Goal: Information Seeking & Learning: Compare options

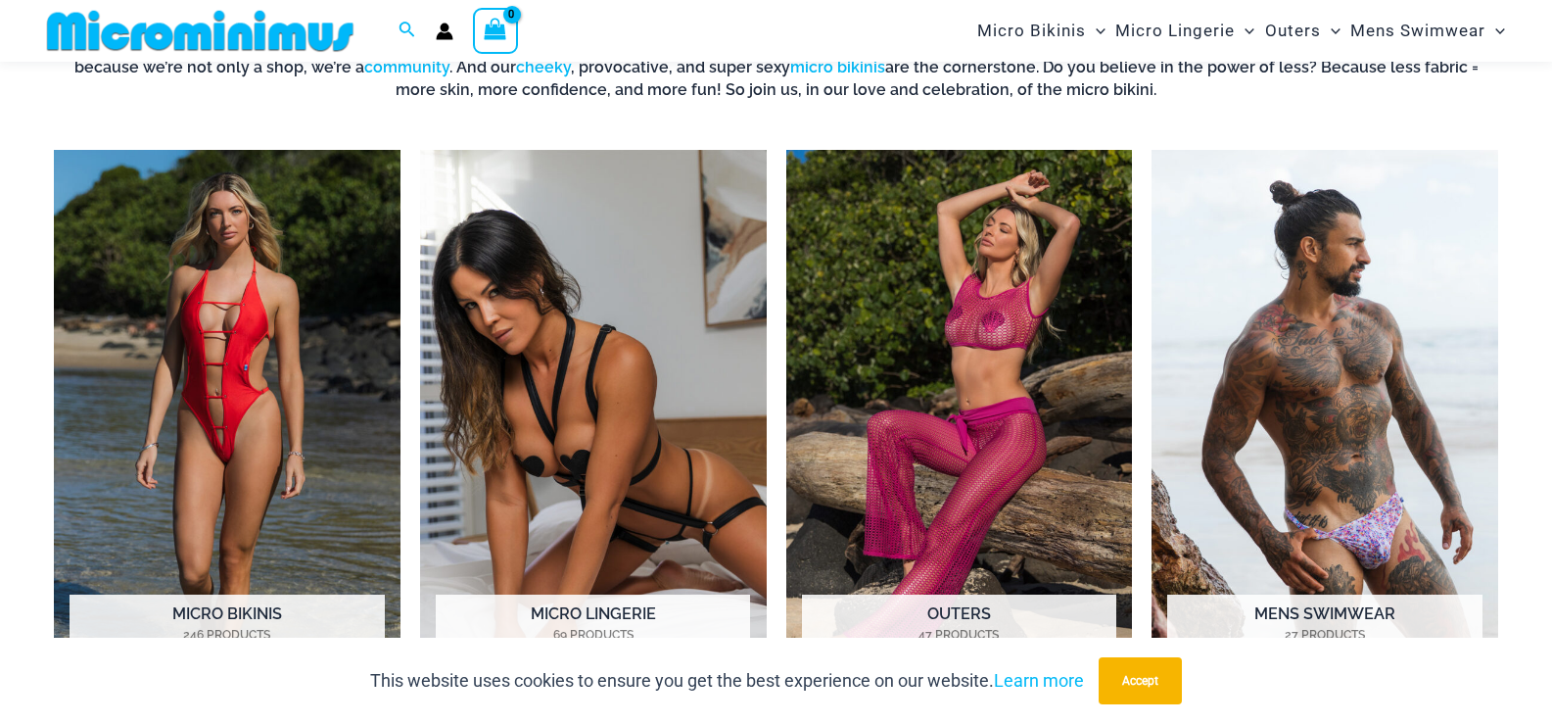
scroll to position [965, 0]
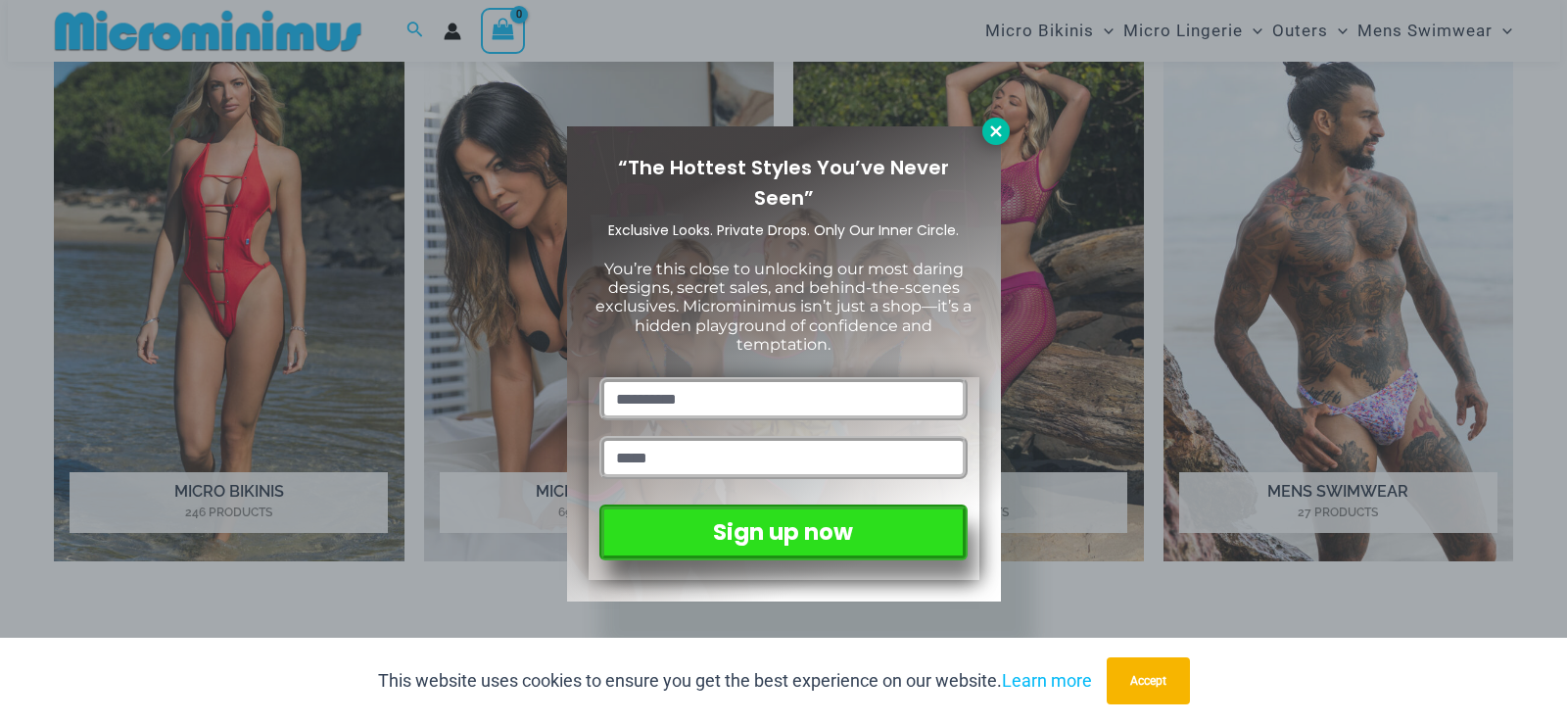
click at [989, 132] on icon at bounding box center [996, 131] width 18 height 18
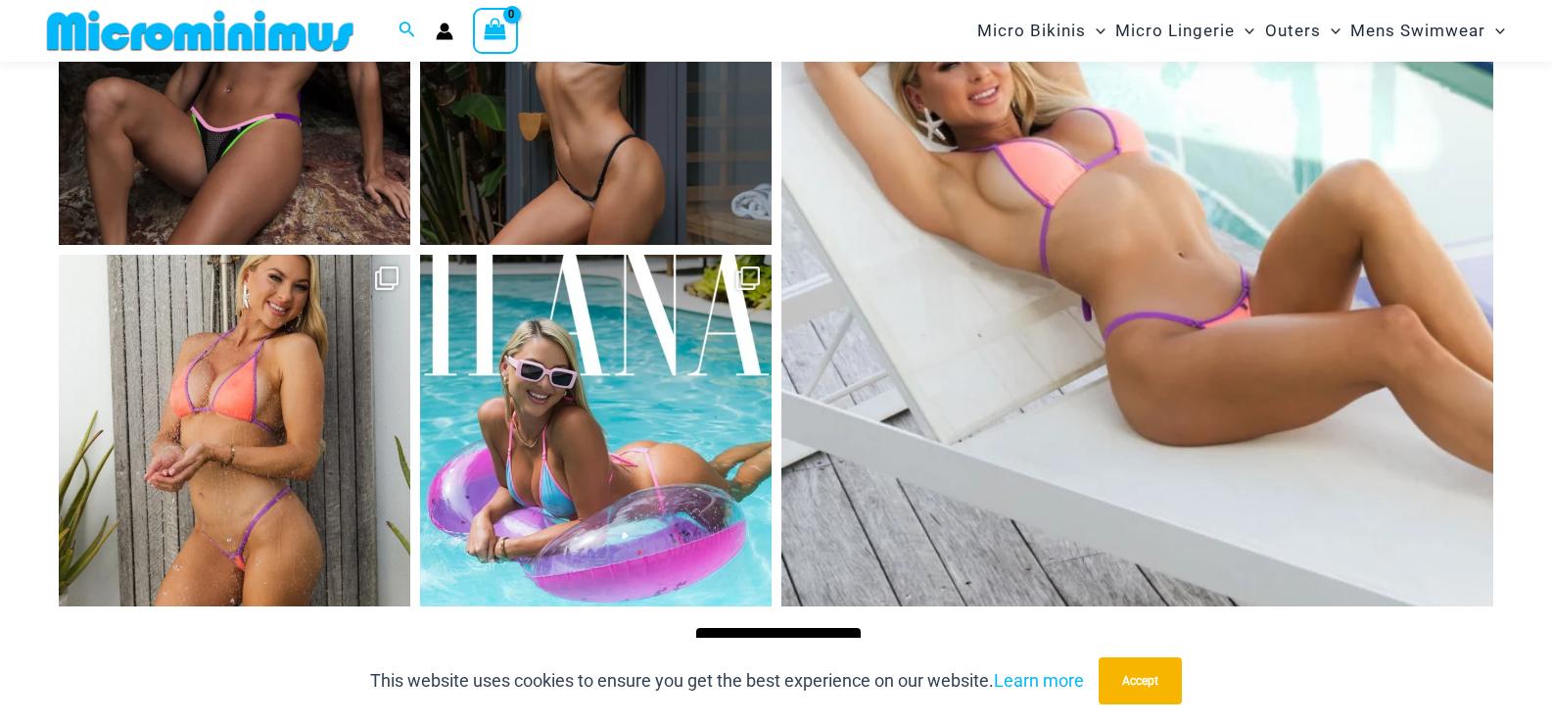
scroll to position [8213, 0]
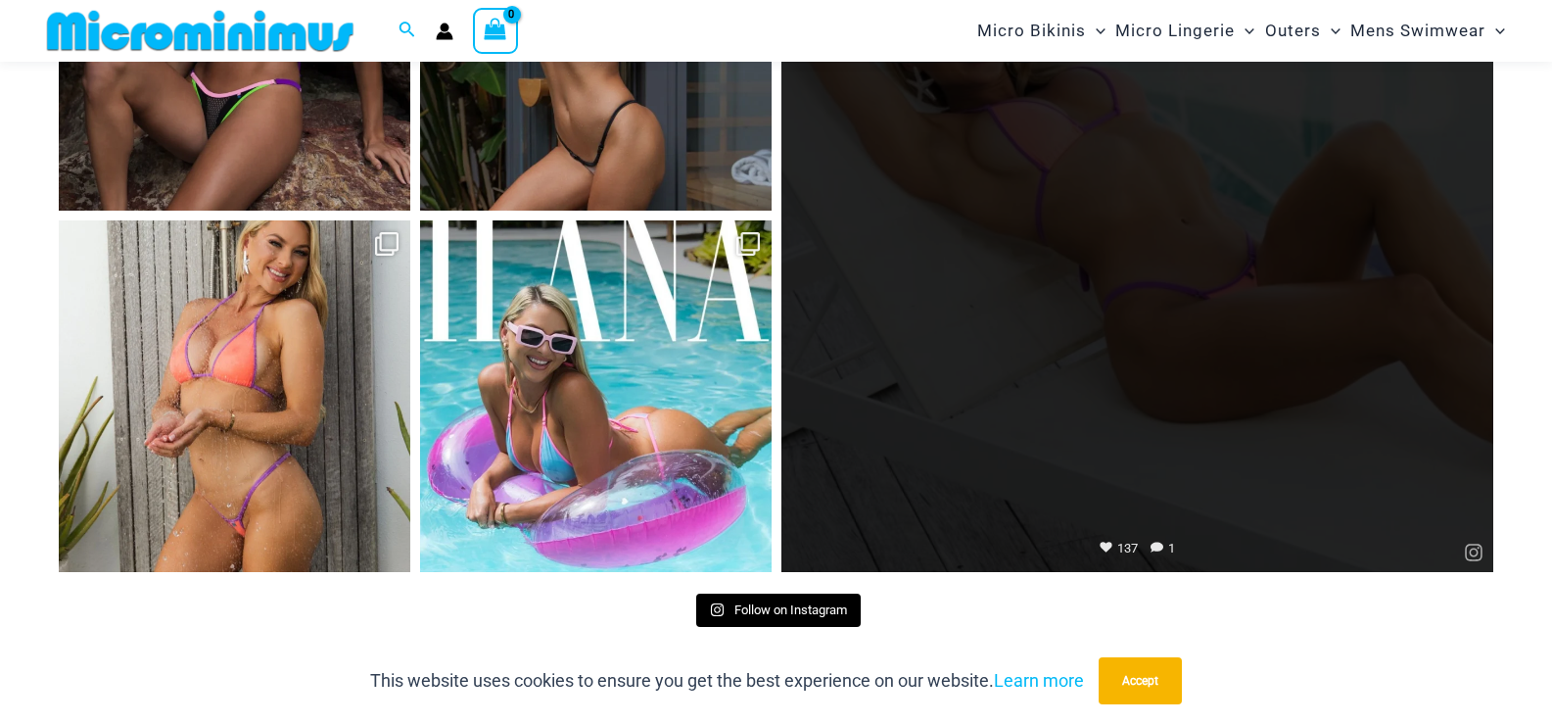
click at [1094, 140] on link "Open" at bounding box center [1138, 216] width 713 height 713
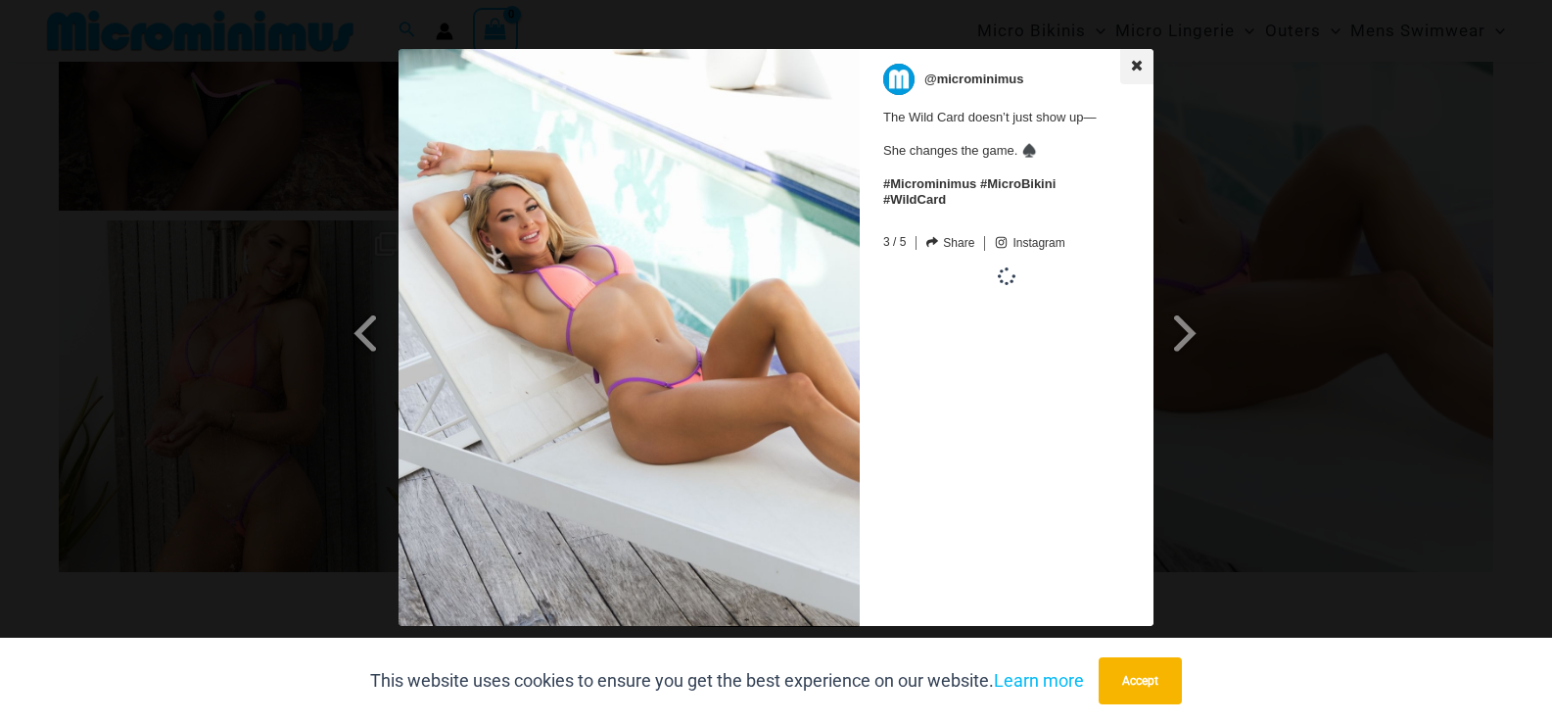
click at [1136, 63] on icon at bounding box center [1137, 66] width 14 height 14
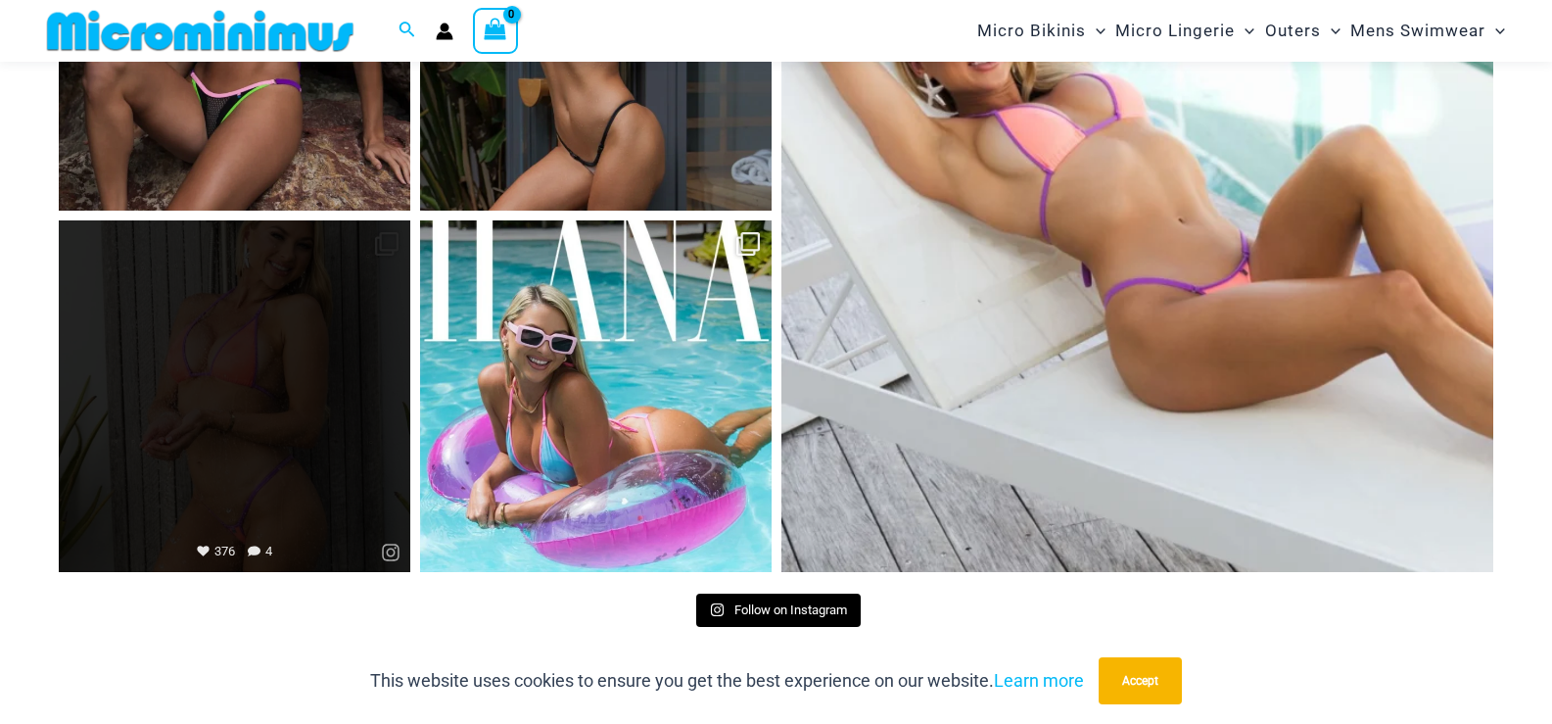
click at [355, 344] on link "Open" at bounding box center [235, 396] width 352 height 352
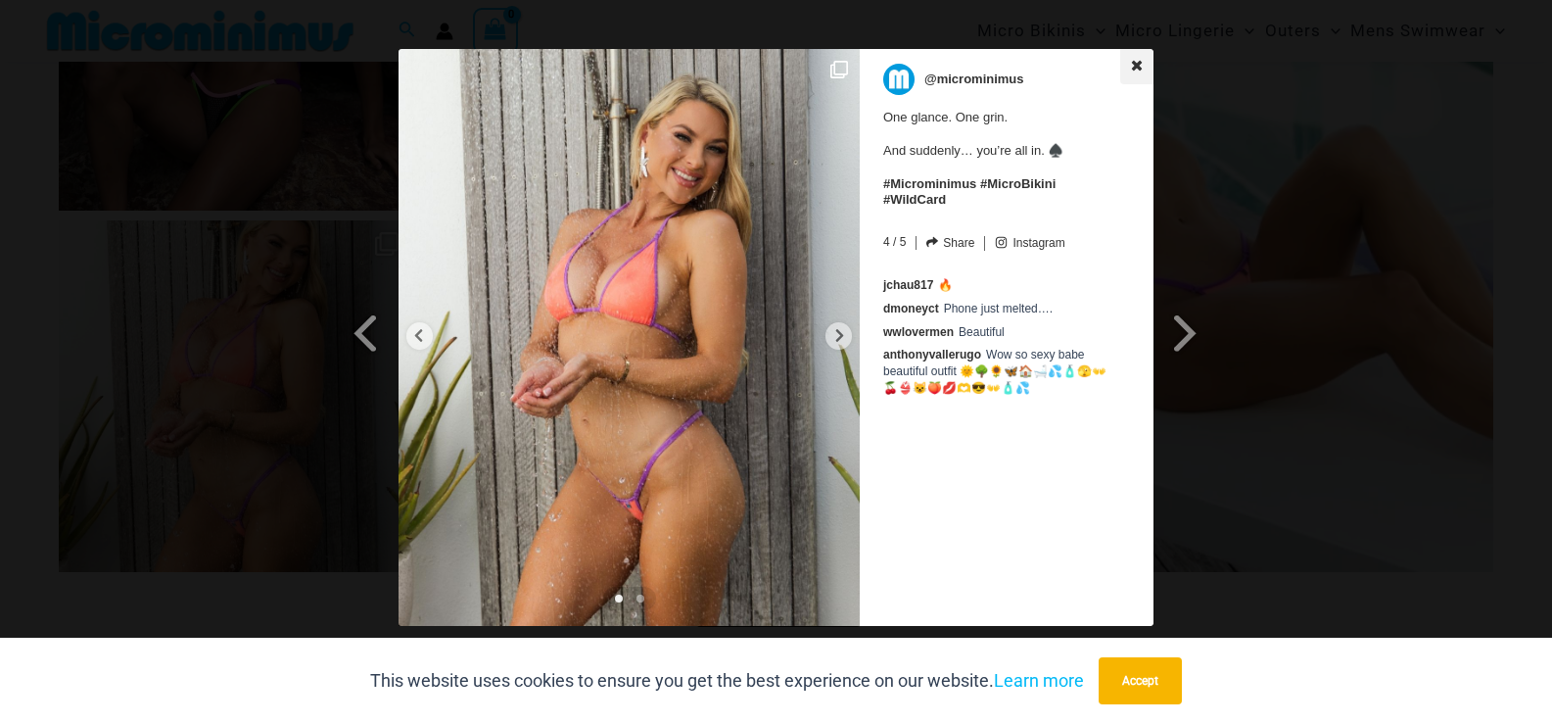
click at [1136, 63] on icon at bounding box center [1137, 66] width 14 height 14
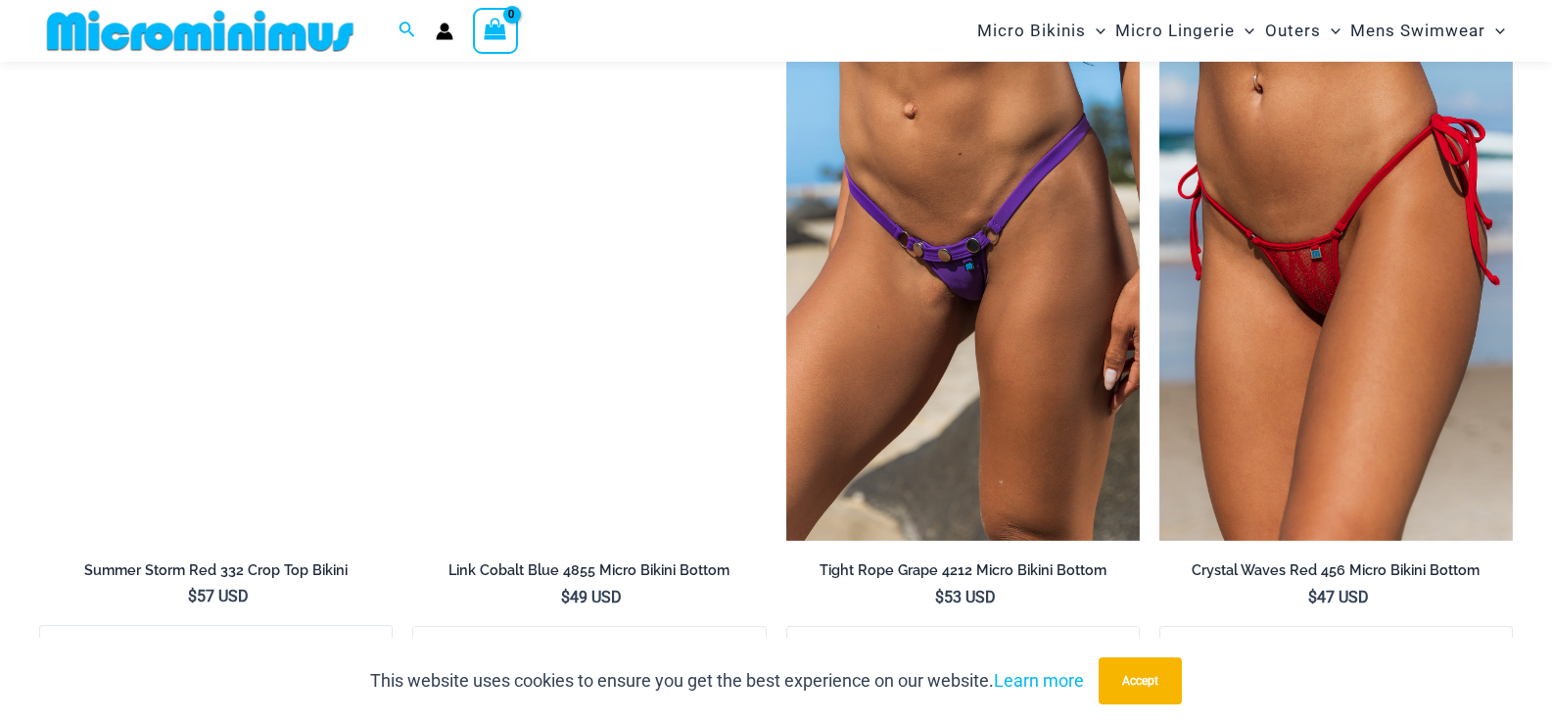
scroll to position [5666, 0]
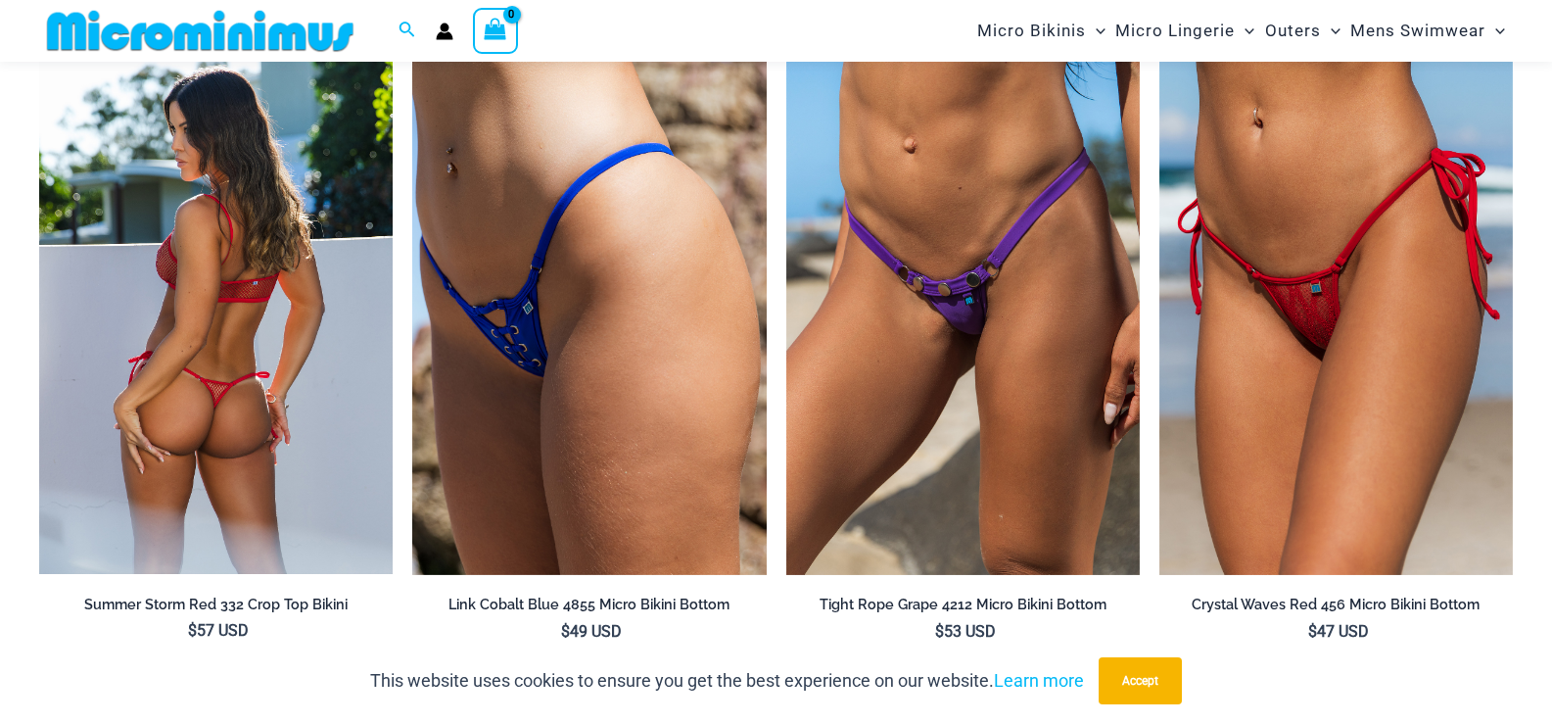
click at [296, 252] on img at bounding box center [216, 309] width 354 height 530
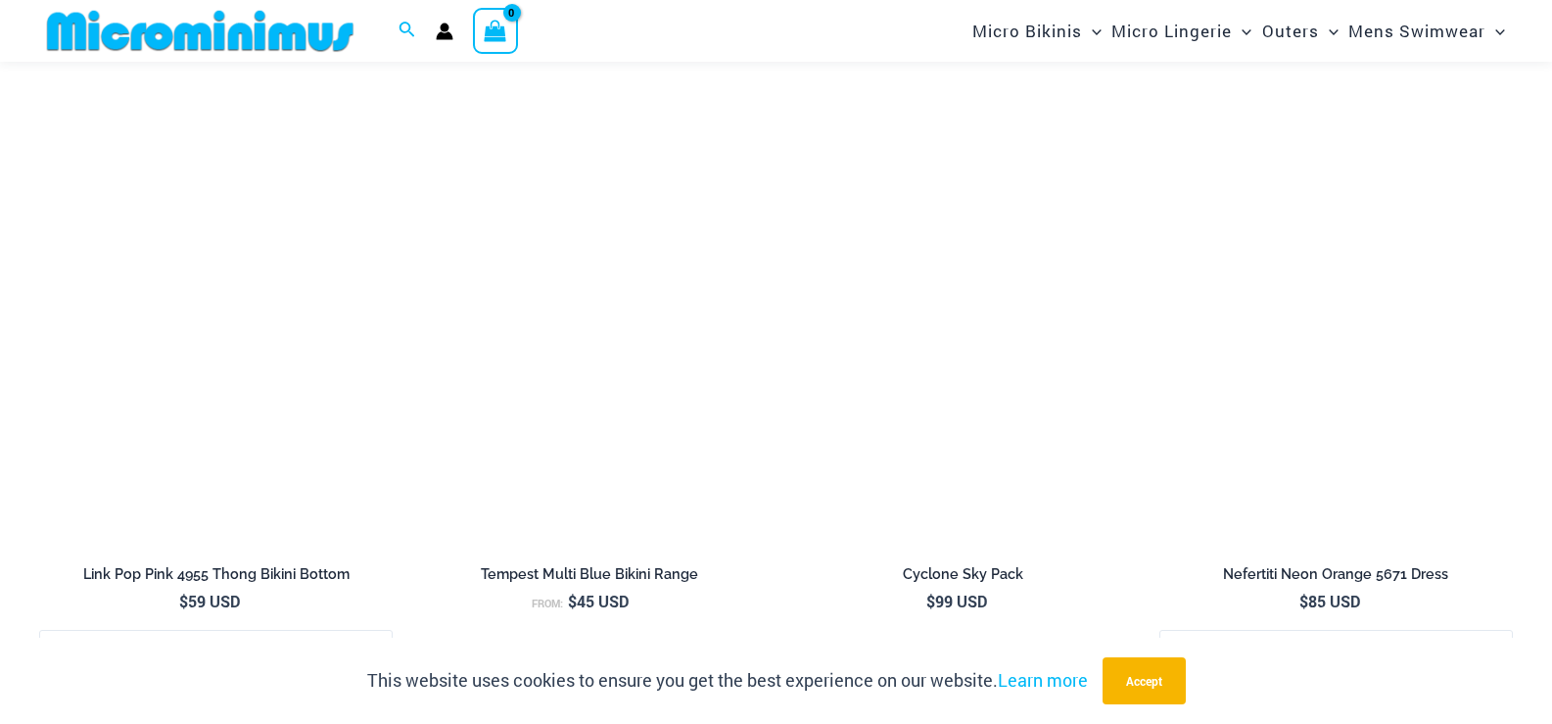
scroll to position [6087, 0]
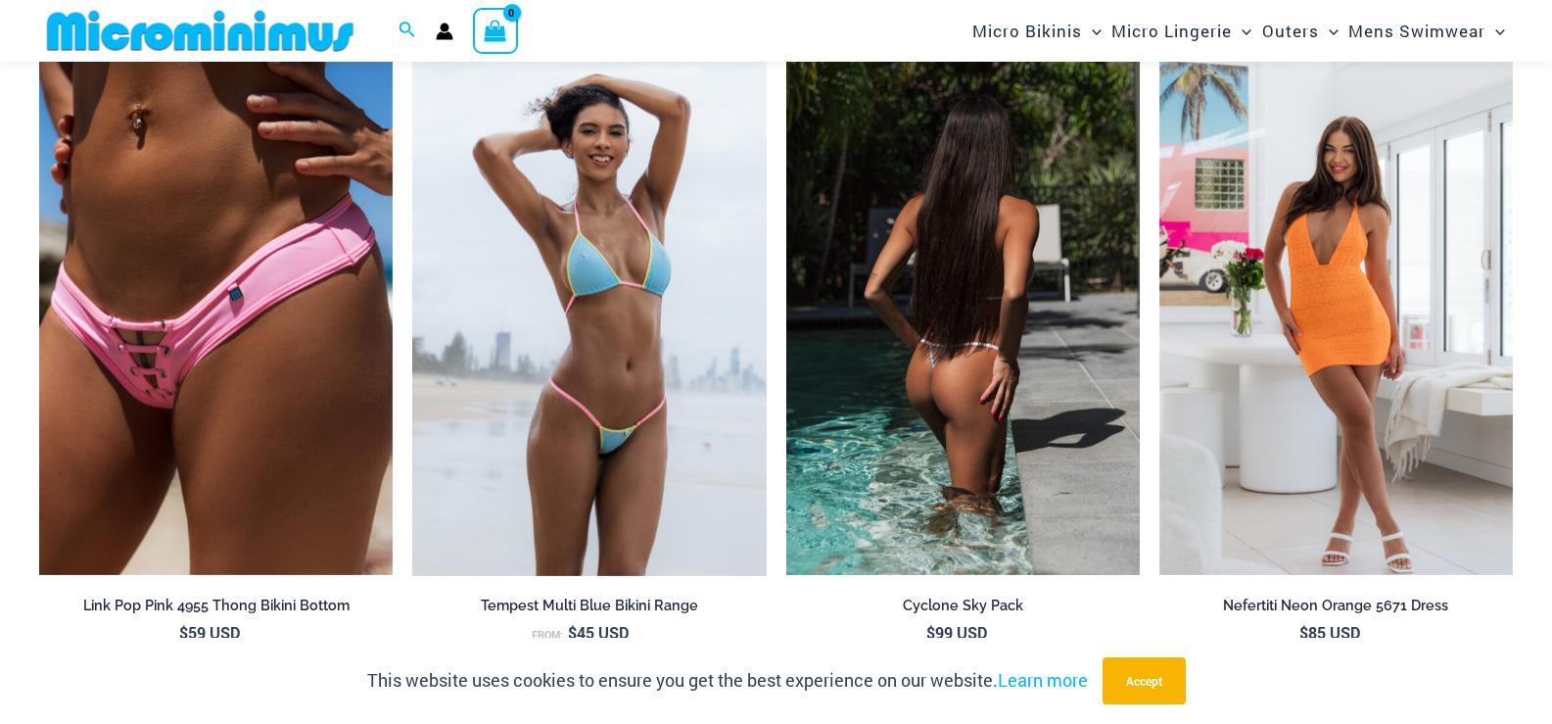
click at [910, 325] on img at bounding box center [964, 310] width 354 height 531
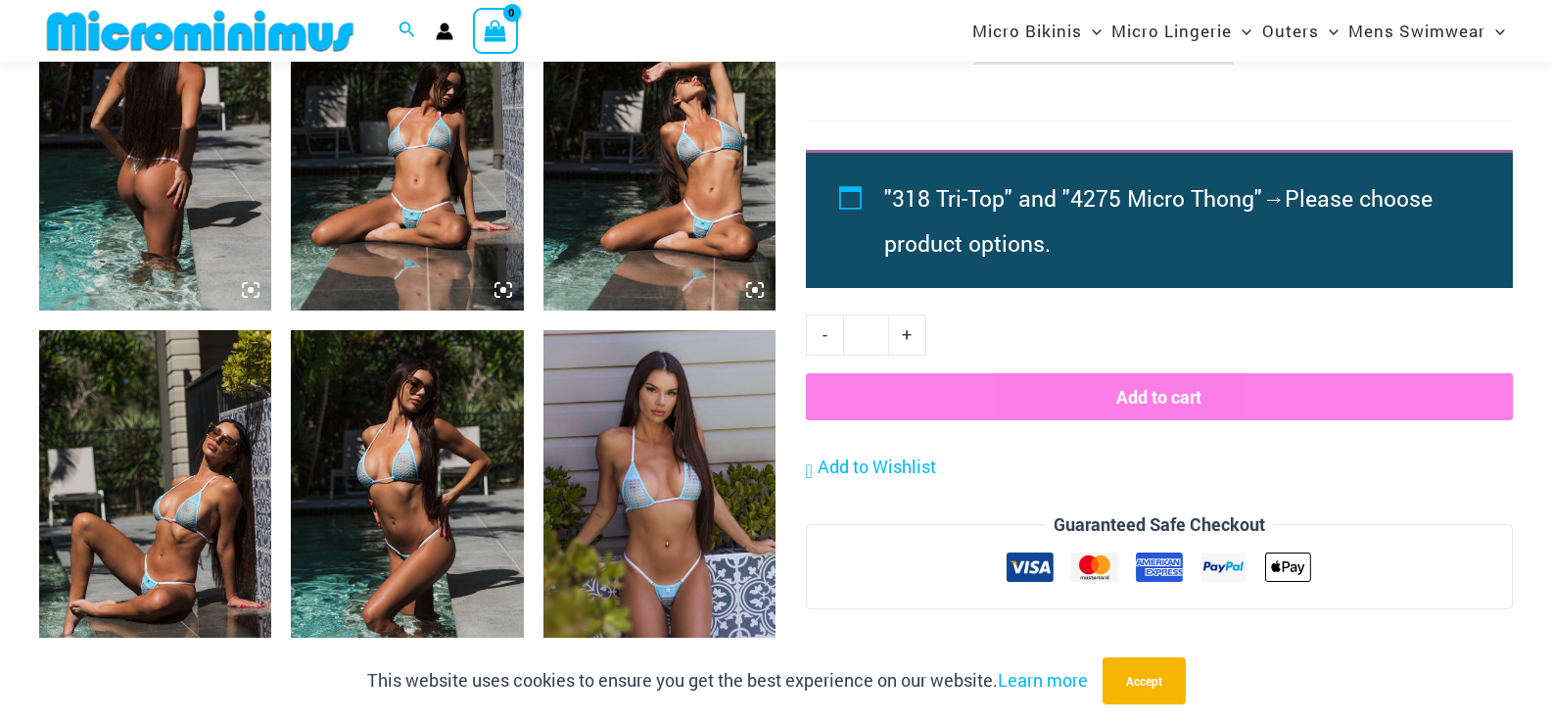
scroll to position [1255, 0]
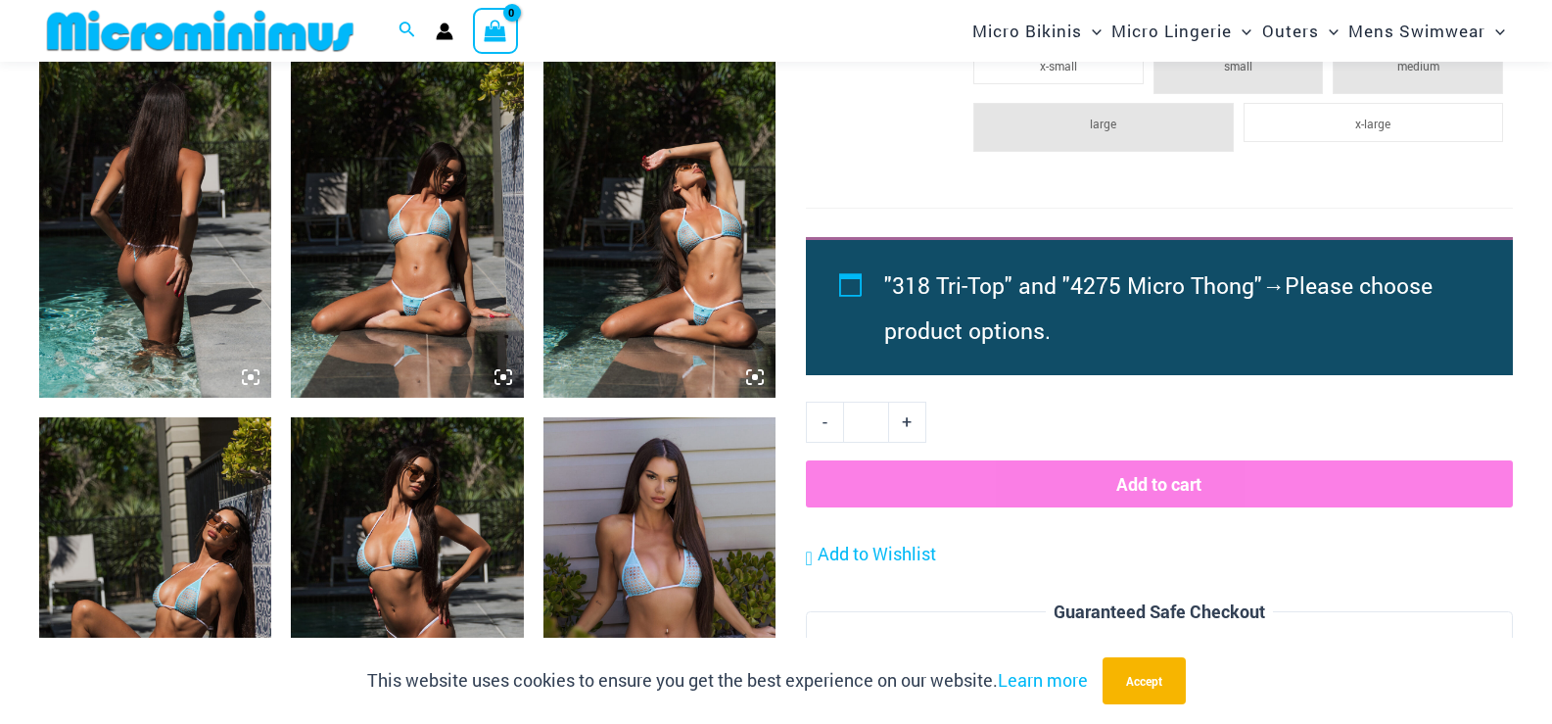
click at [184, 233] on img at bounding box center [155, 223] width 232 height 349
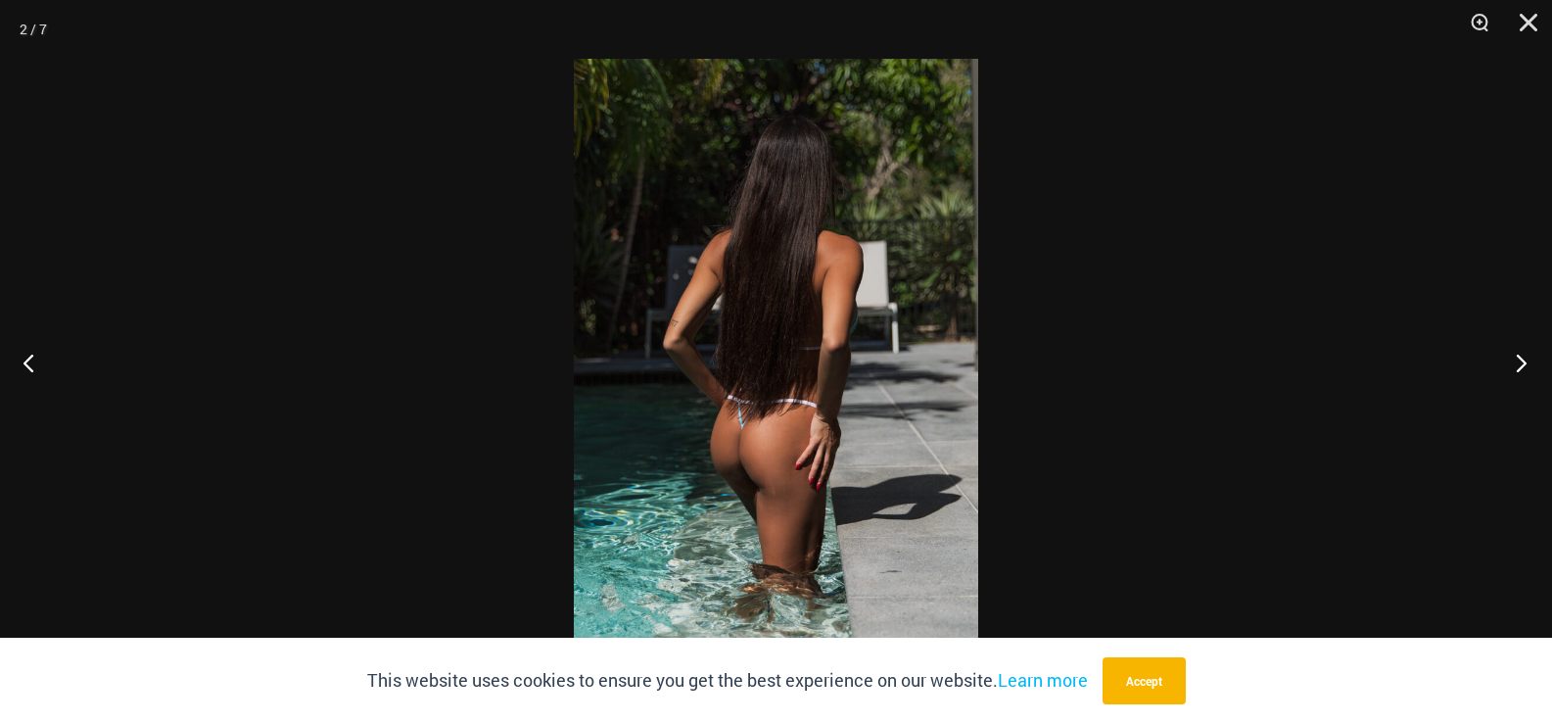
click at [1518, 368] on button "Next" at bounding box center [1515, 362] width 73 height 98
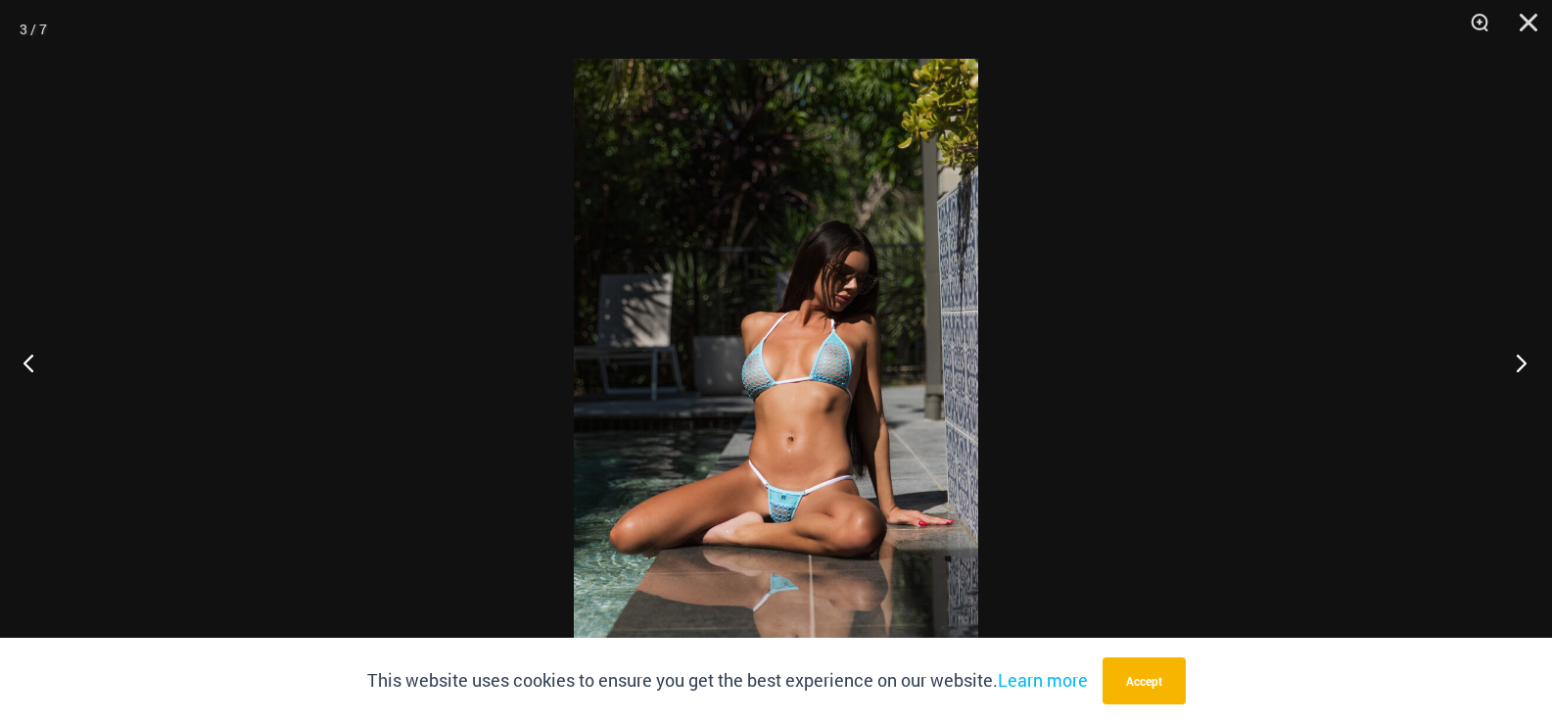
click at [1518, 368] on button "Next" at bounding box center [1515, 362] width 73 height 98
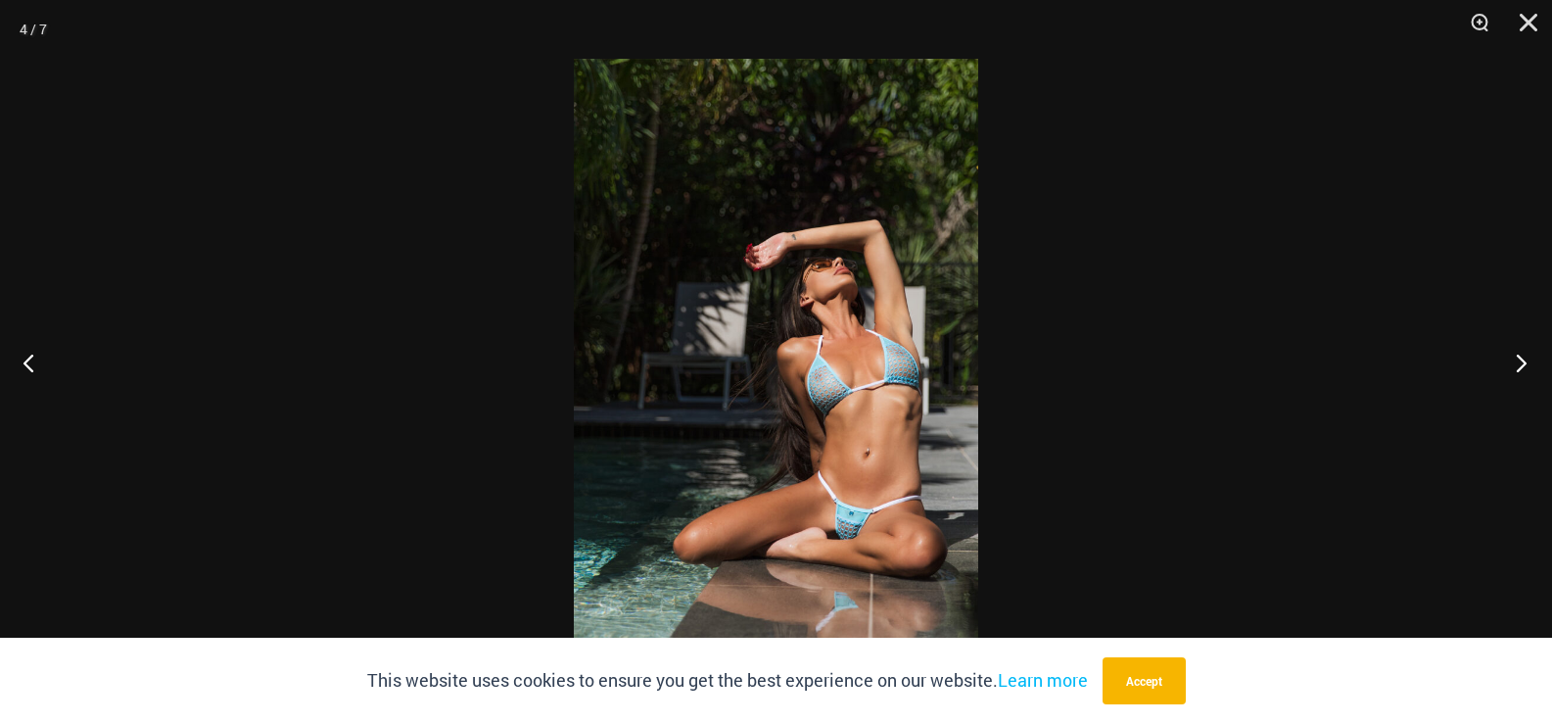
click at [1518, 368] on button "Next" at bounding box center [1515, 362] width 73 height 98
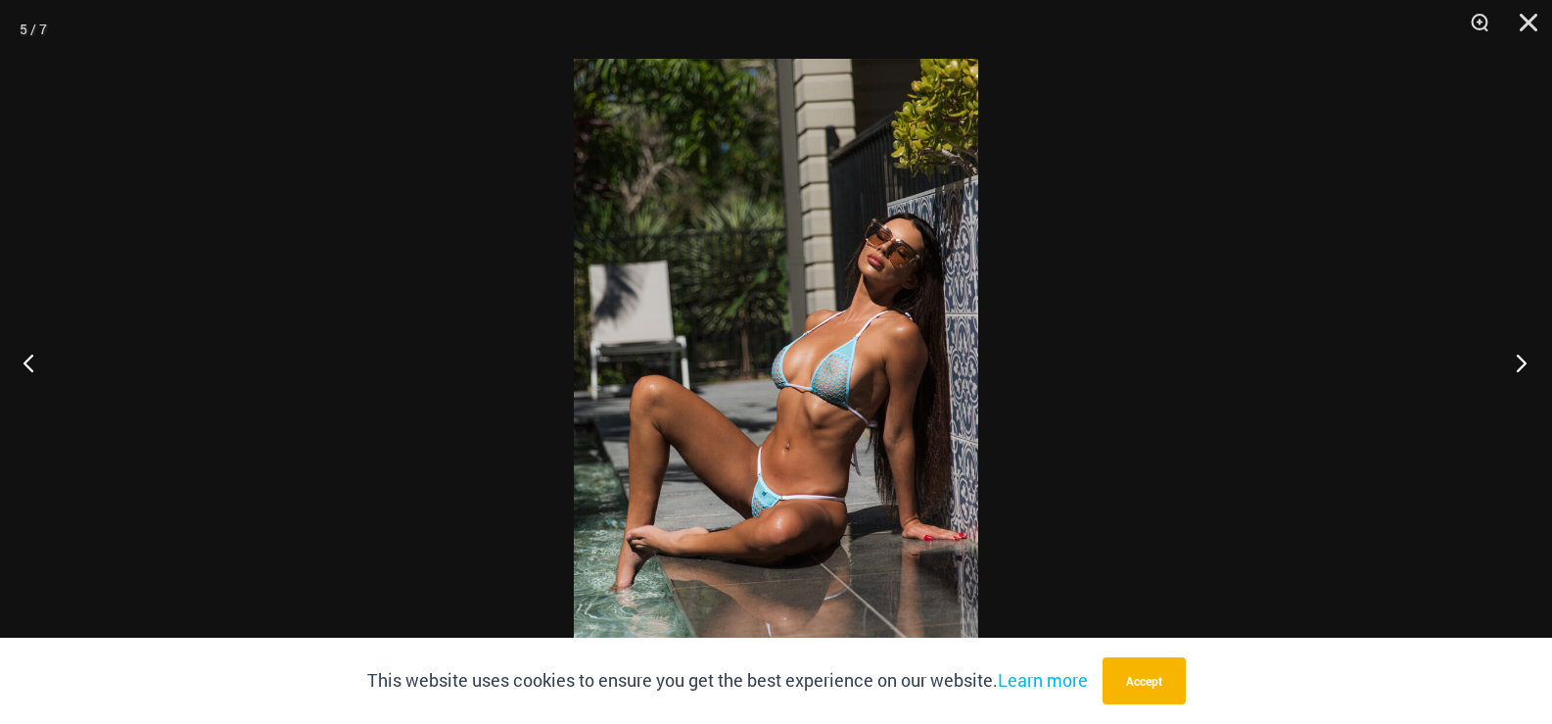
click at [1518, 368] on button "Next" at bounding box center [1515, 362] width 73 height 98
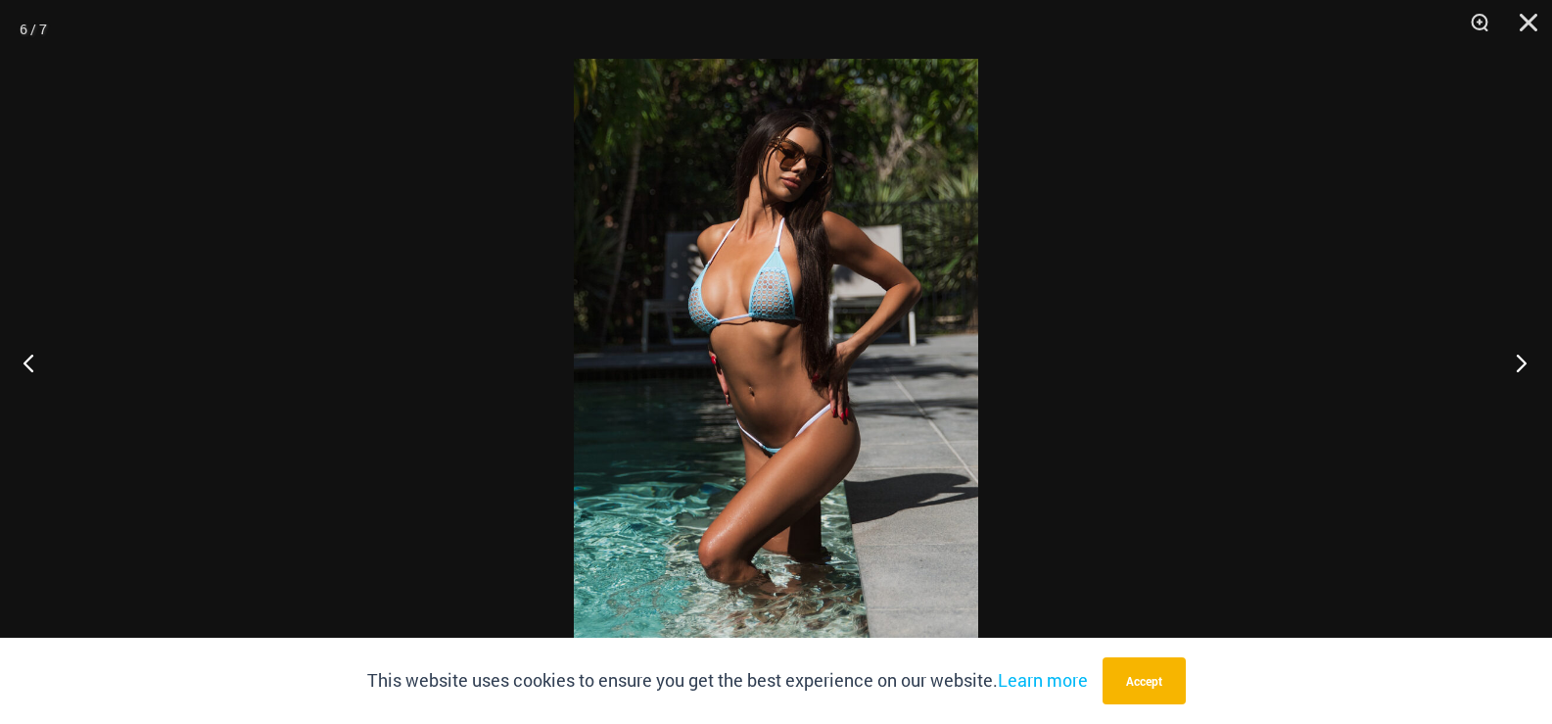
click at [1518, 368] on button "Next" at bounding box center [1515, 362] width 73 height 98
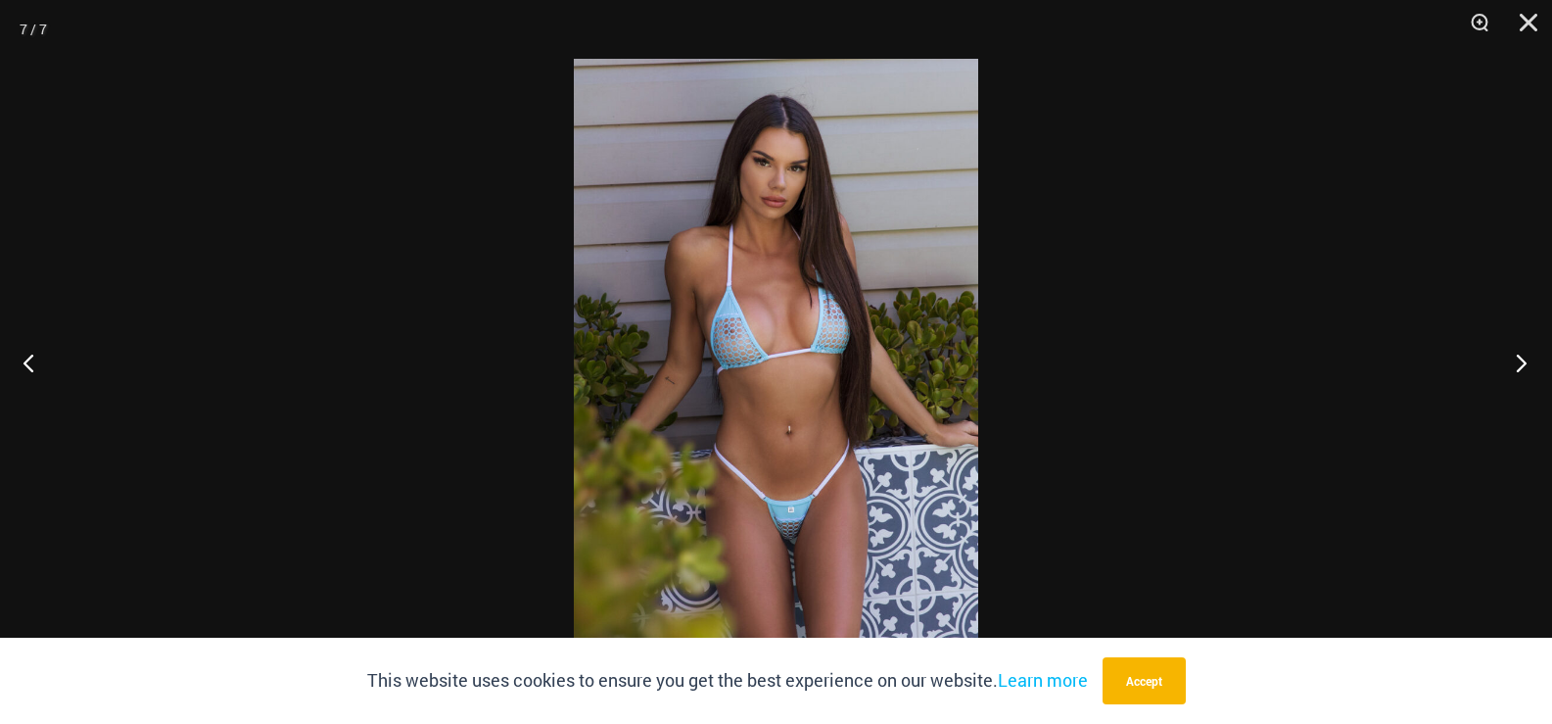
click at [1518, 368] on button "Next" at bounding box center [1515, 362] width 73 height 98
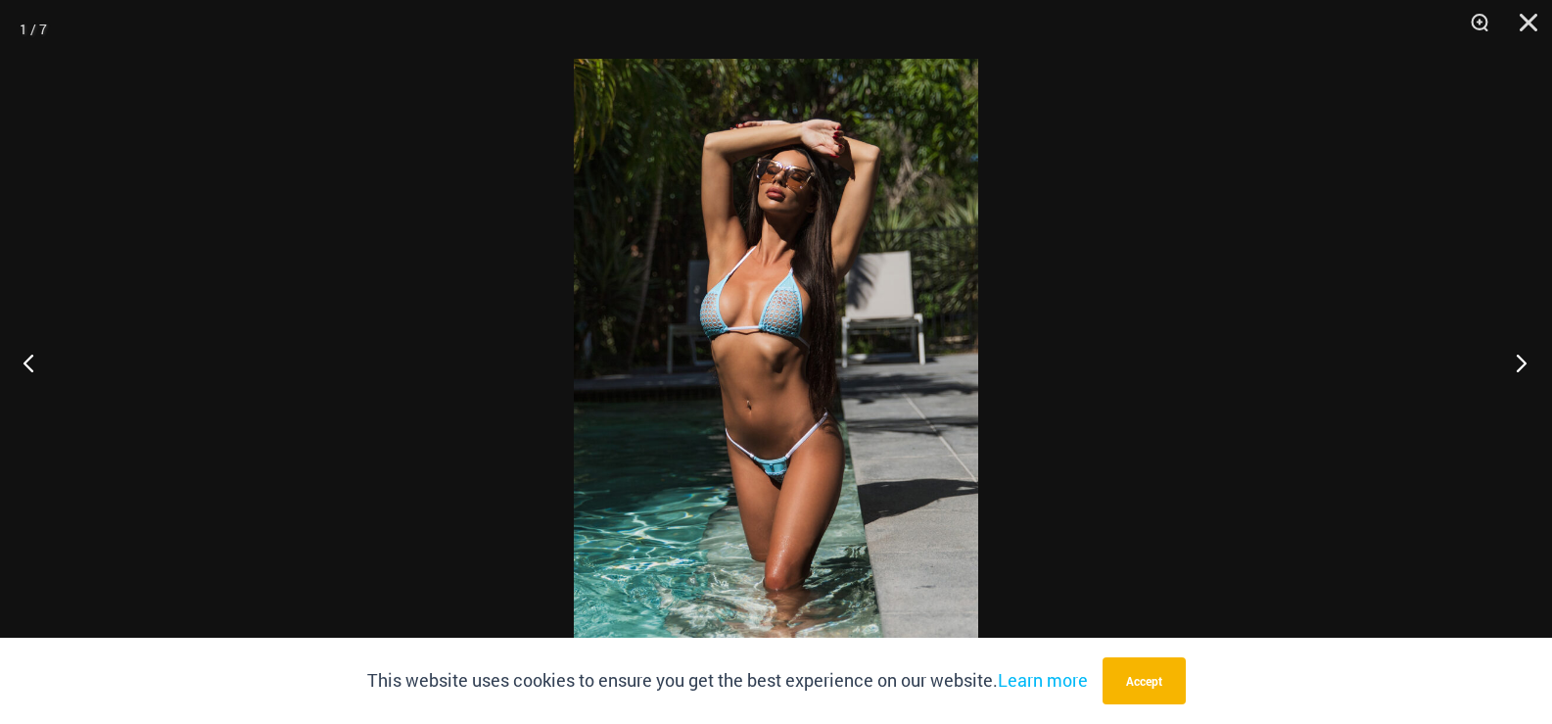
click at [1518, 368] on button "Next" at bounding box center [1515, 362] width 73 height 98
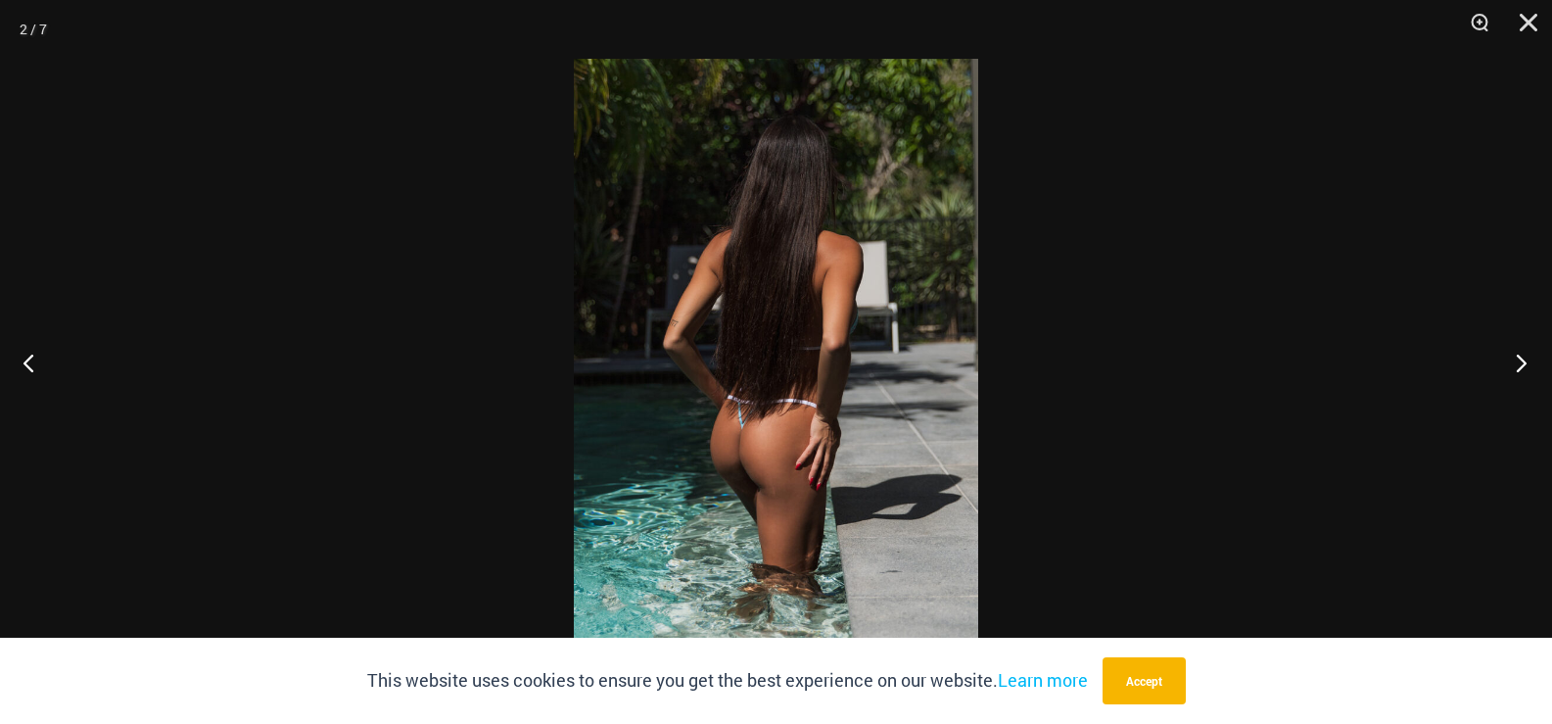
click at [1518, 368] on button "Next" at bounding box center [1515, 362] width 73 height 98
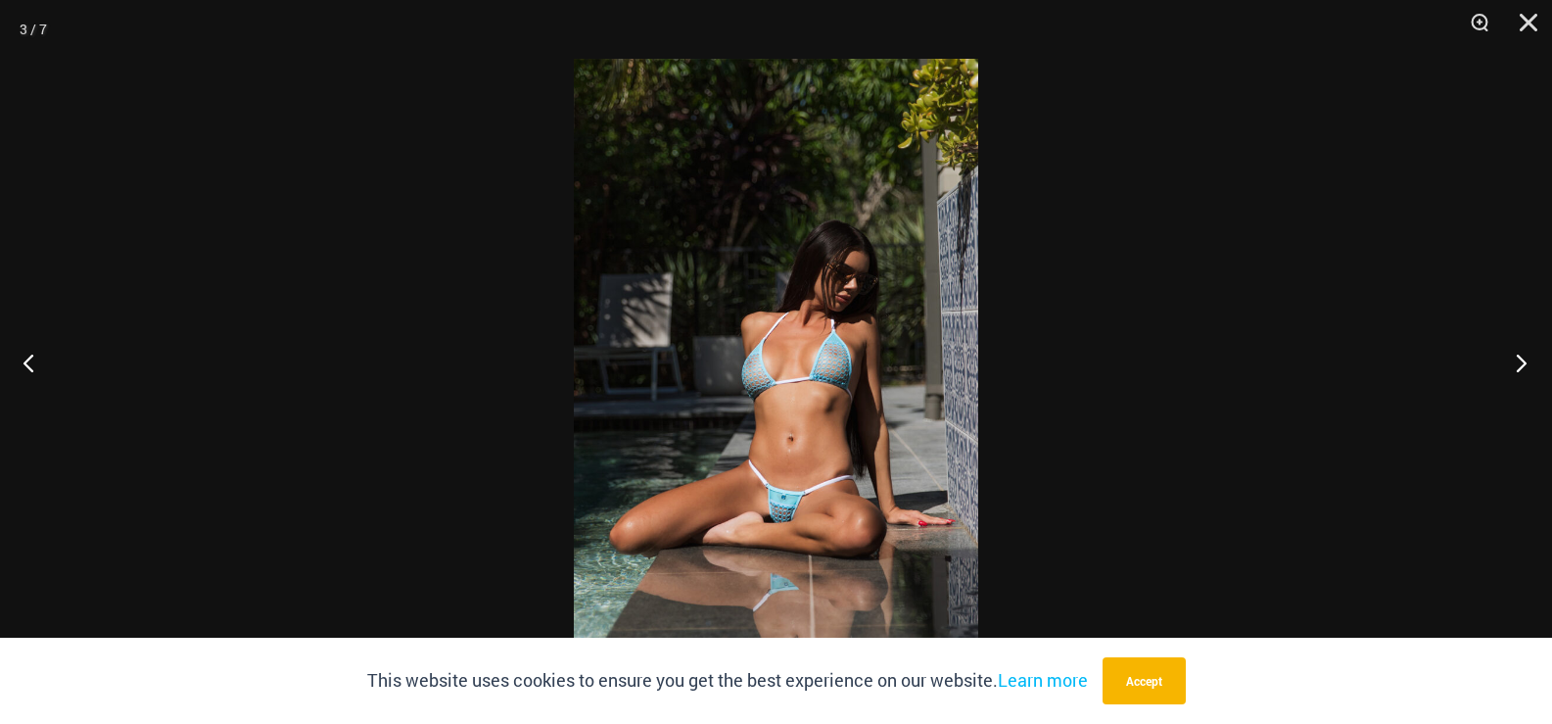
click at [1518, 368] on button "Next" at bounding box center [1515, 362] width 73 height 98
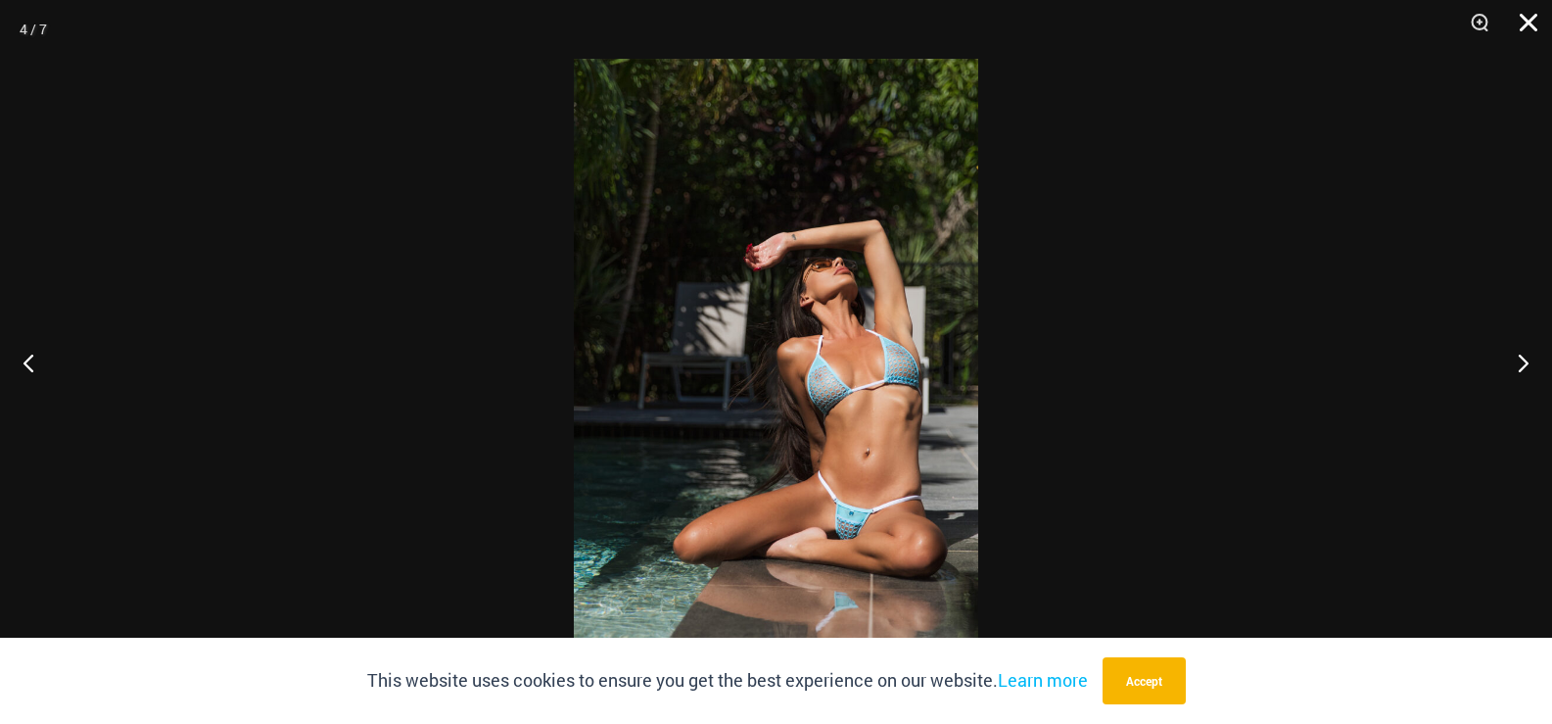
click at [1531, 26] on button "Close" at bounding box center [1522, 29] width 49 height 59
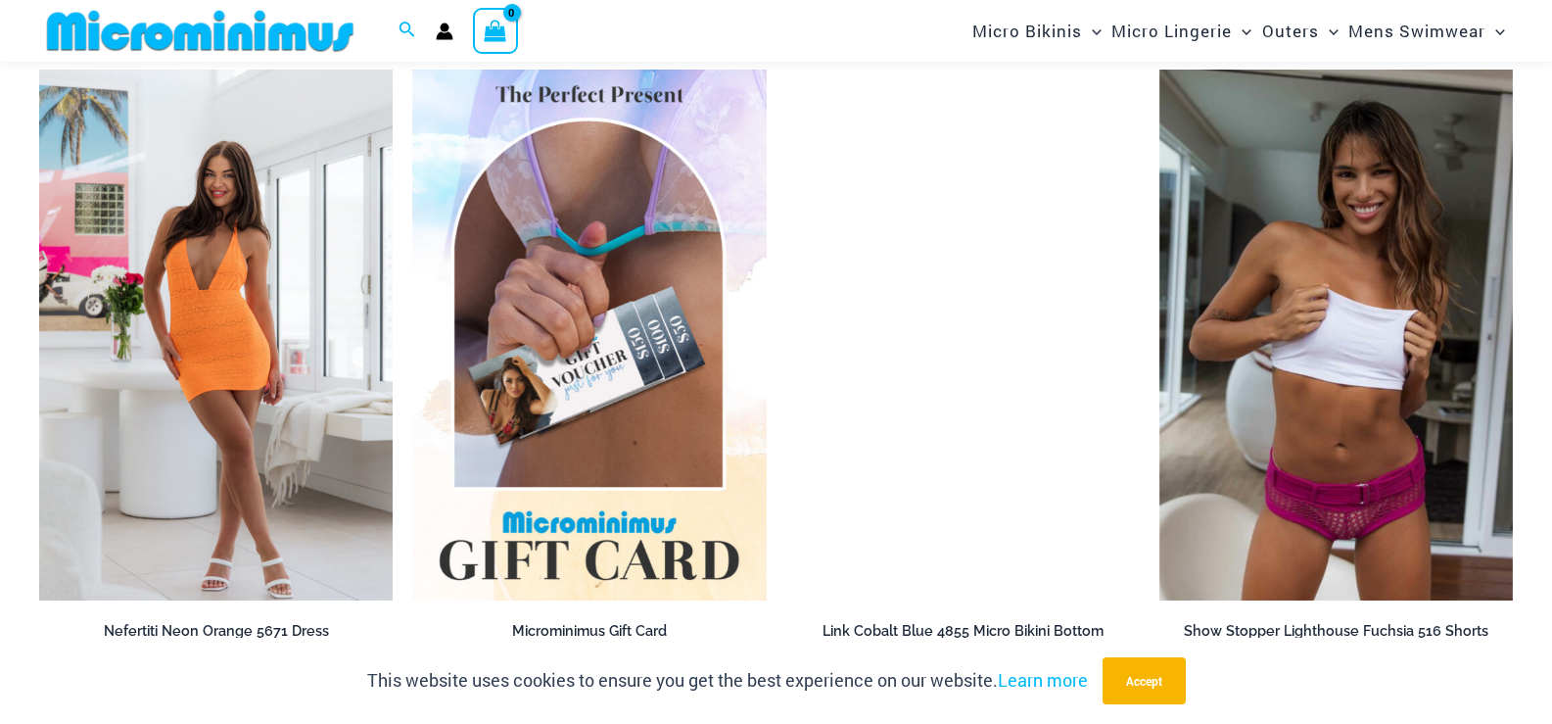
scroll to position [3214, 0]
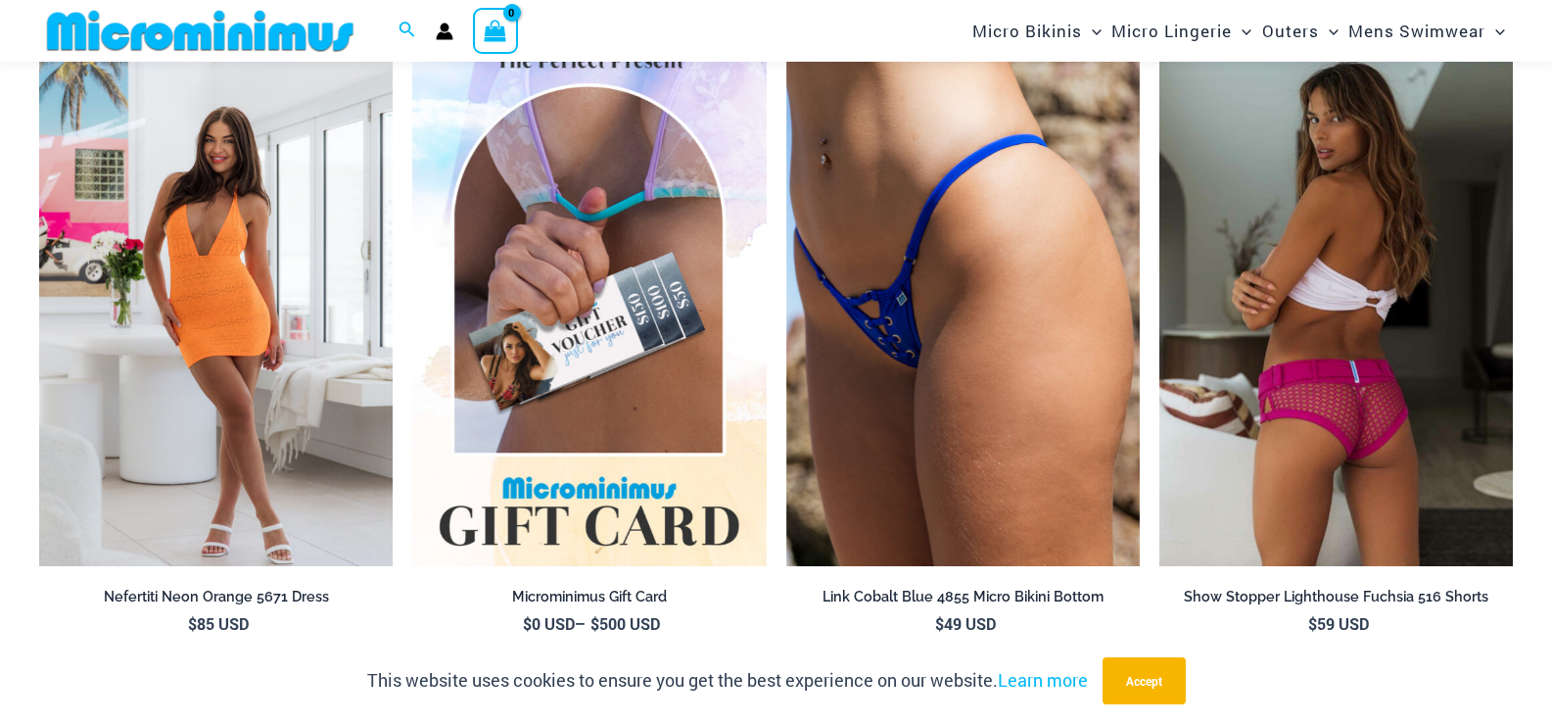
click at [1429, 365] on img at bounding box center [1337, 300] width 354 height 531
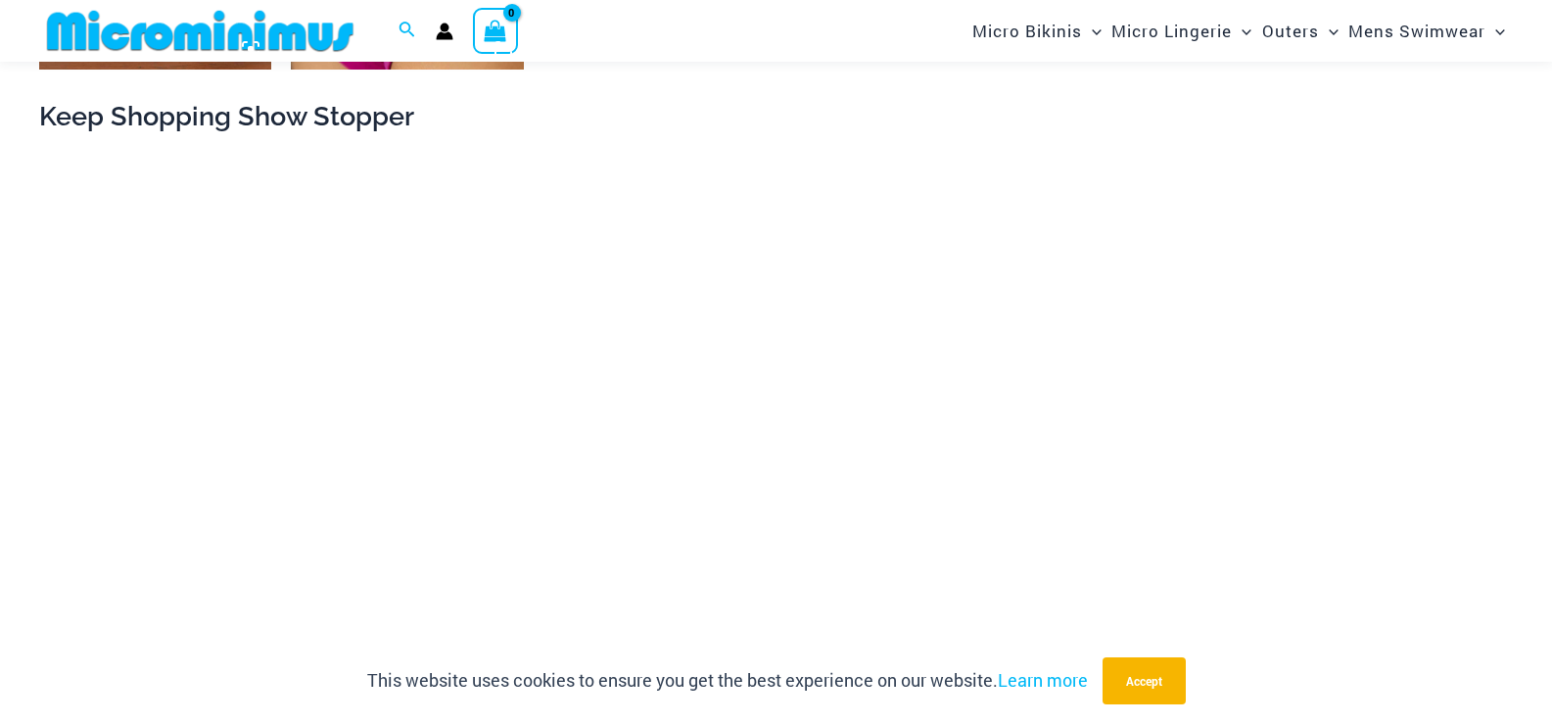
scroll to position [2047, 0]
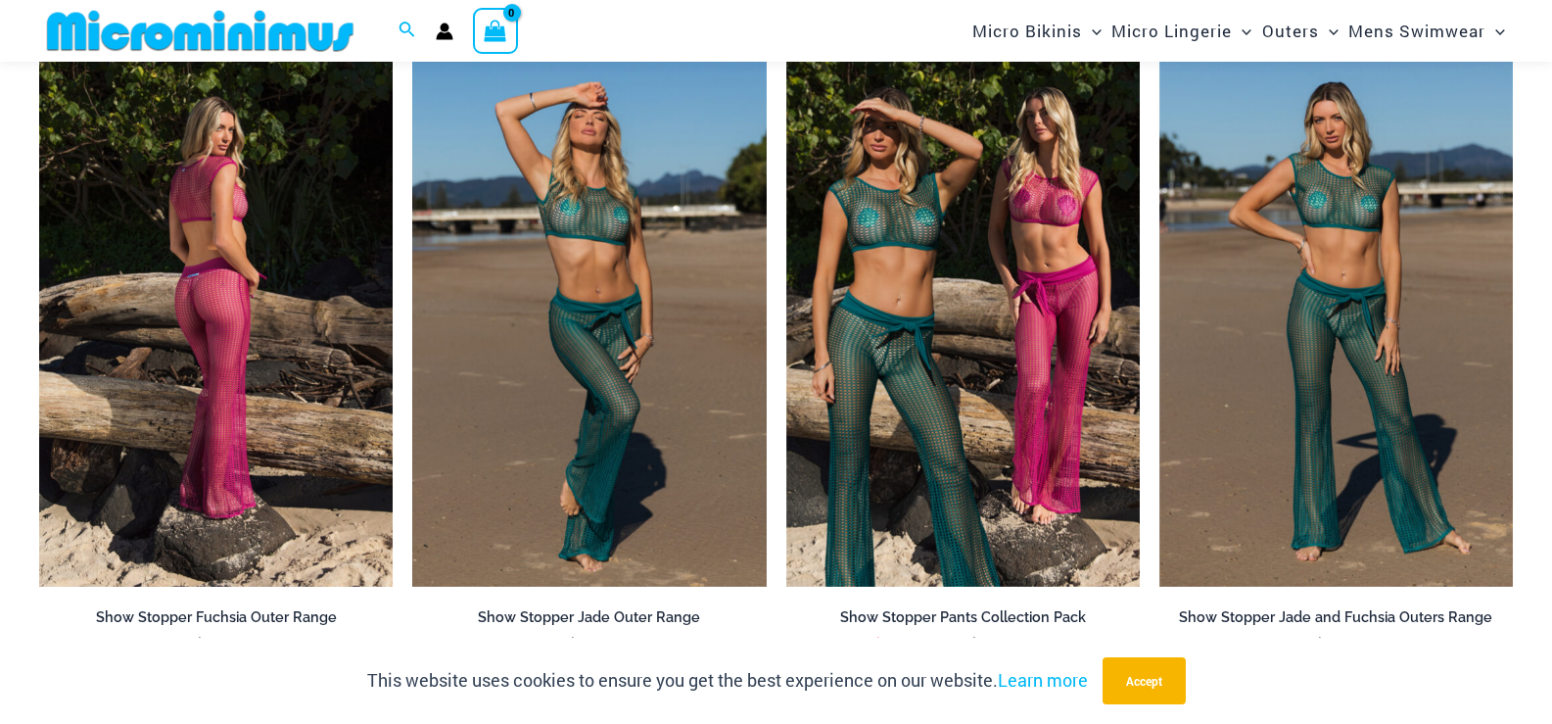
click at [275, 358] on img at bounding box center [216, 322] width 354 height 531
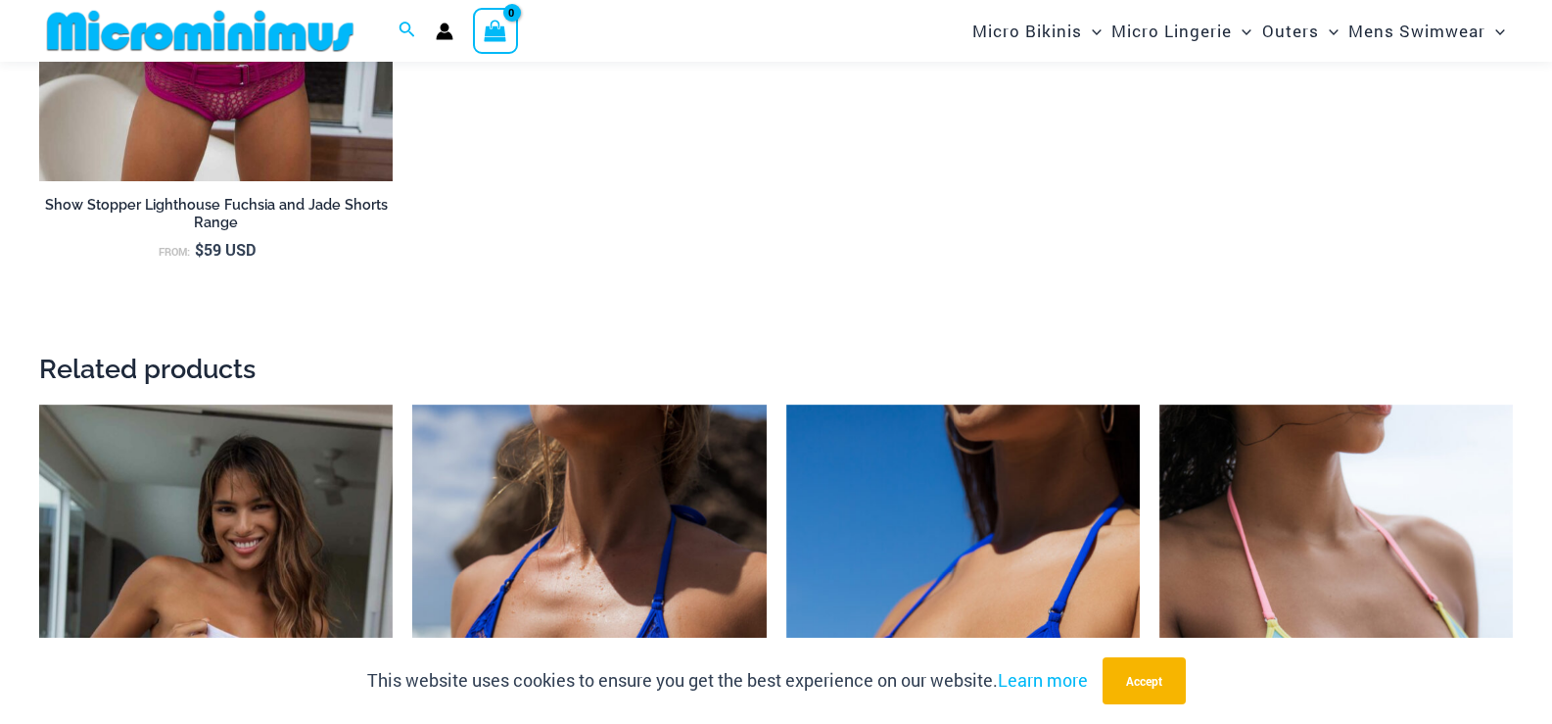
scroll to position [3516, 0]
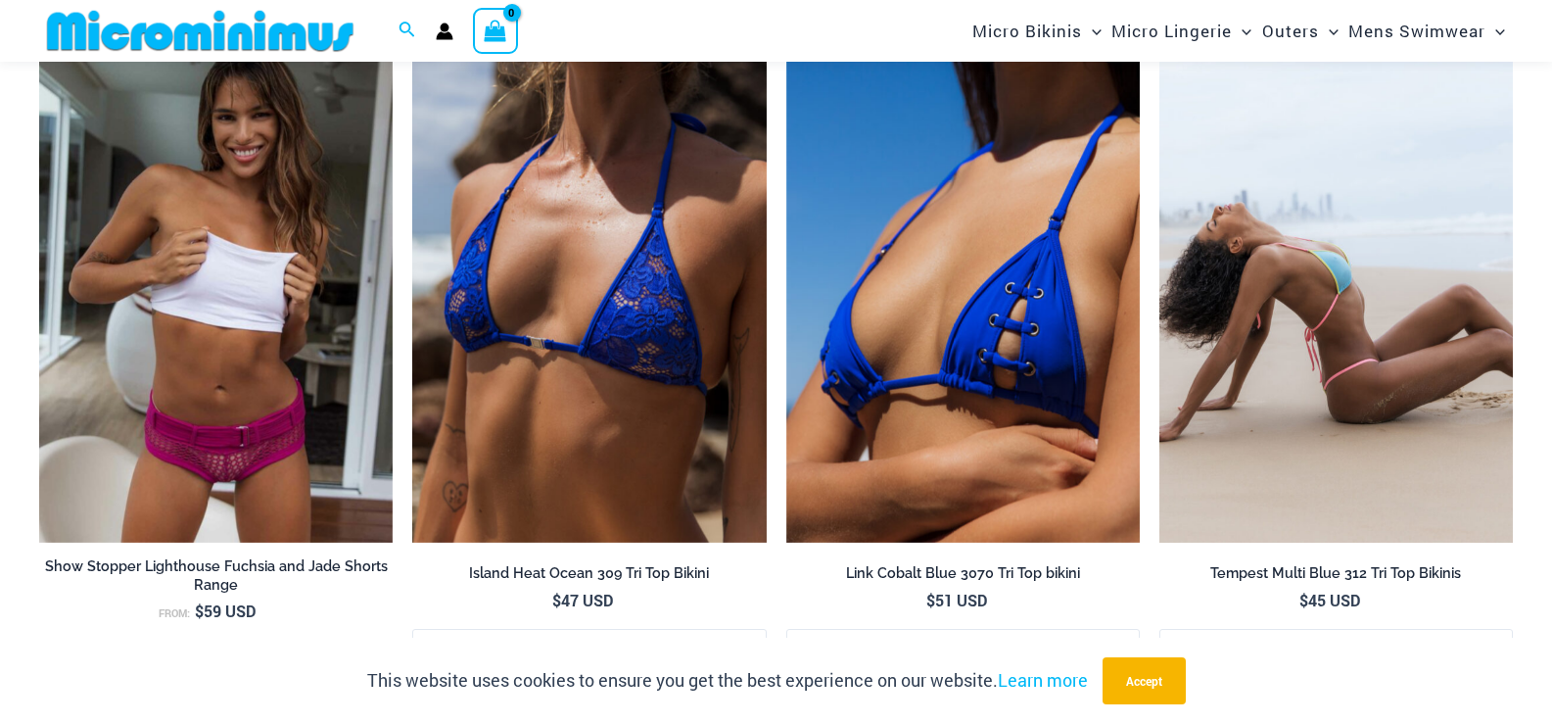
click at [1310, 301] on img at bounding box center [1337, 278] width 354 height 531
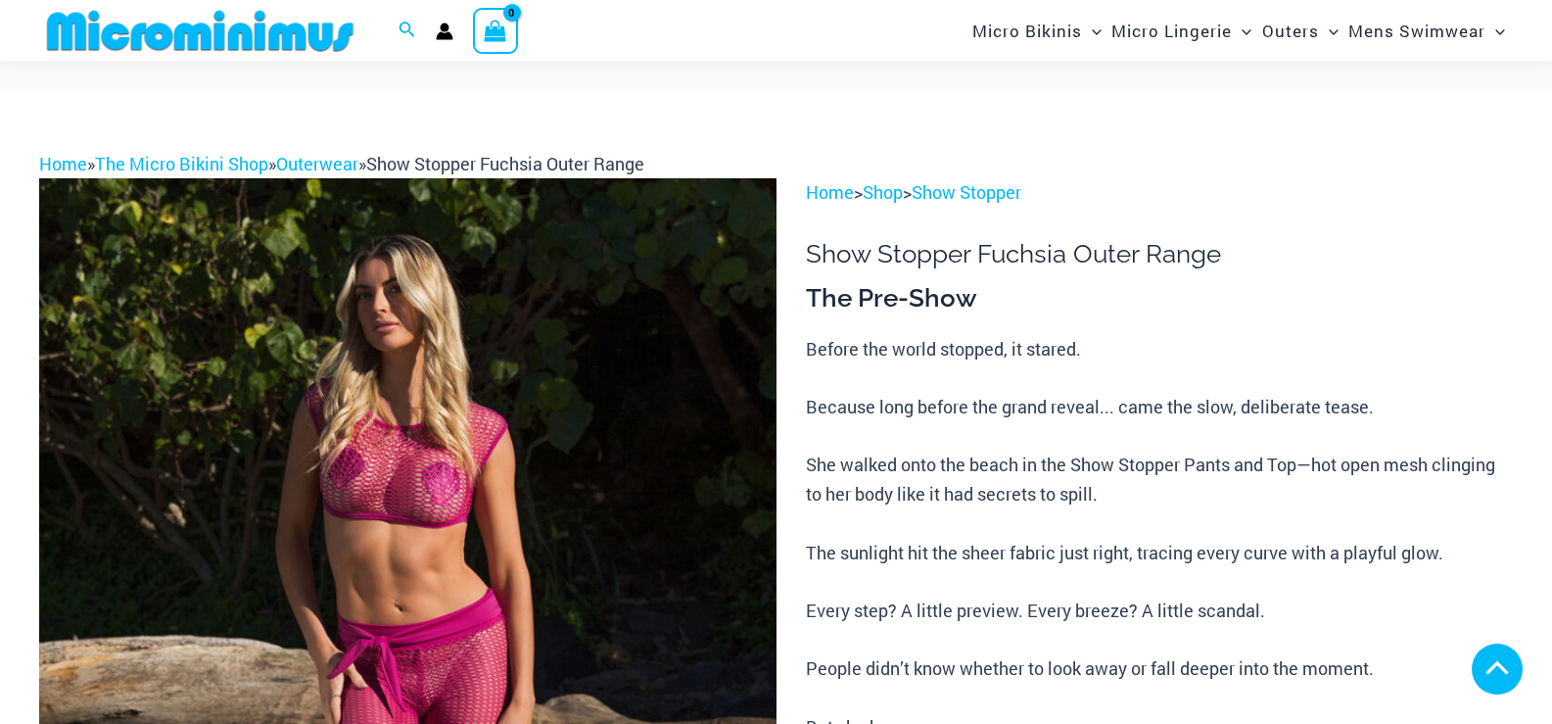
scroll to position [373, 0]
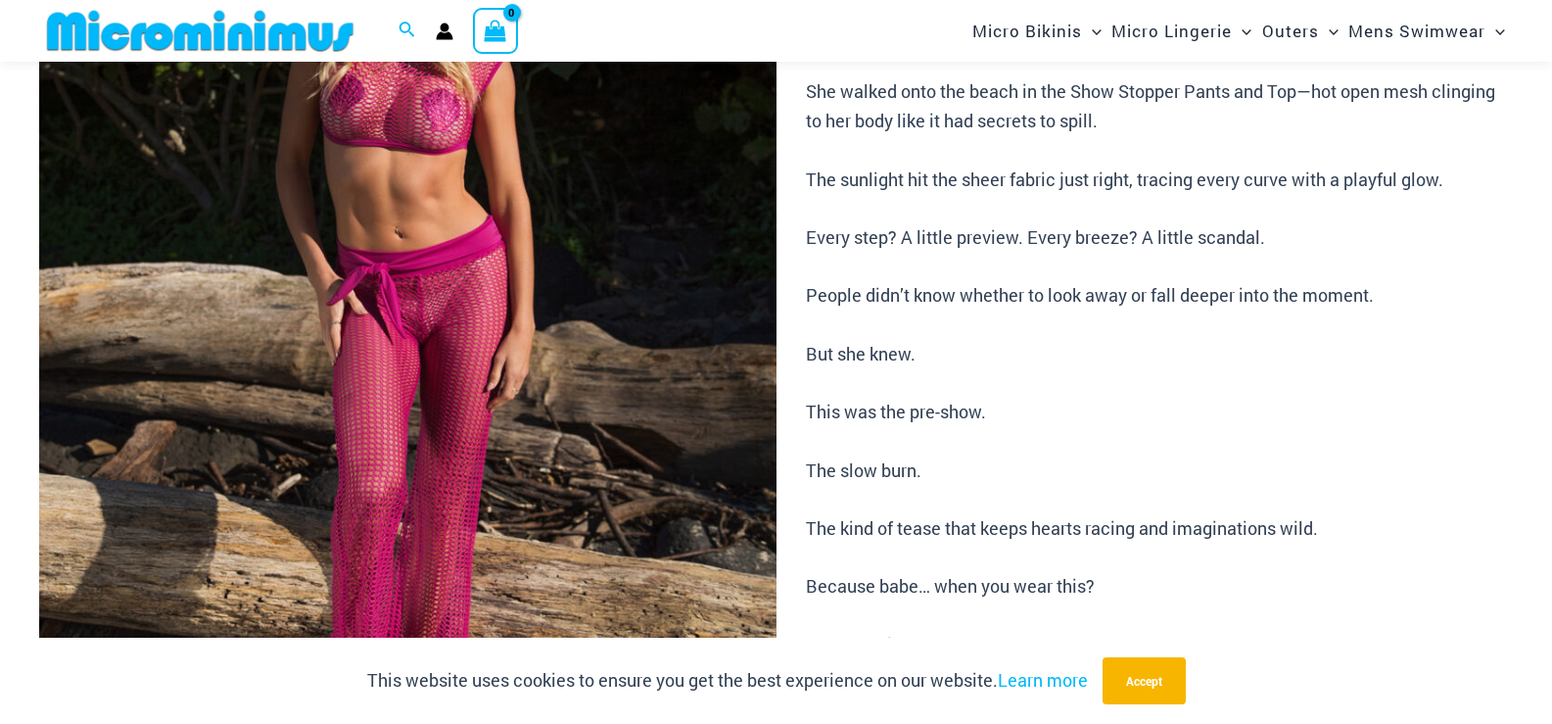
click at [429, 392] on img at bounding box center [408, 358] width 738 height 1106
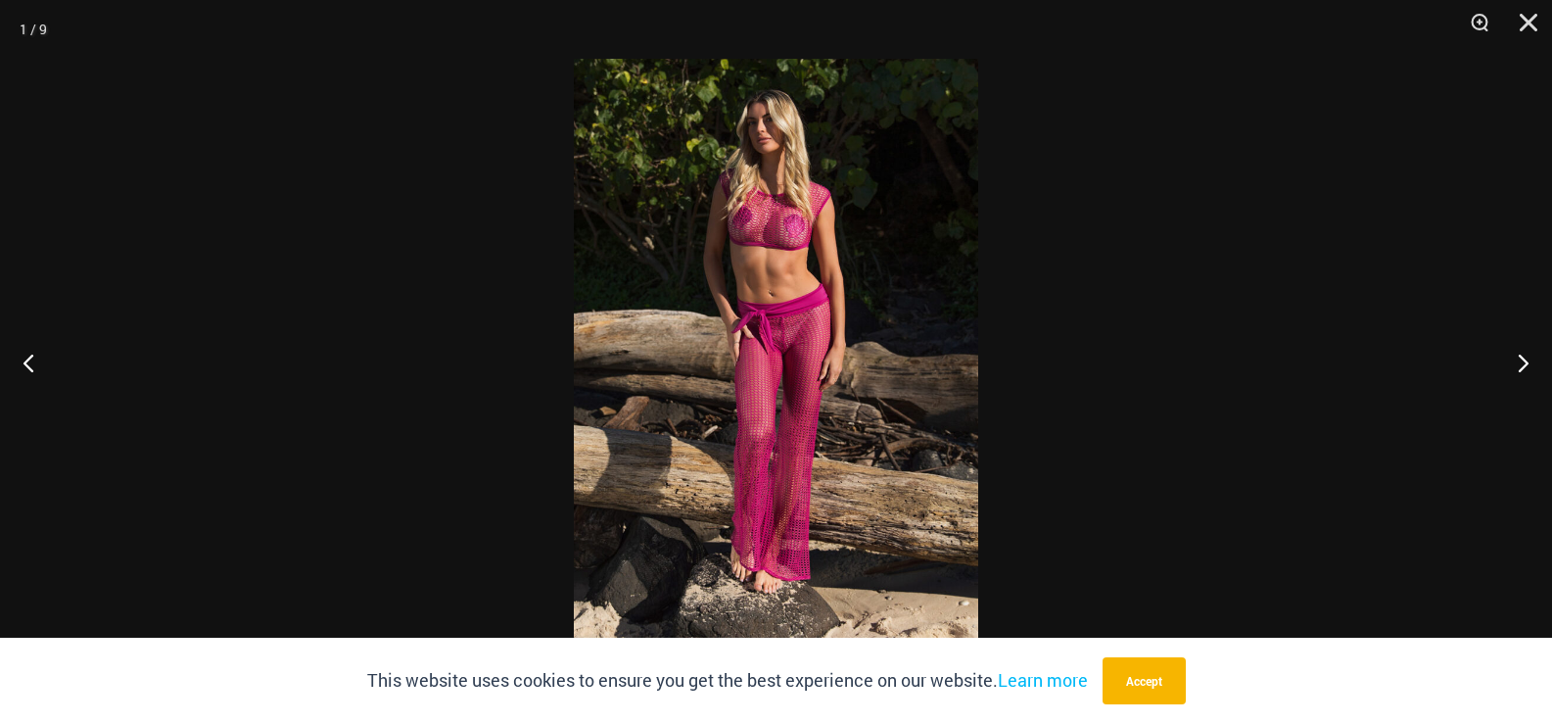
click at [765, 297] on img at bounding box center [776, 362] width 405 height 606
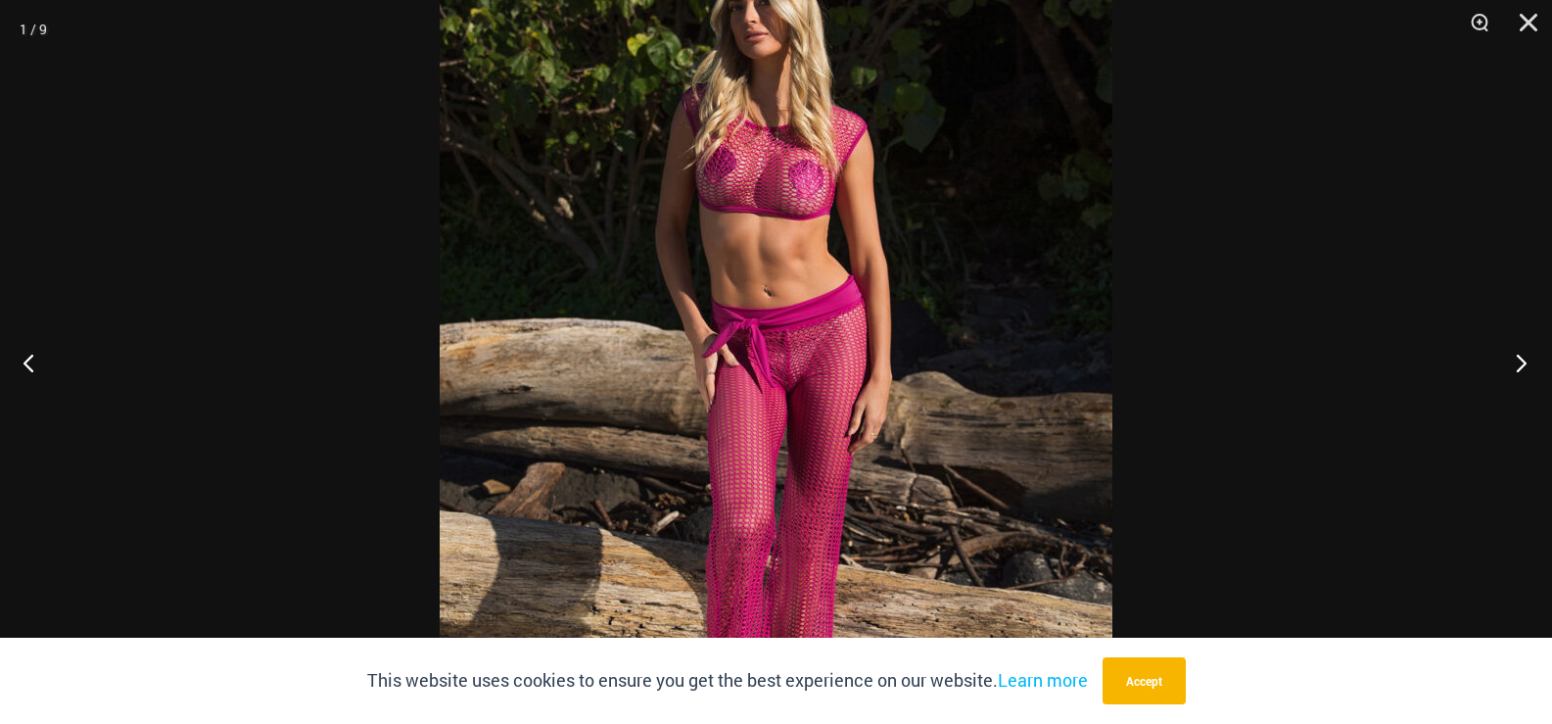
click at [1517, 362] on button "Next" at bounding box center [1515, 362] width 73 height 98
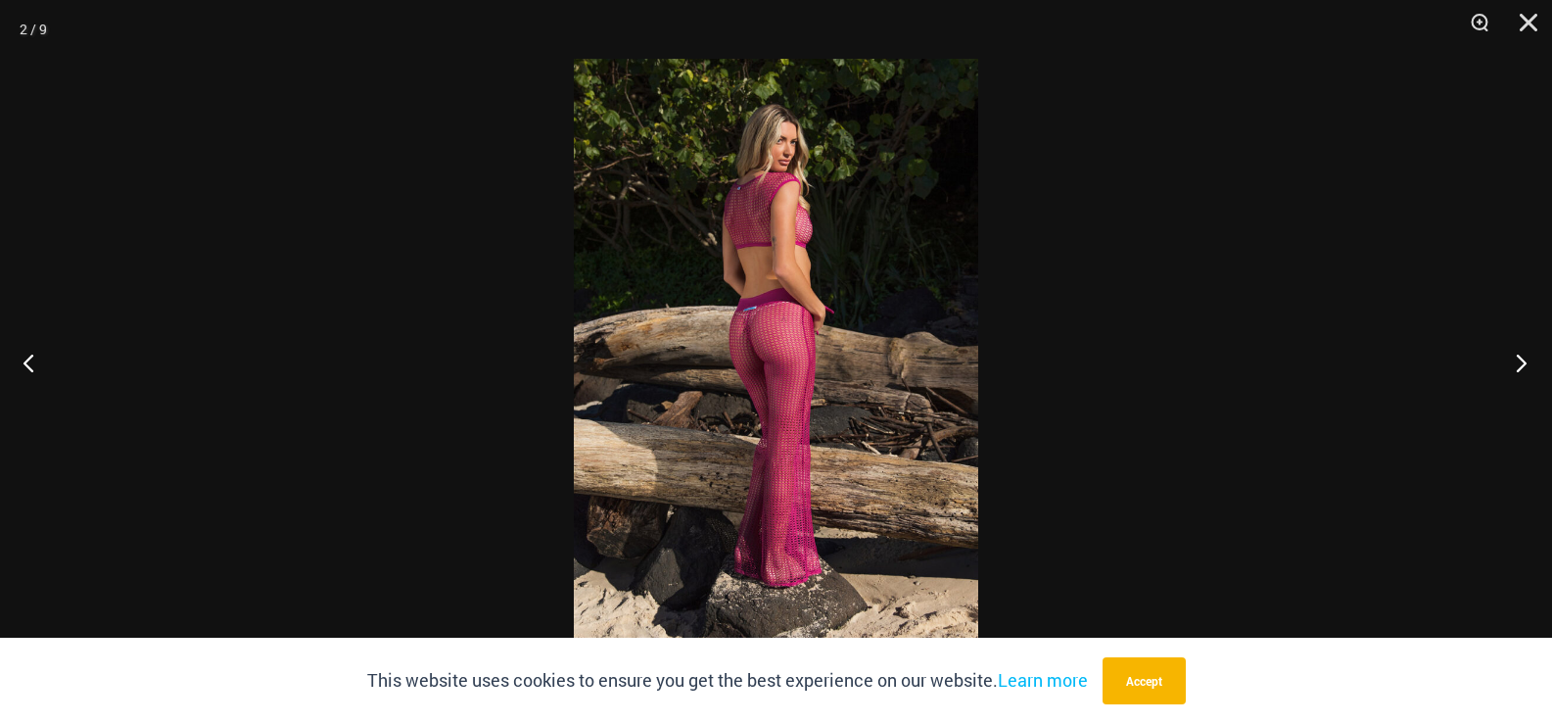
click at [1517, 362] on button "Next" at bounding box center [1515, 362] width 73 height 98
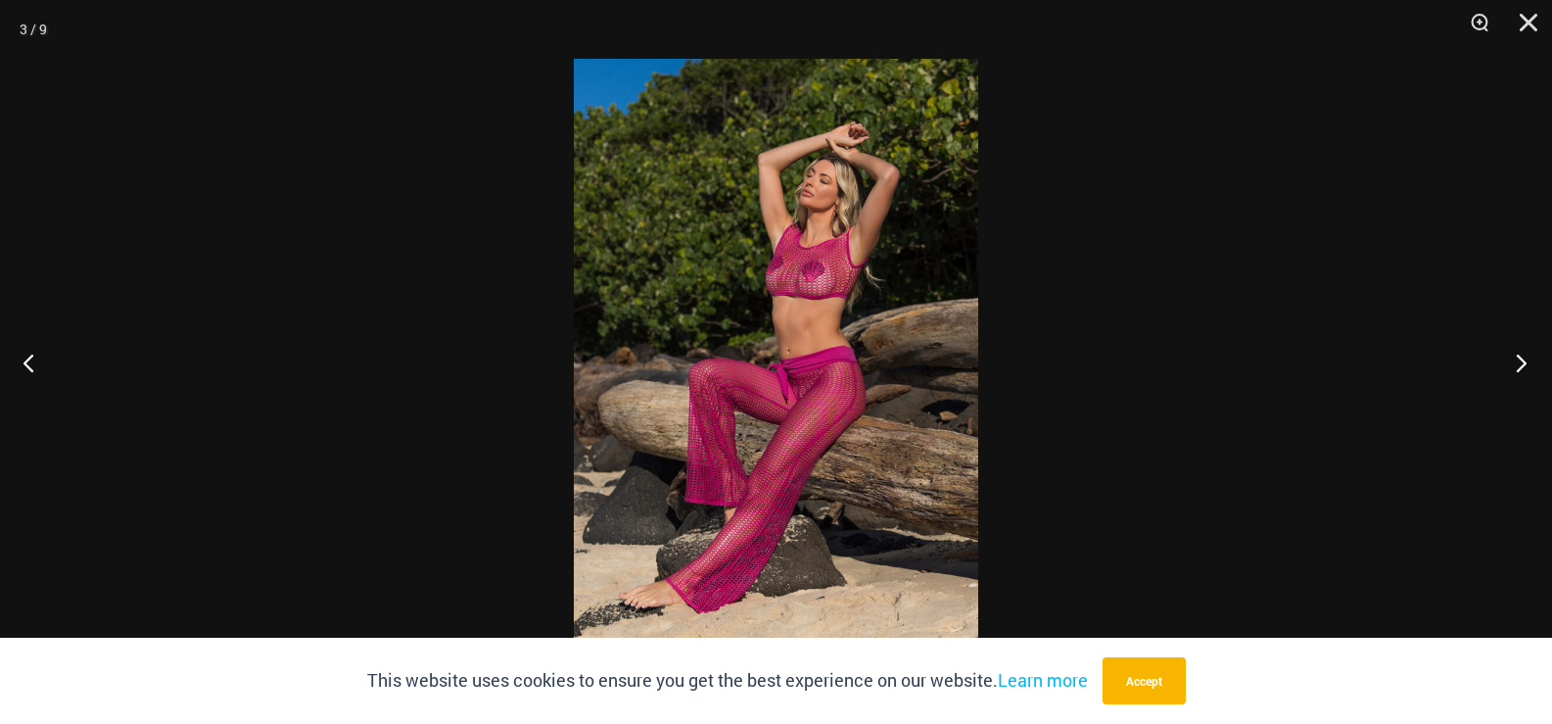
click at [1517, 362] on button "Next" at bounding box center [1515, 362] width 73 height 98
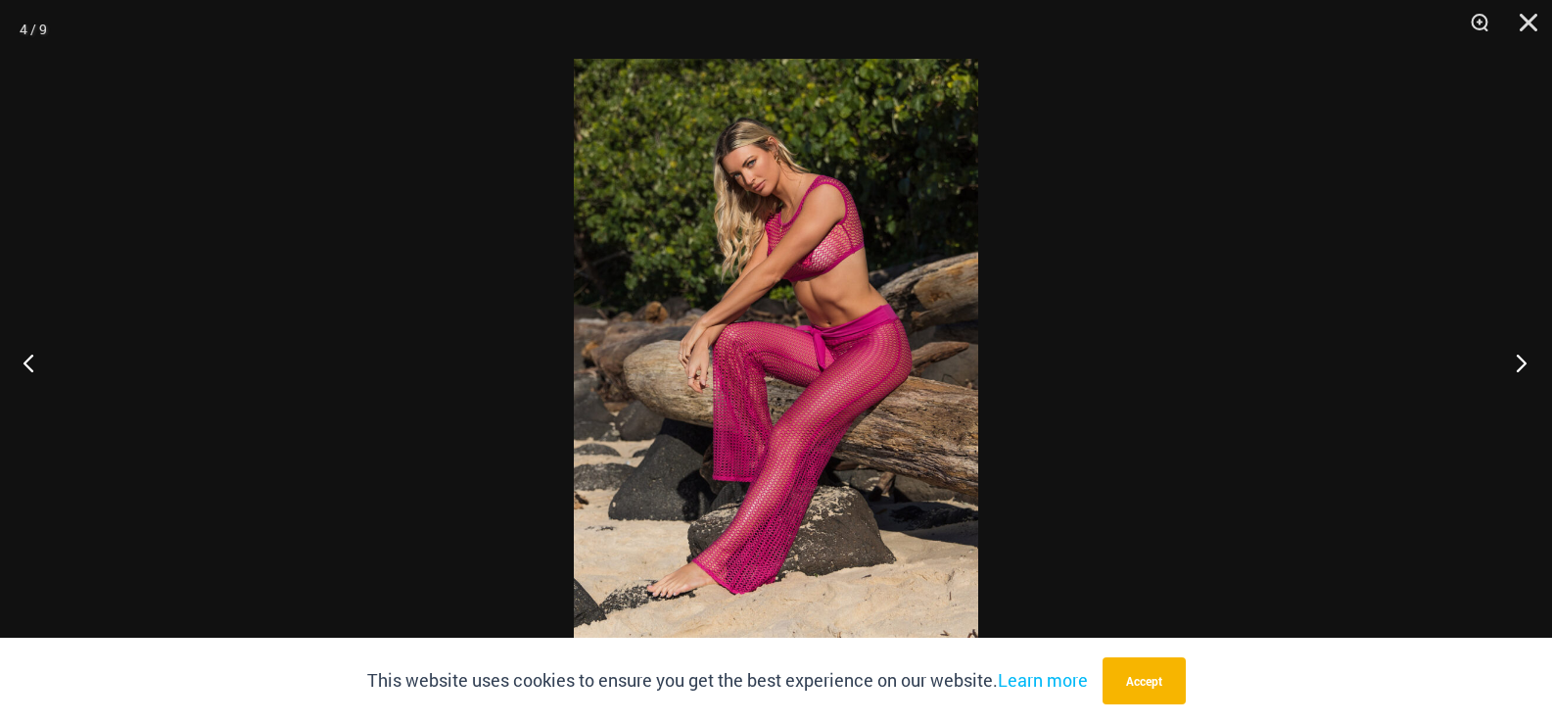
click at [1517, 362] on button "Next" at bounding box center [1515, 362] width 73 height 98
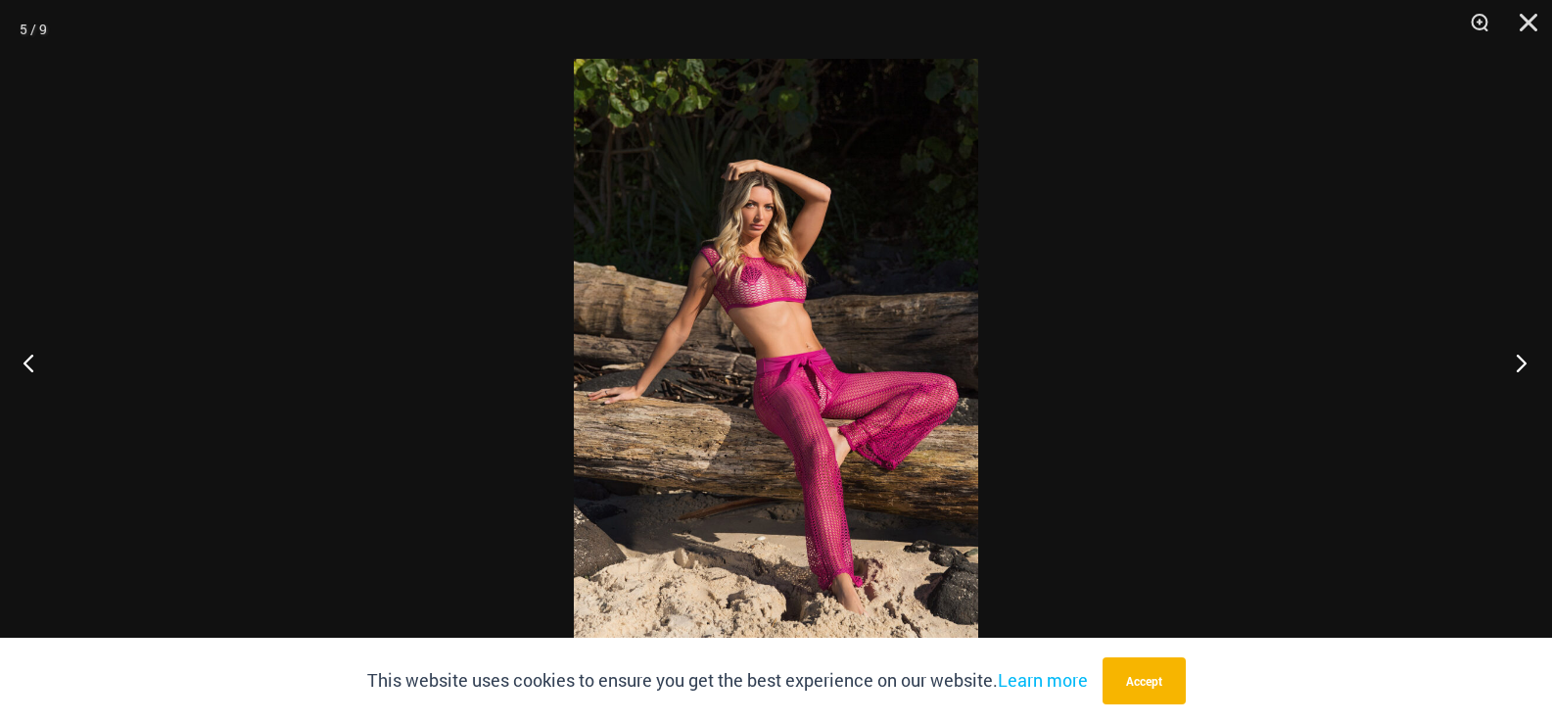
click at [1517, 362] on button "Next" at bounding box center [1515, 362] width 73 height 98
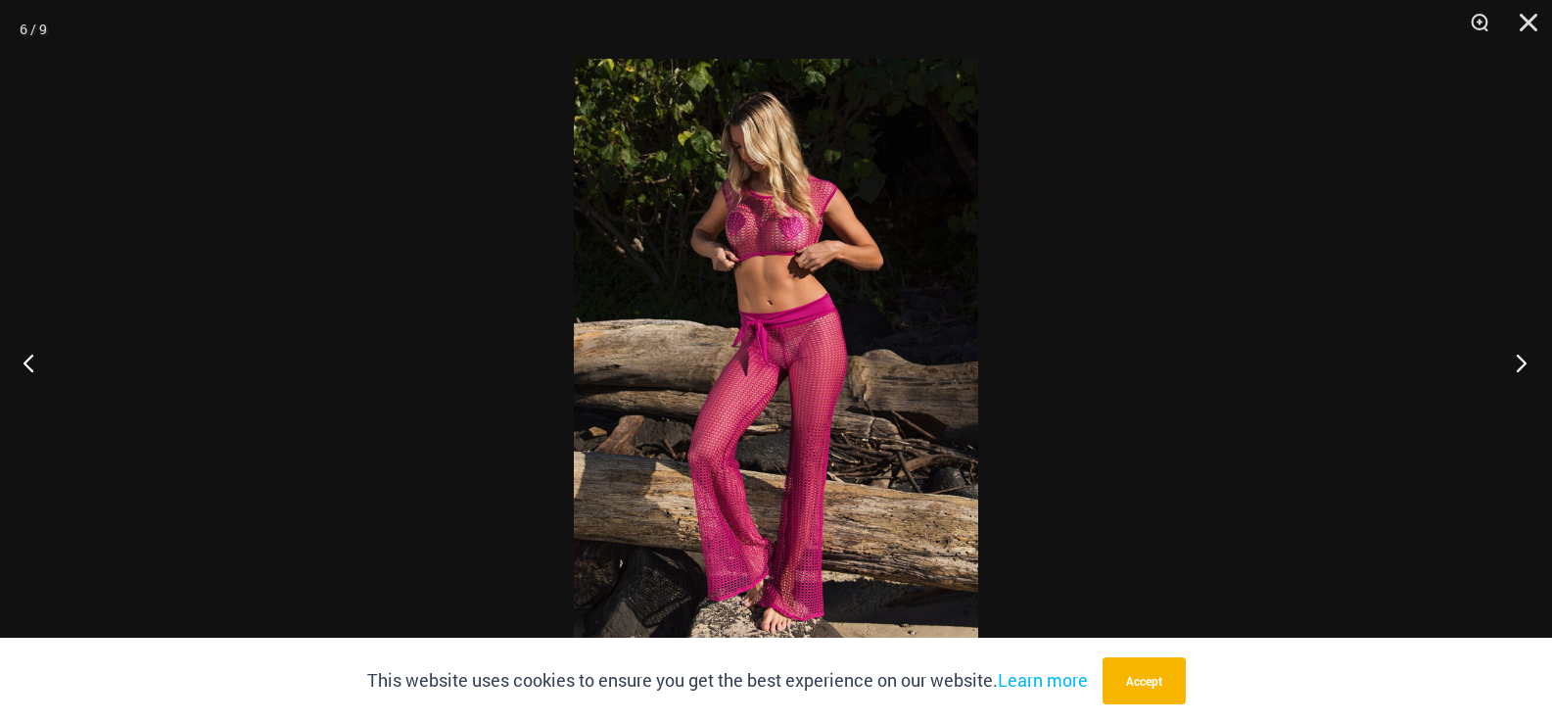
click at [1517, 362] on button "Next" at bounding box center [1515, 362] width 73 height 98
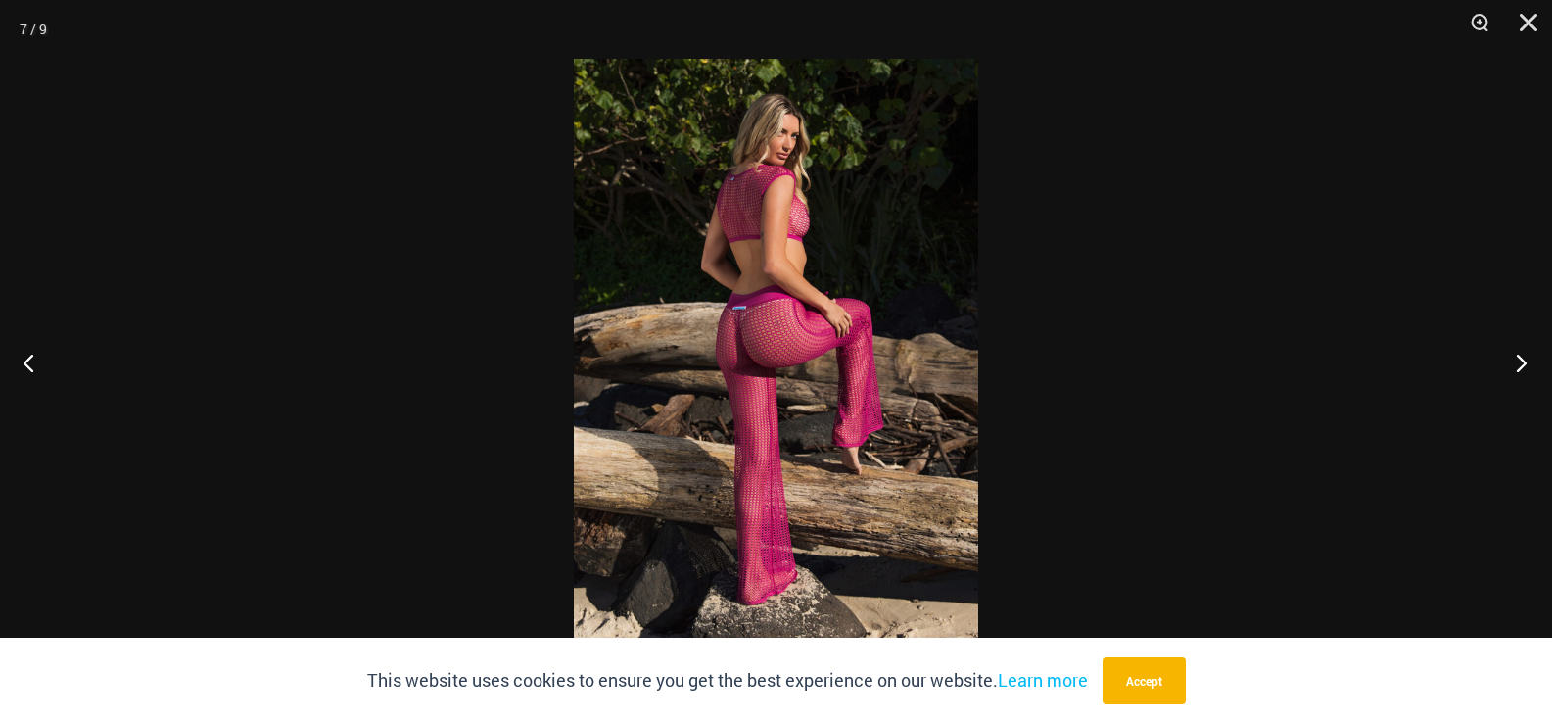
click at [1517, 362] on button "Next" at bounding box center [1515, 362] width 73 height 98
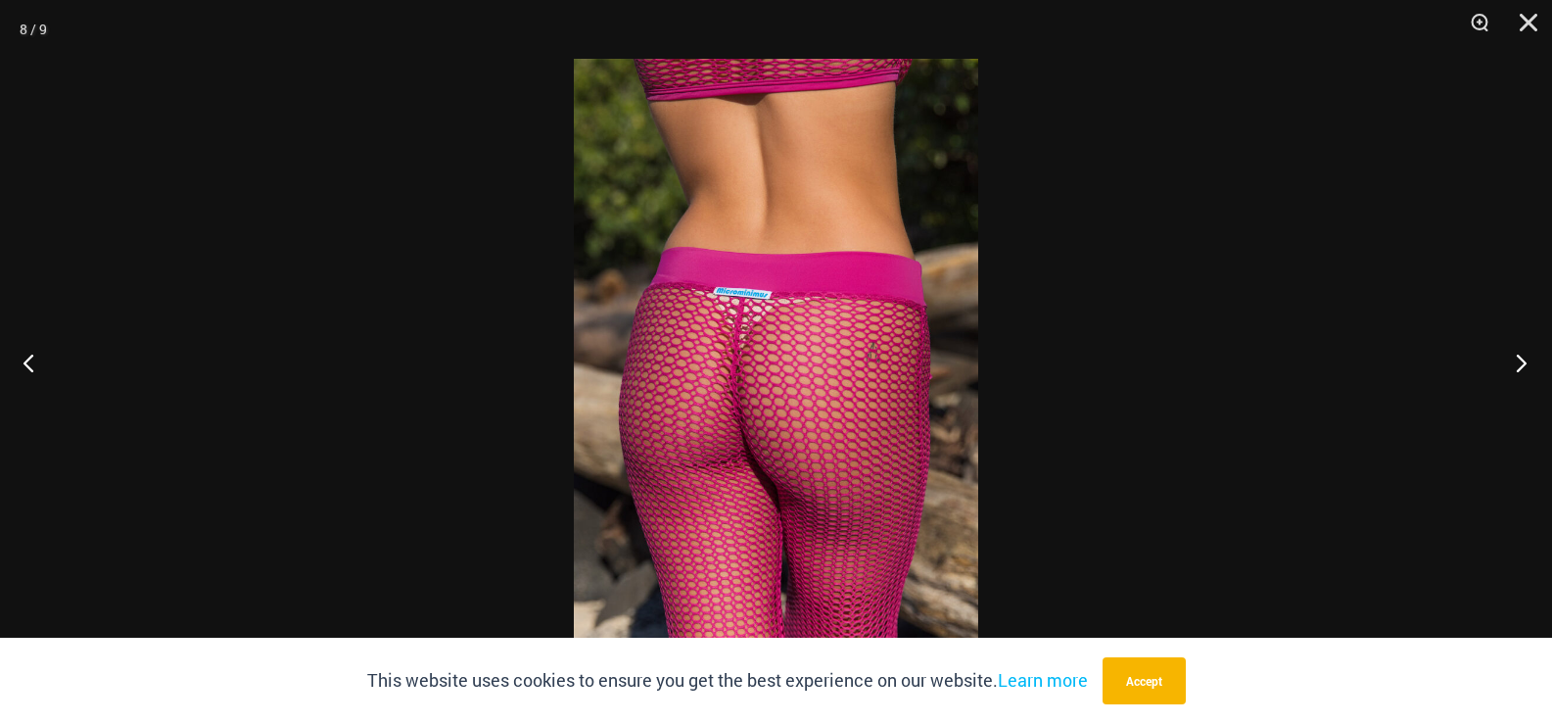
click at [1517, 362] on button "Next" at bounding box center [1515, 362] width 73 height 98
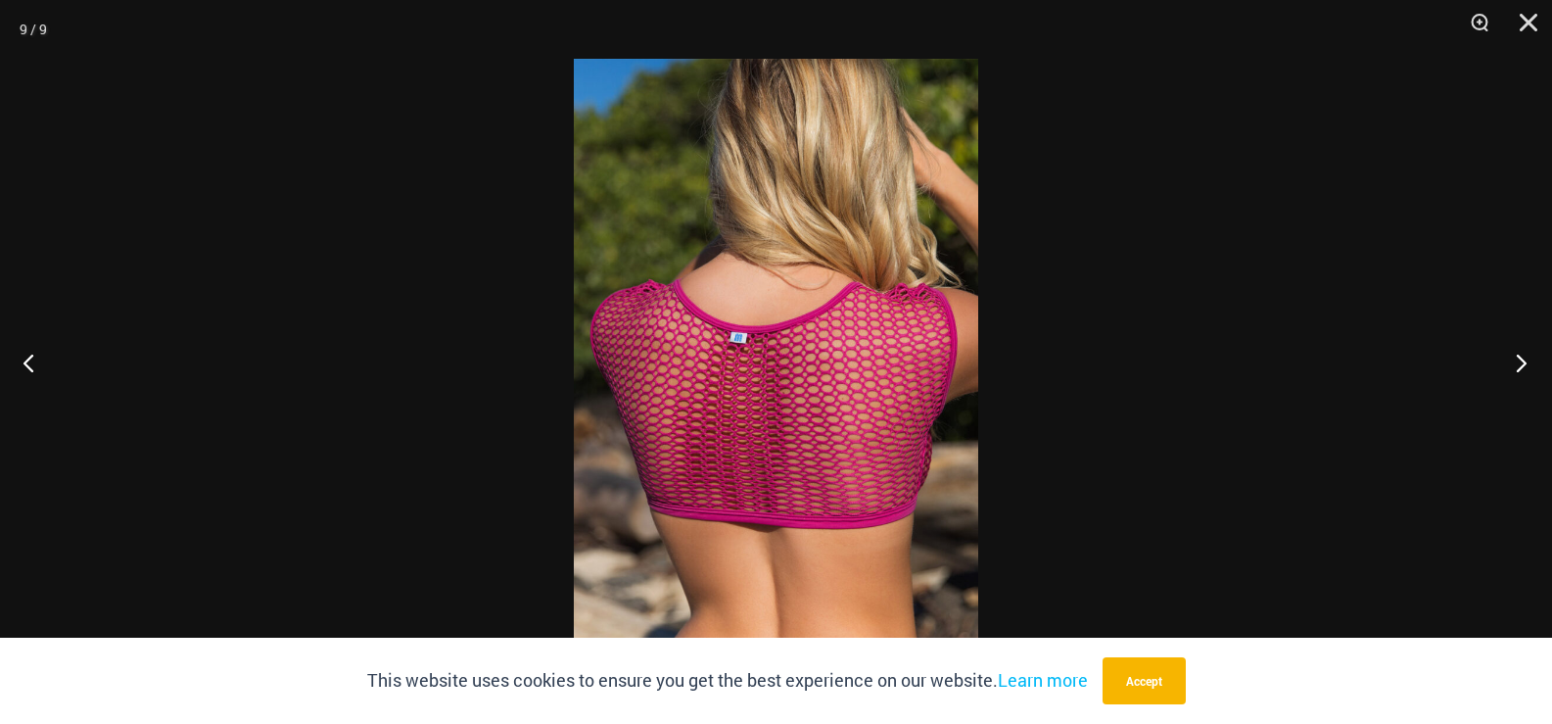
click at [1517, 362] on button "Next" at bounding box center [1515, 362] width 73 height 98
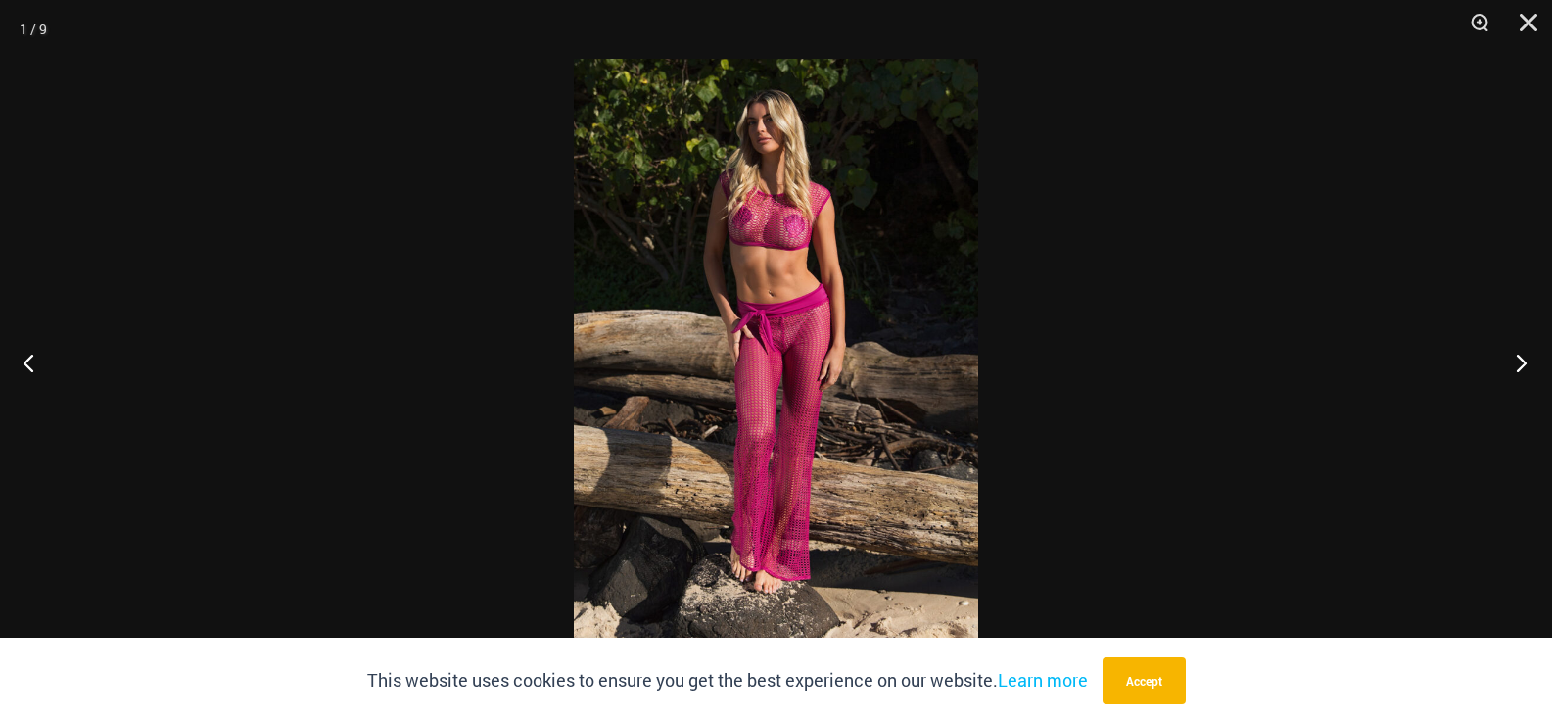
click at [1517, 362] on button "Next" at bounding box center [1515, 362] width 73 height 98
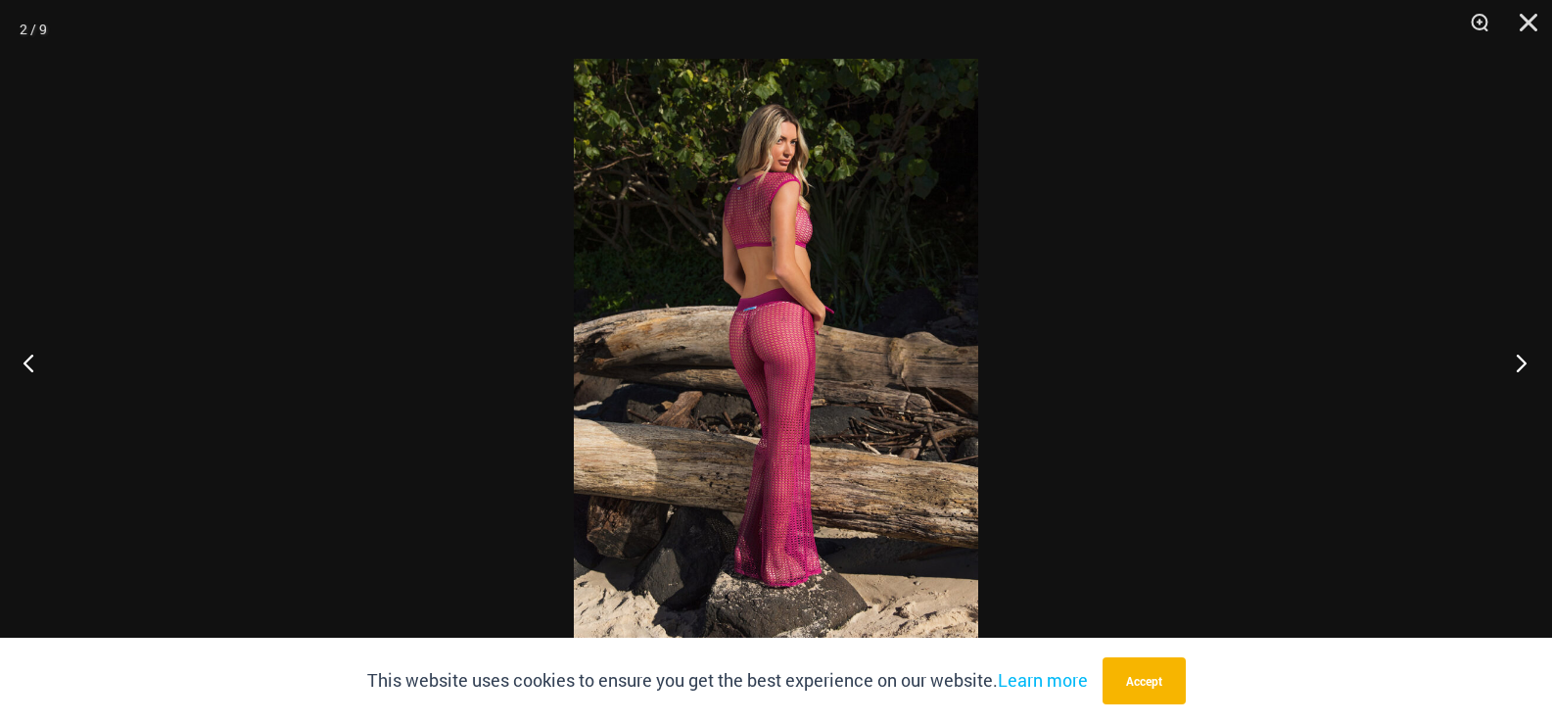
click at [1517, 362] on button "Next" at bounding box center [1515, 362] width 73 height 98
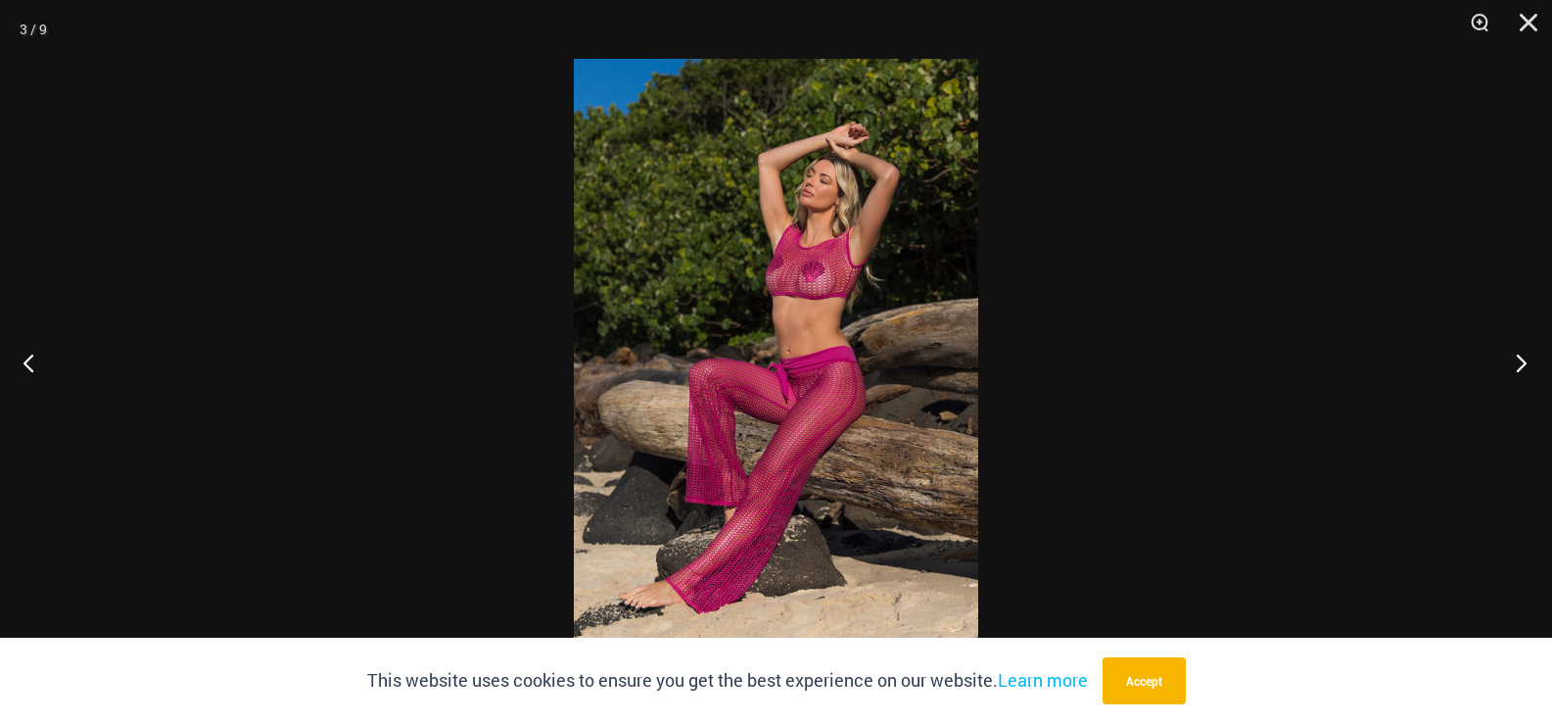
click at [1517, 362] on button "Next" at bounding box center [1515, 362] width 73 height 98
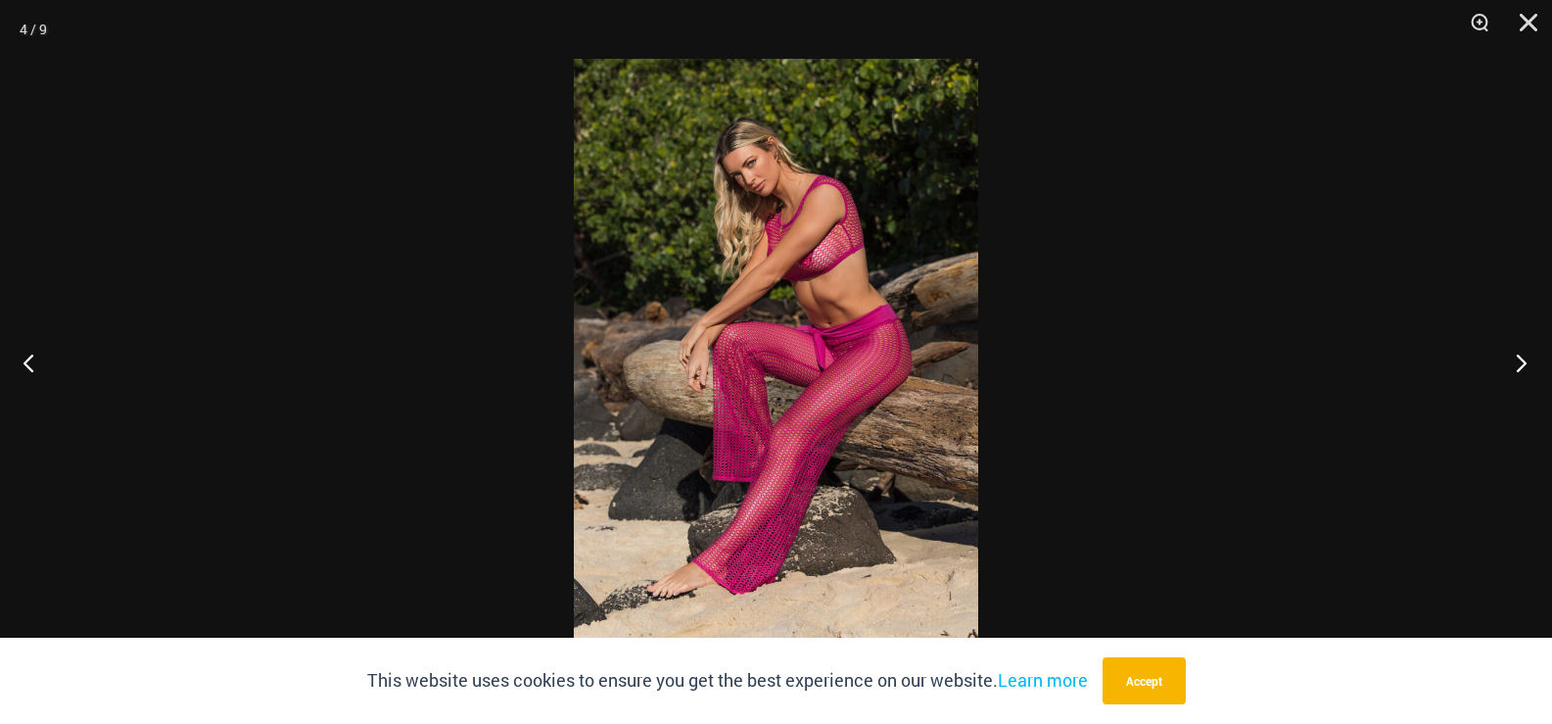
click at [1517, 362] on button "Next" at bounding box center [1515, 362] width 73 height 98
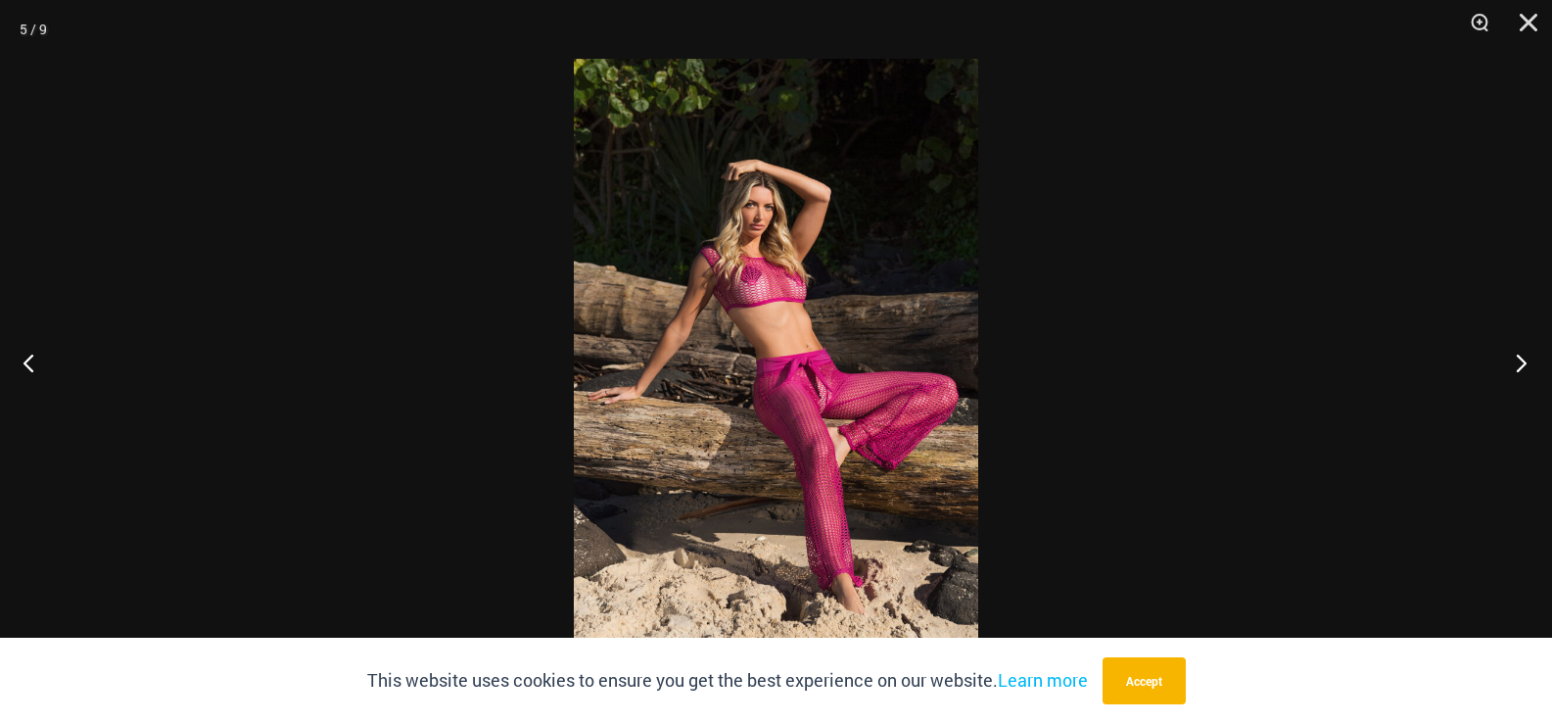
click at [1517, 362] on button "Next" at bounding box center [1515, 362] width 73 height 98
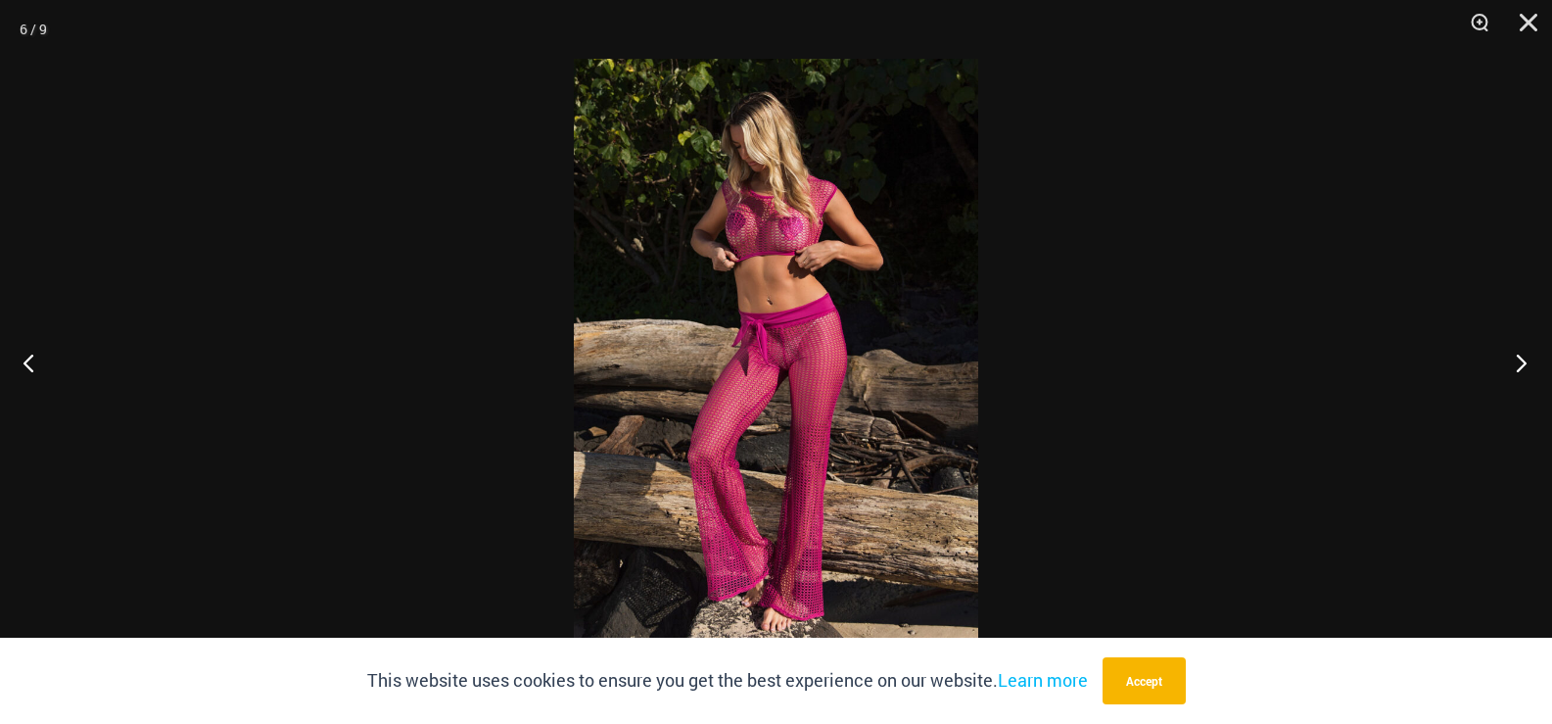
click at [1517, 362] on button "Next" at bounding box center [1515, 362] width 73 height 98
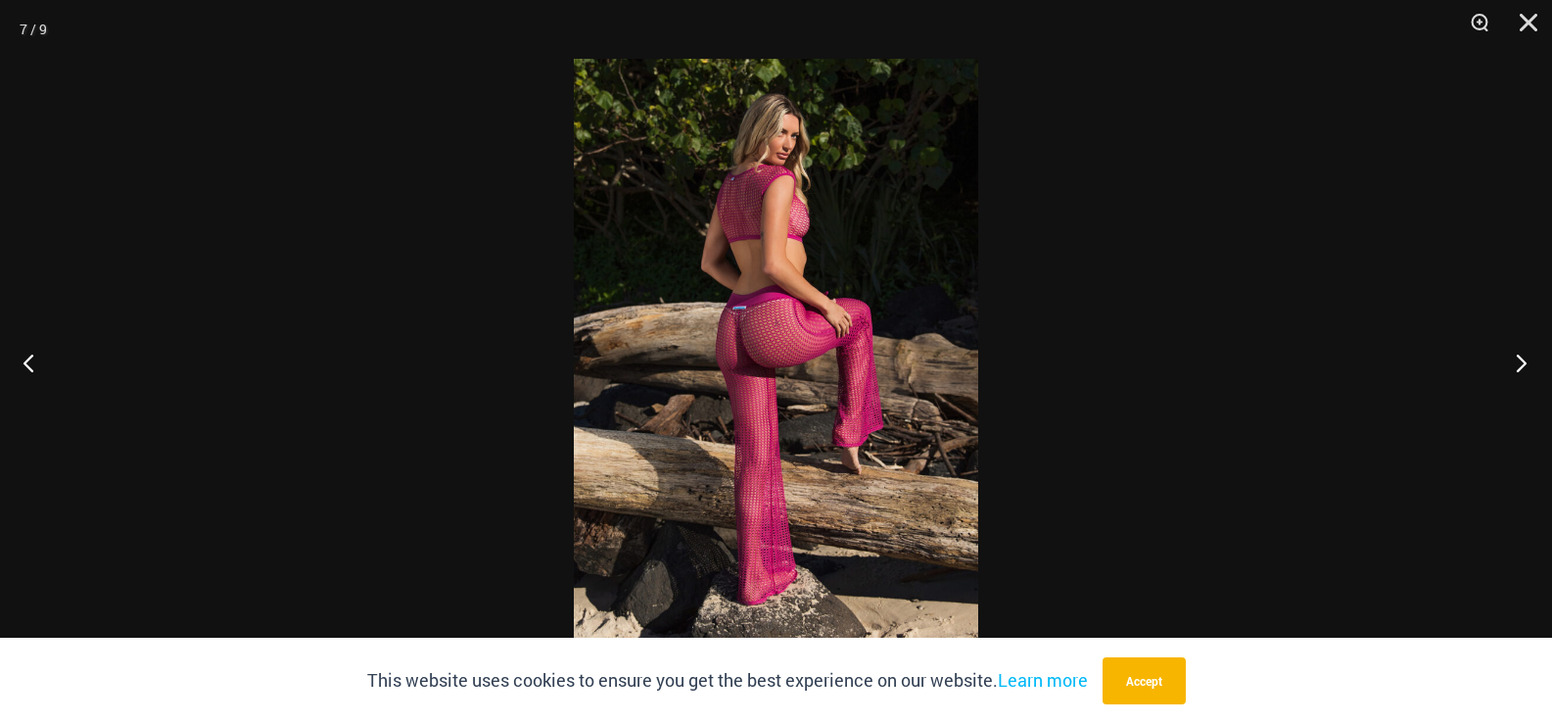
click at [1517, 362] on button "Next" at bounding box center [1515, 362] width 73 height 98
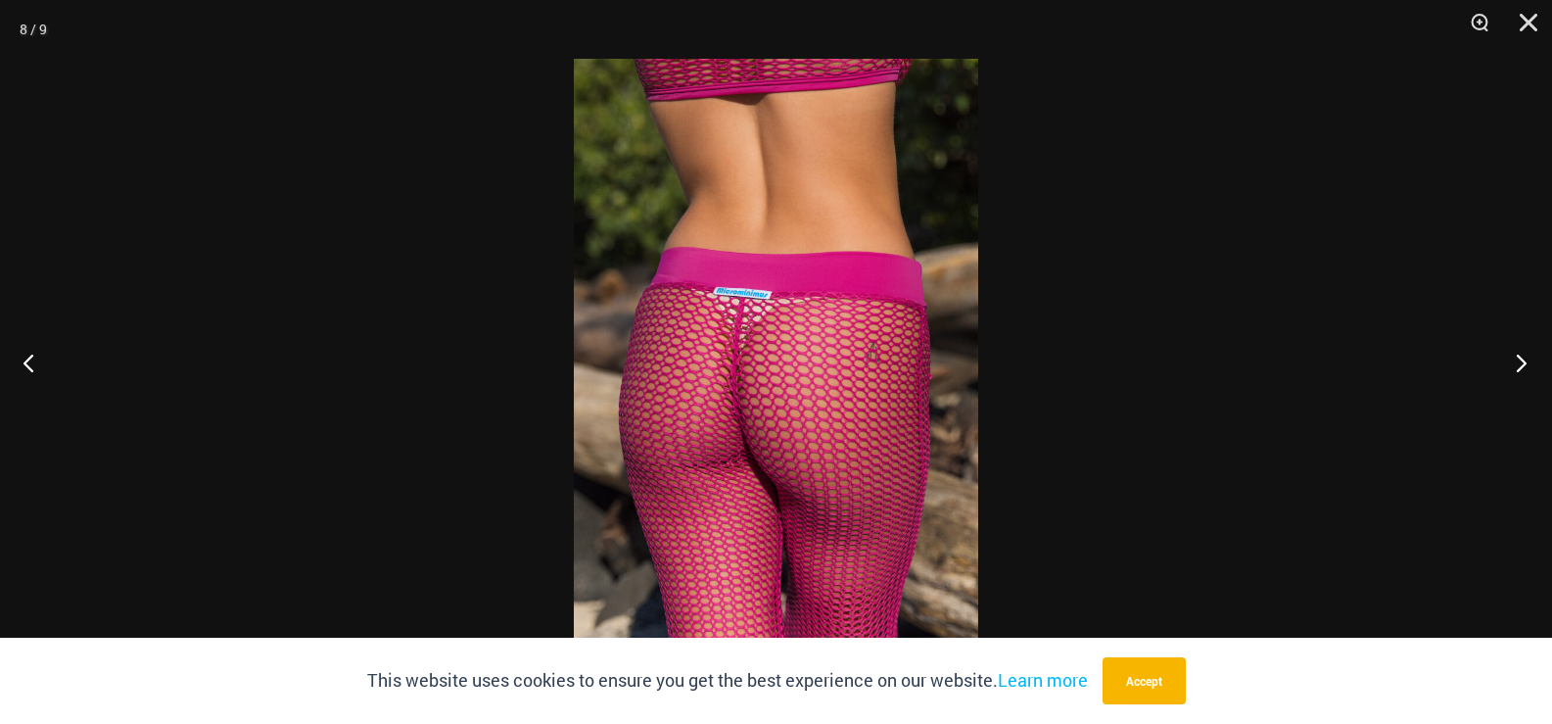
click at [1517, 362] on button "Next" at bounding box center [1515, 362] width 73 height 98
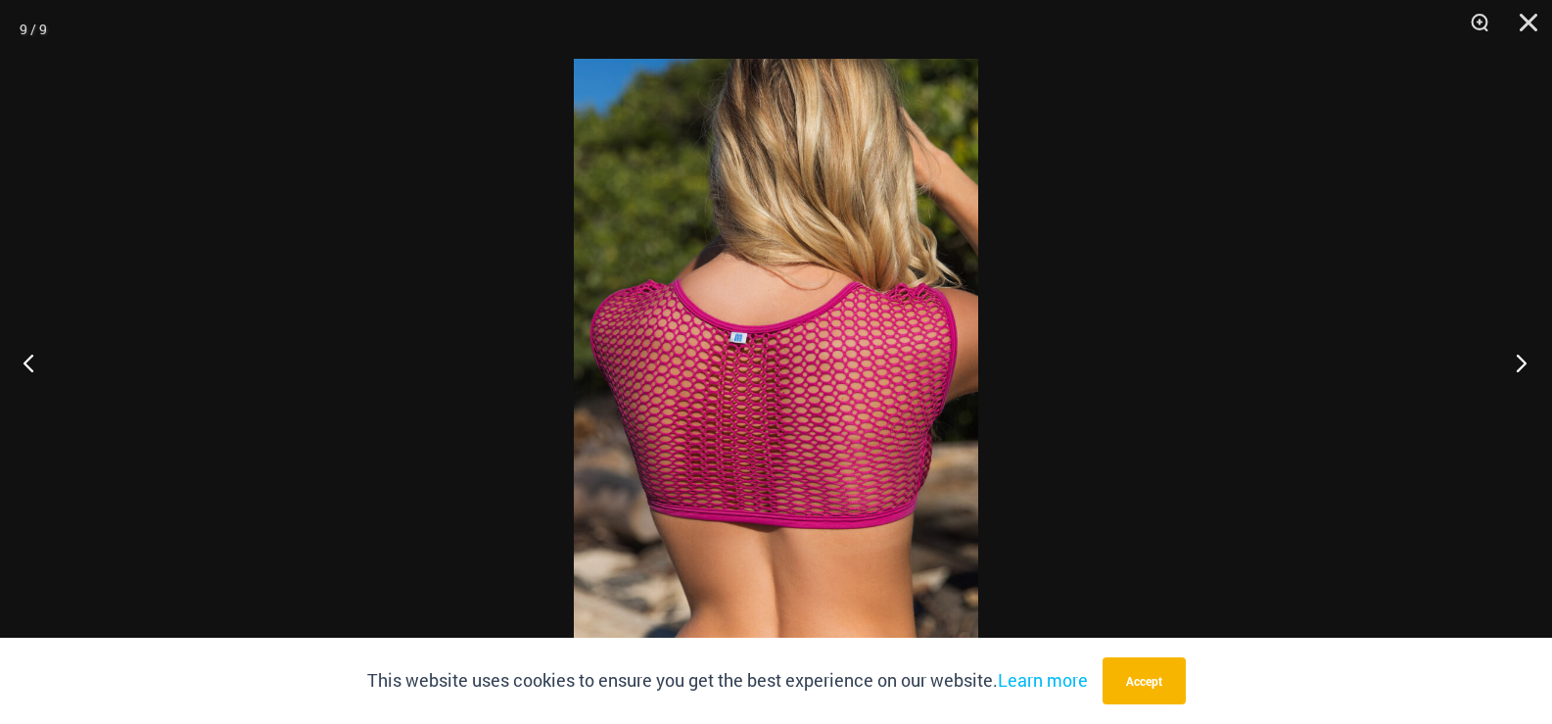
click at [1517, 362] on button "Next" at bounding box center [1515, 362] width 73 height 98
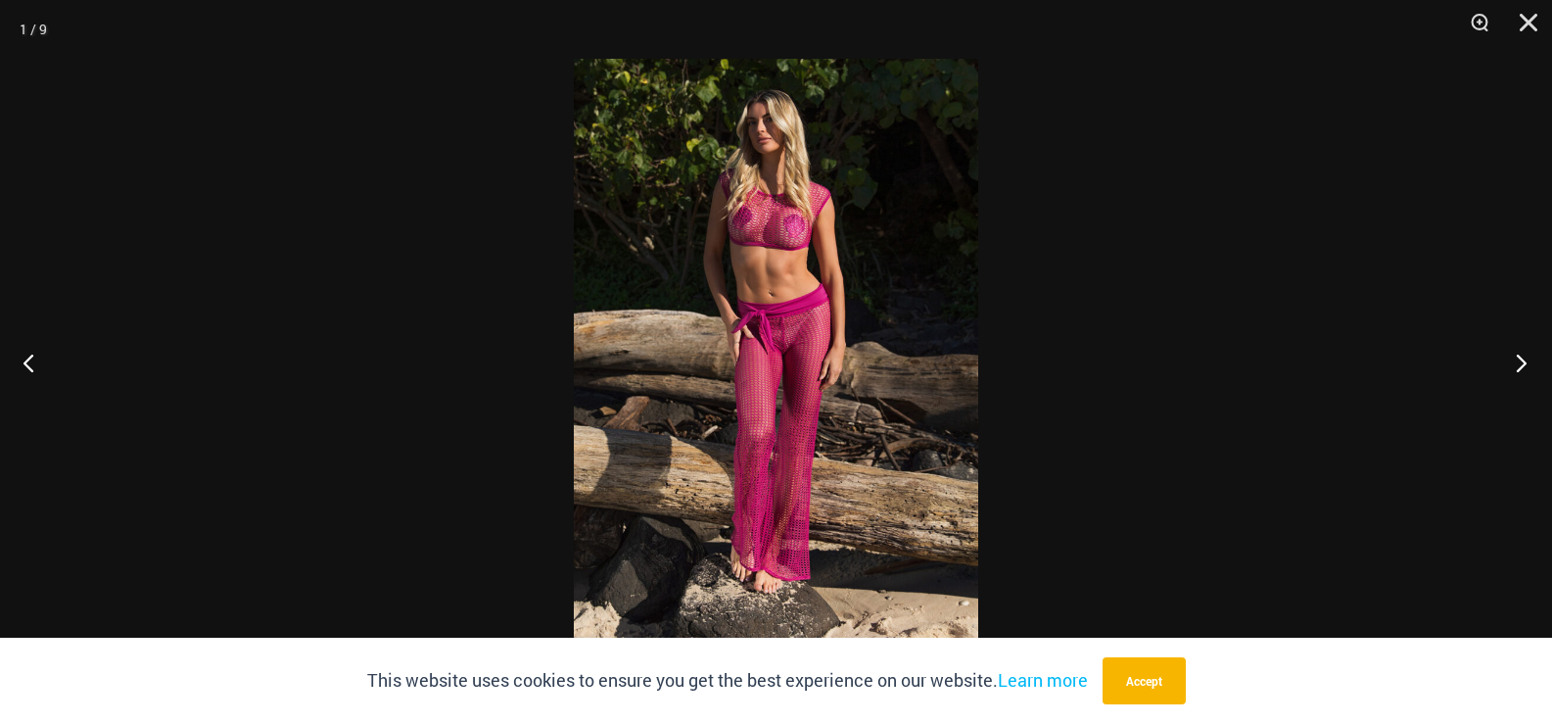
click at [1517, 362] on button "Next" at bounding box center [1515, 362] width 73 height 98
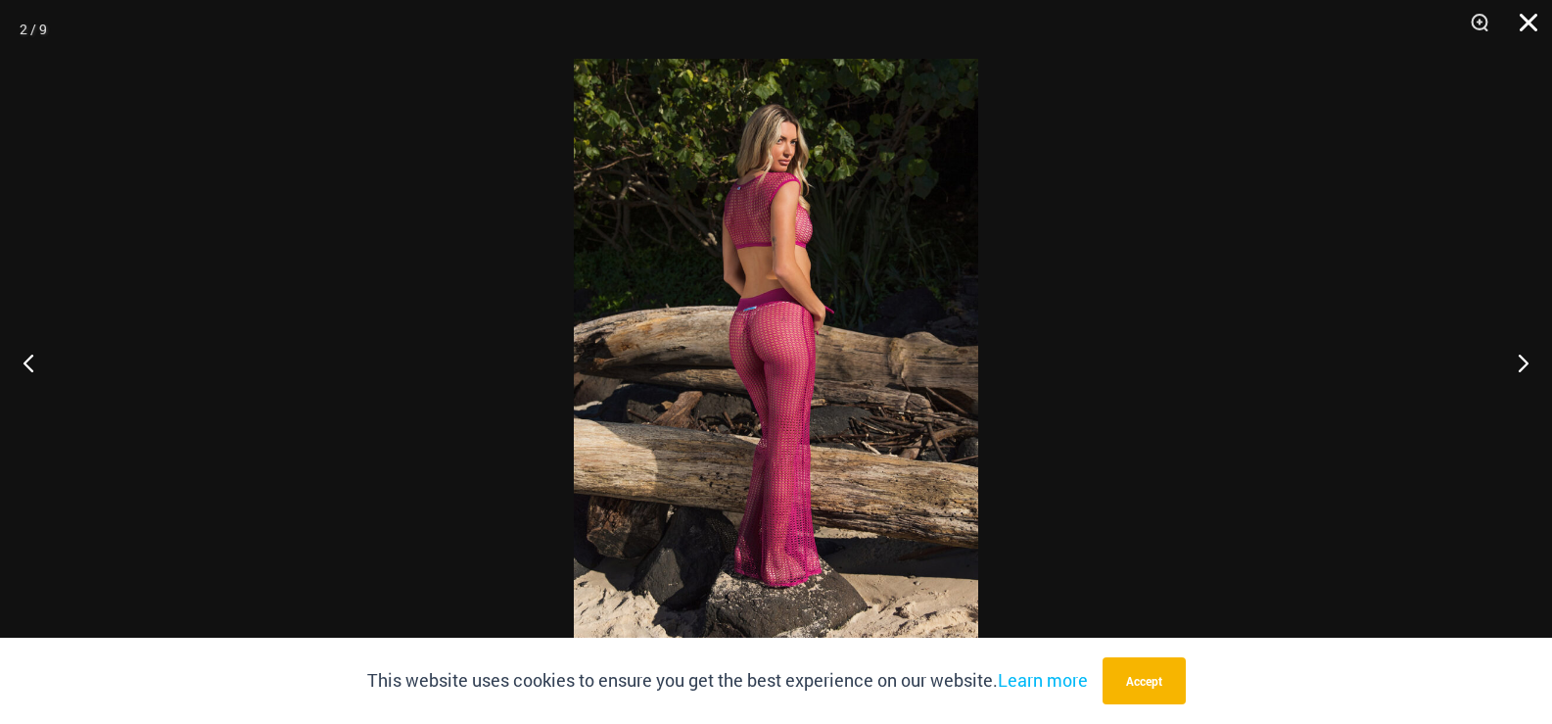
click at [1521, 24] on button "Close" at bounding box center [1522, 29] width 49 height 59
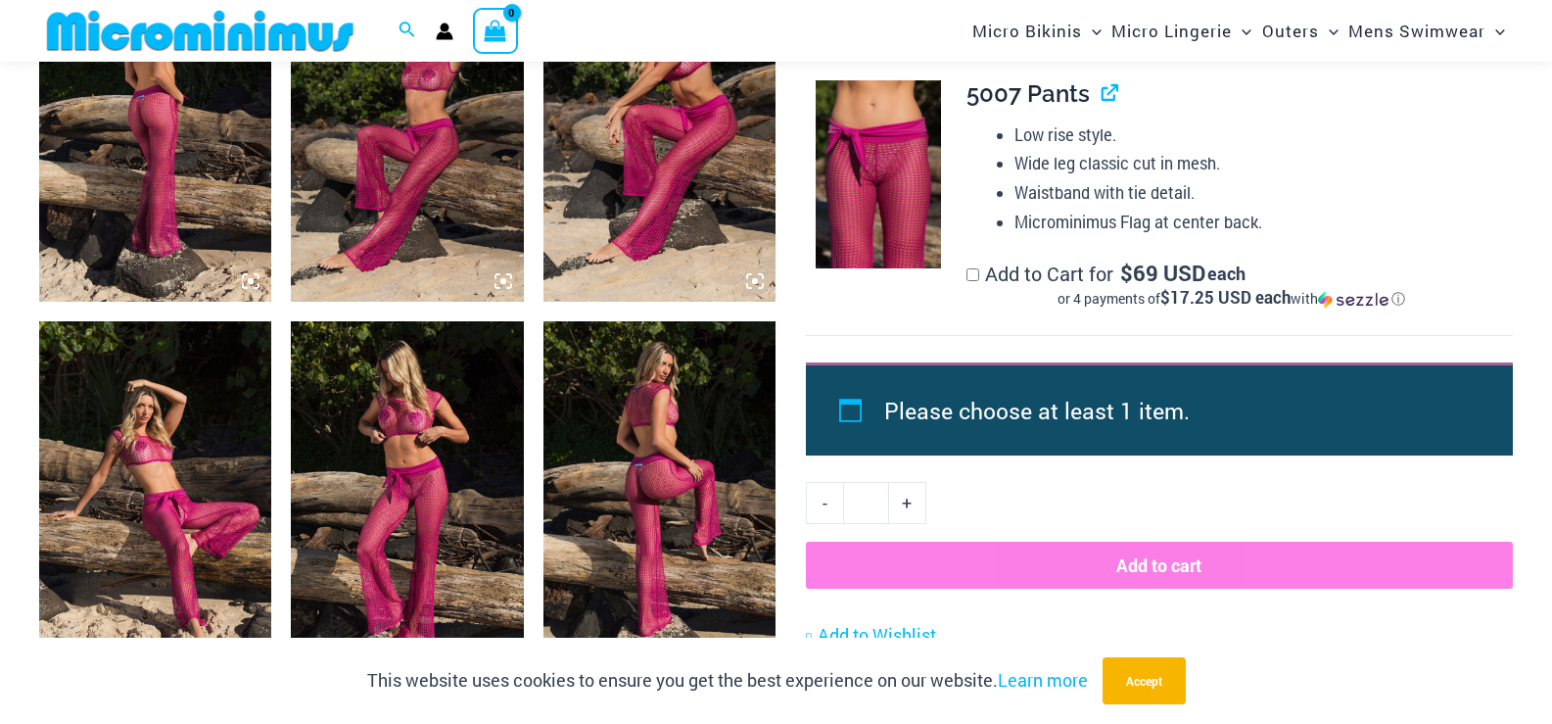
scroll to position [1353, 0]
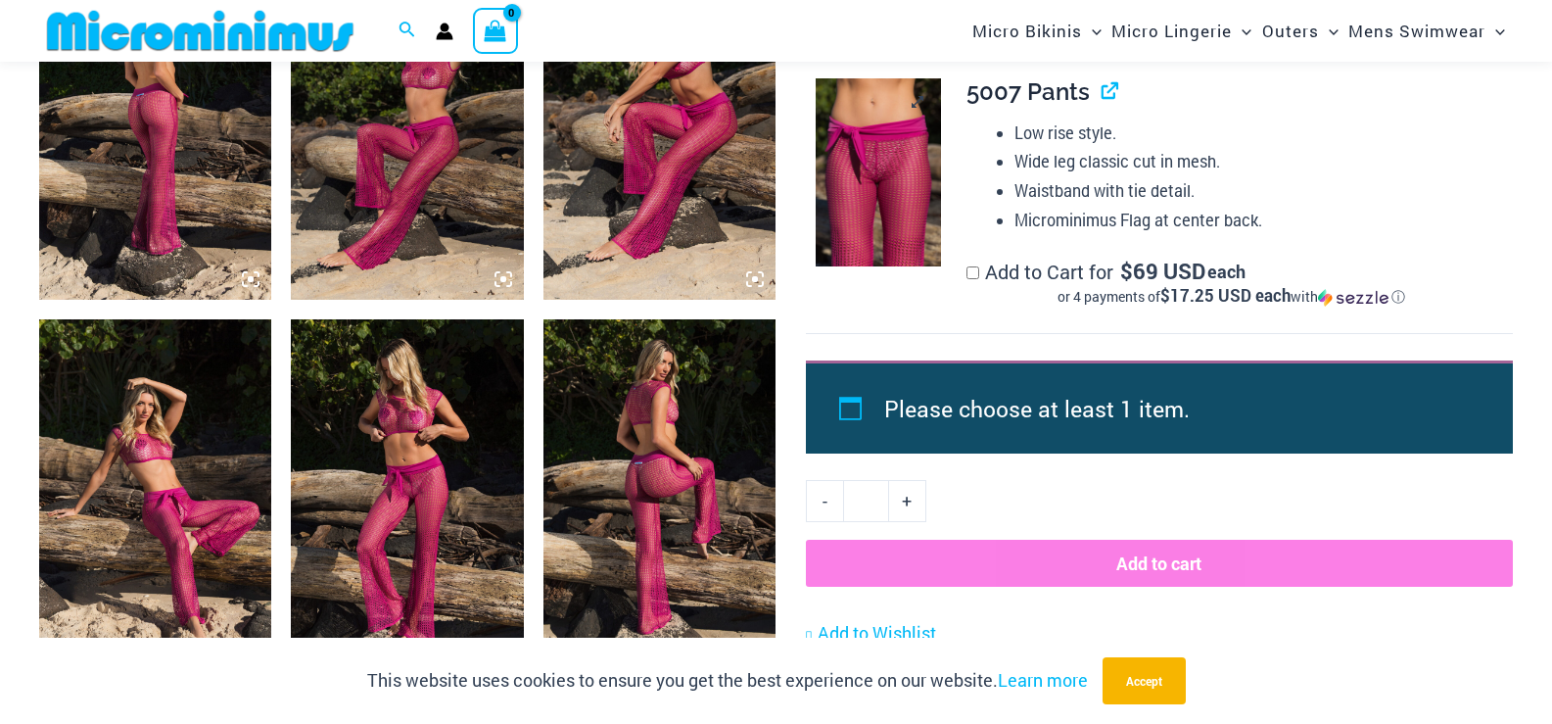
click at [861, 164] on img at bounding box center [878, 172] width 125 height 188
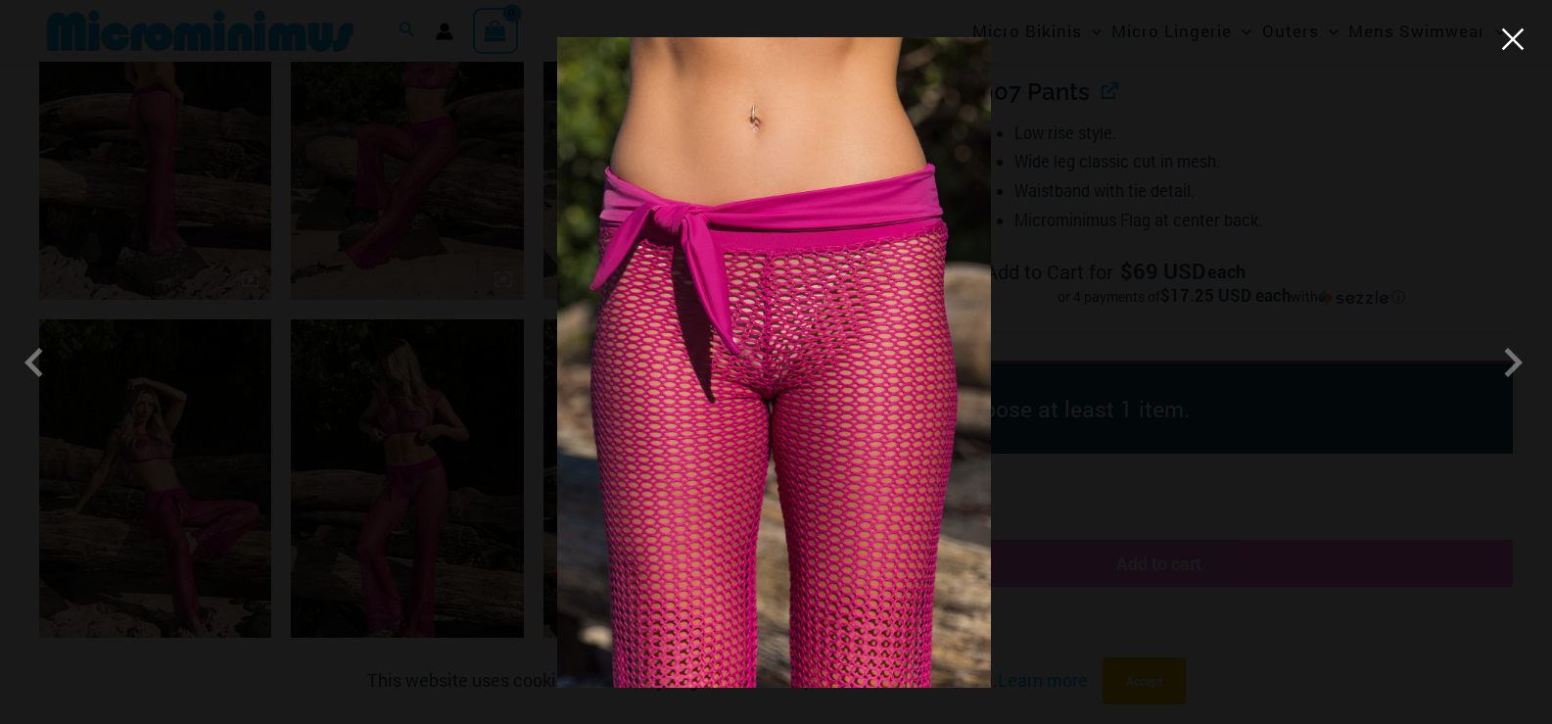
click at [1513, 51] on button "Close" at bounding box center [1513, 38] width 29 height 29
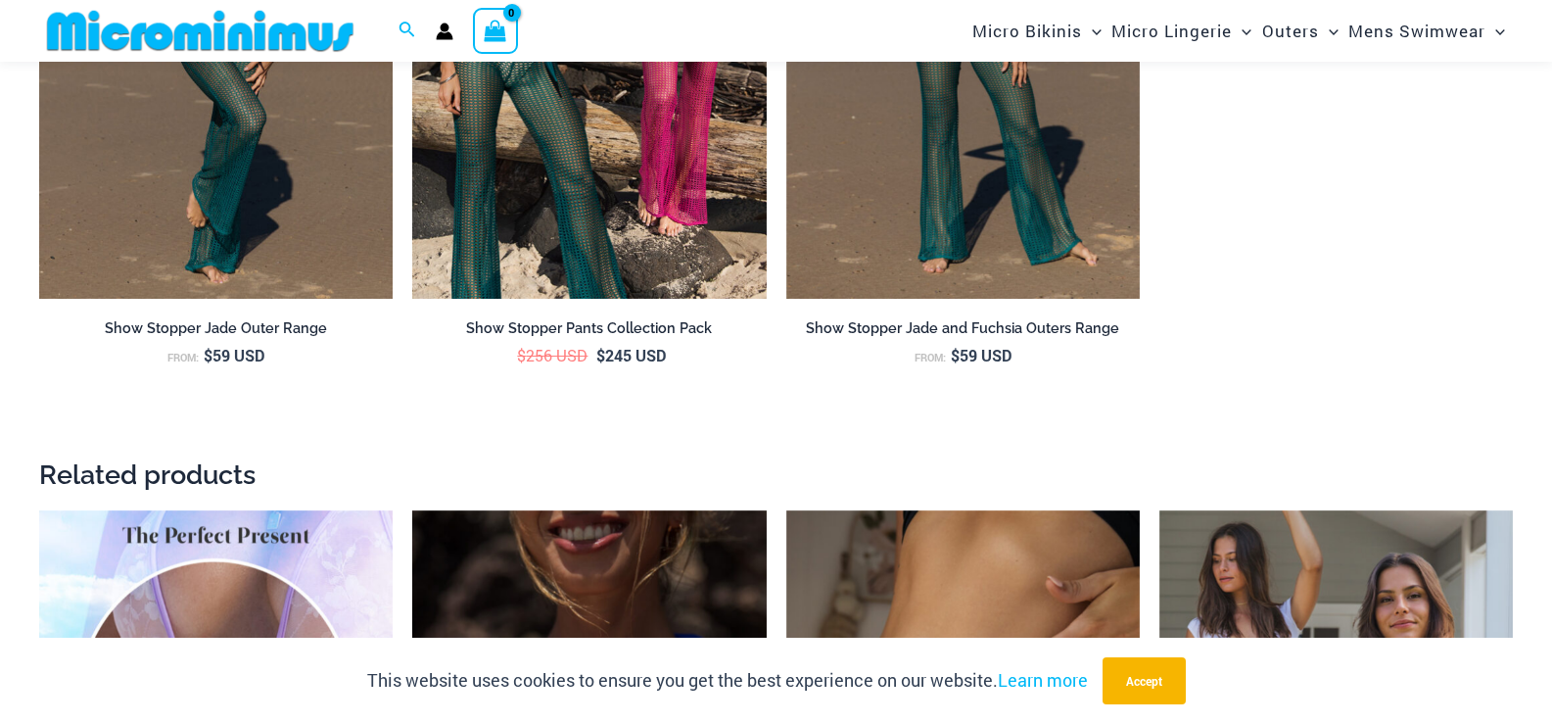
scroll to position [3214, 0]
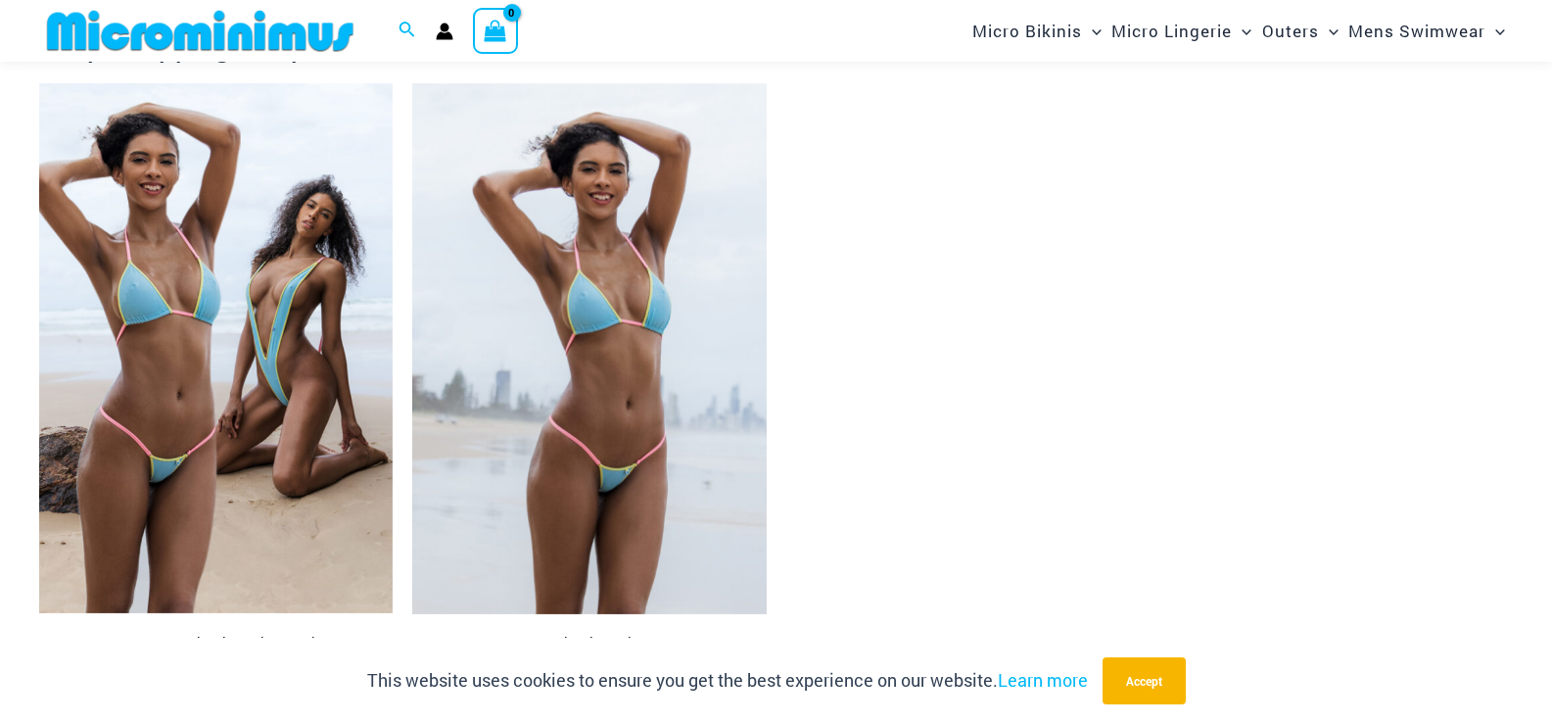
scroll to position [2055, 0]
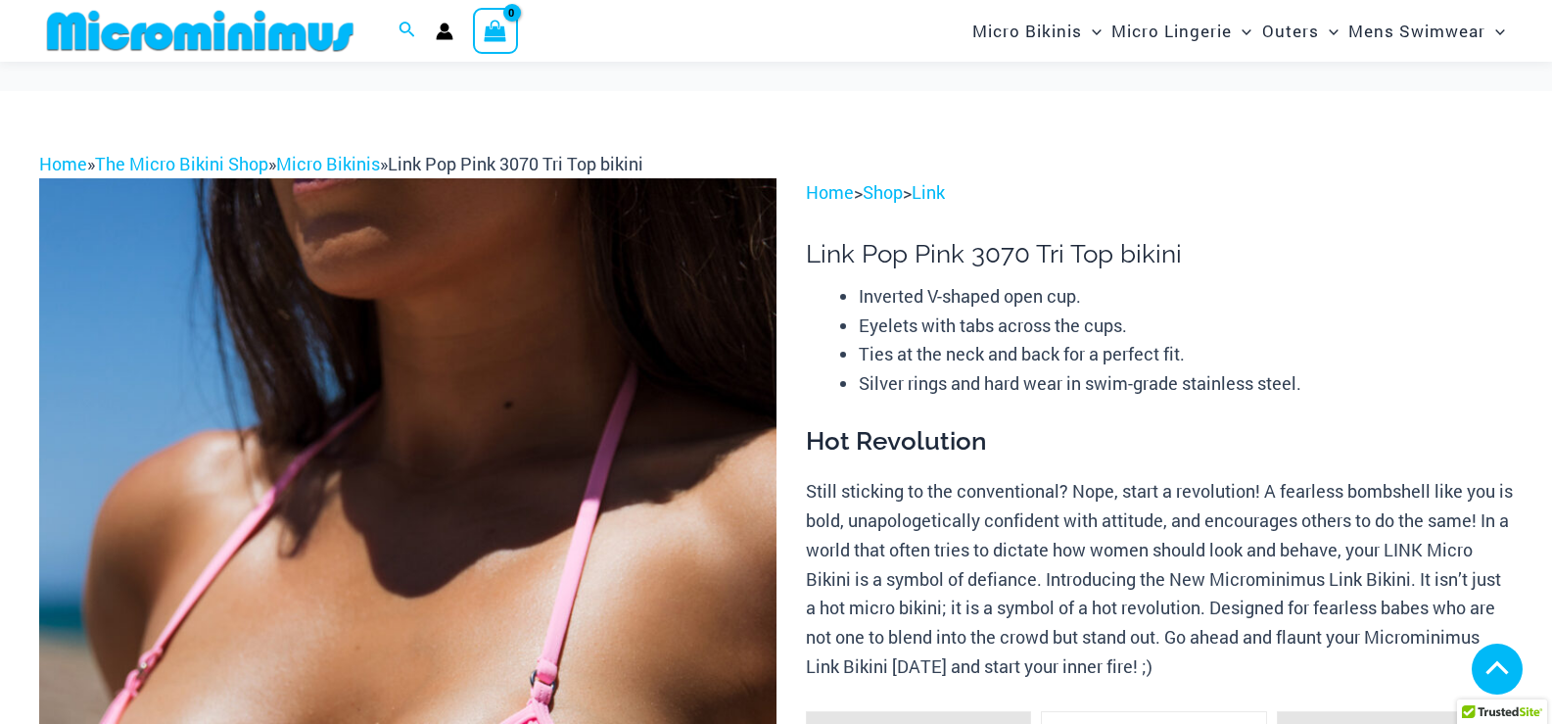
scroll to position [1454, 0]
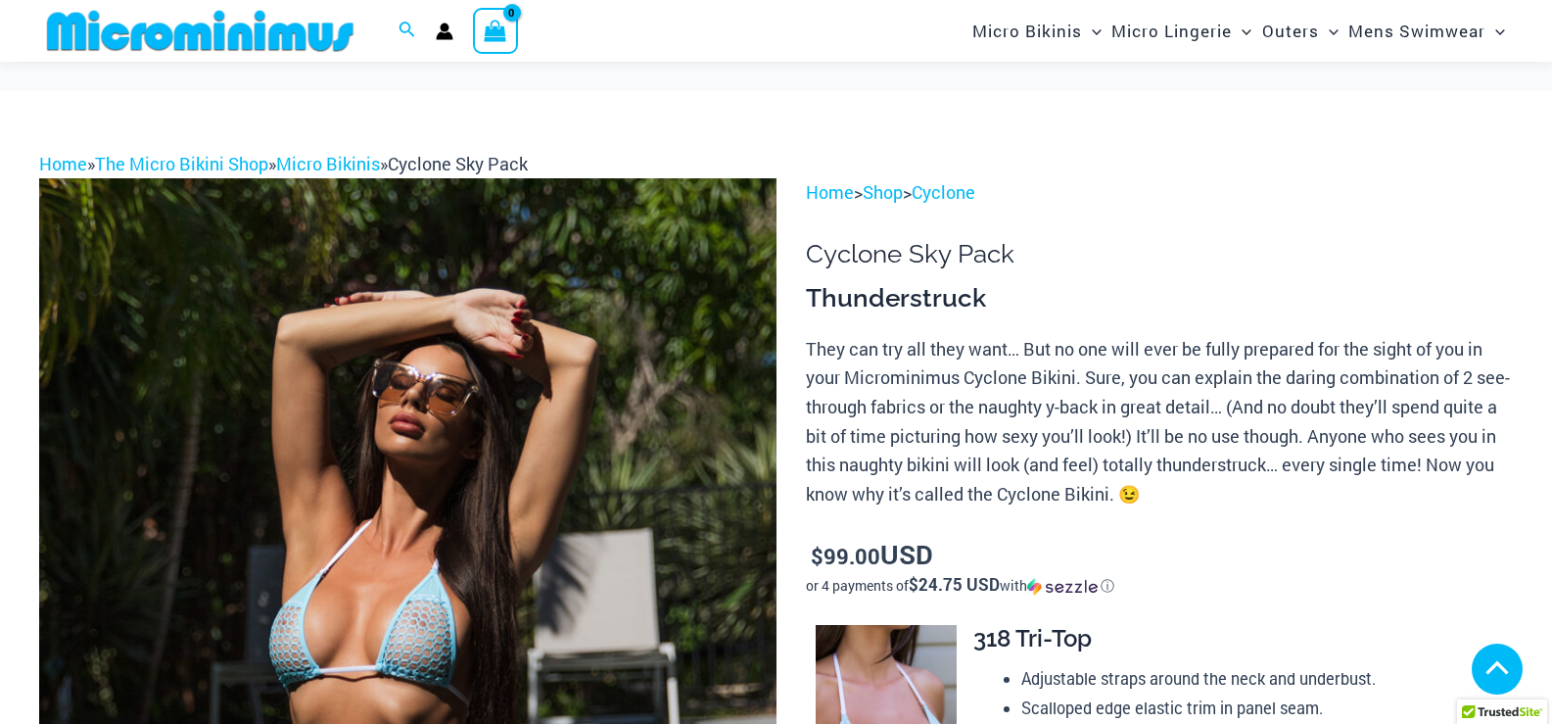
scroll to position [5790, 0]
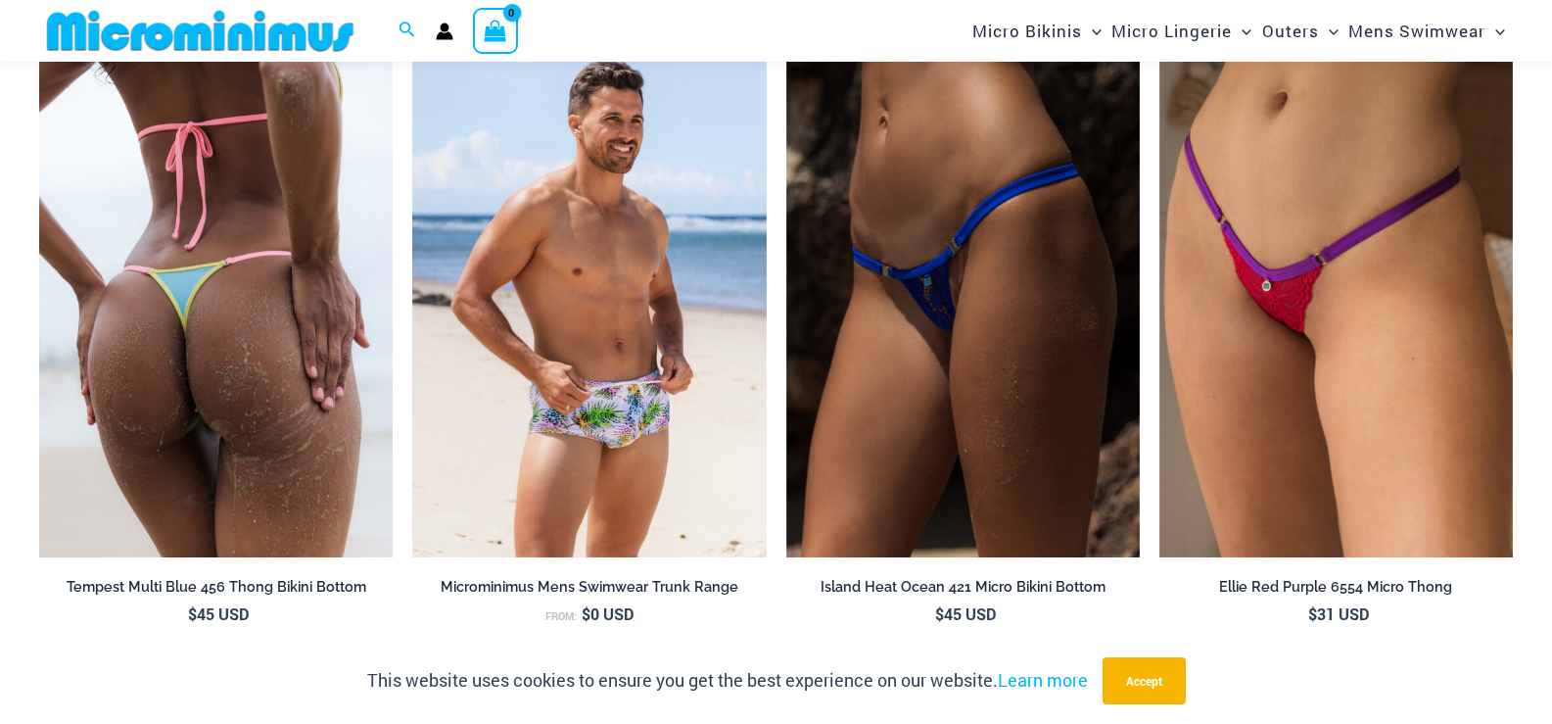
click at [247, 312] on img at bounding box center [216, 291] width 354 height 531
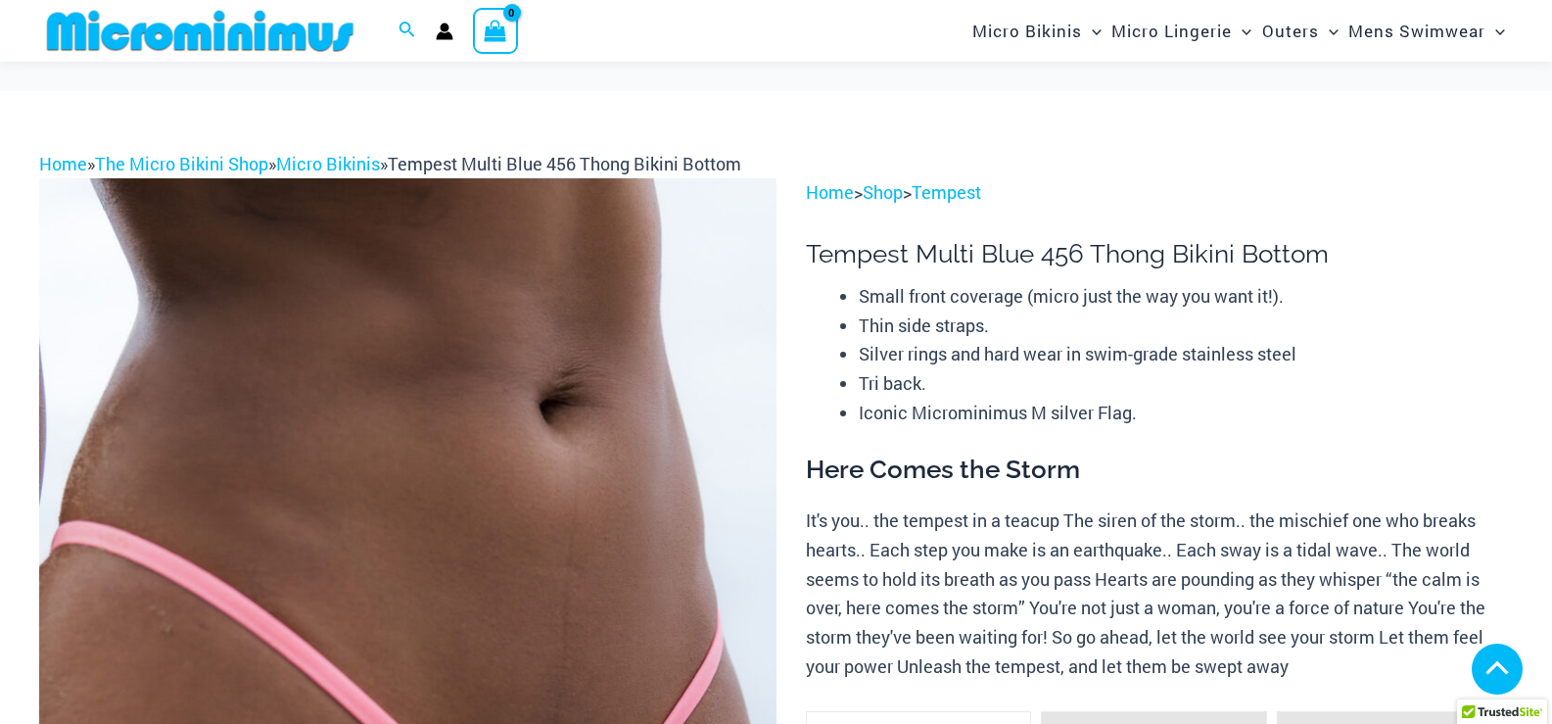
scroll to position [2431, 0]
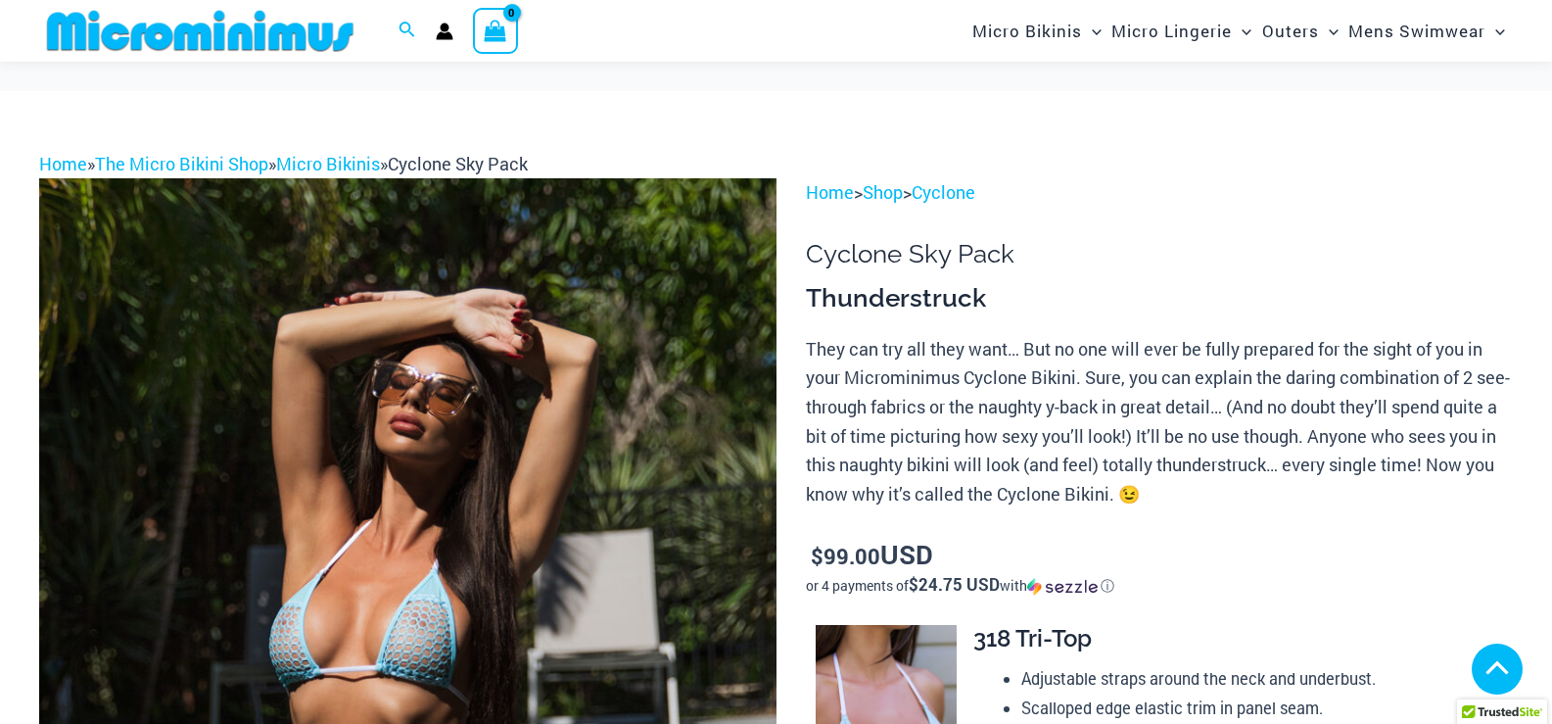
scroll to position [2510, 0]
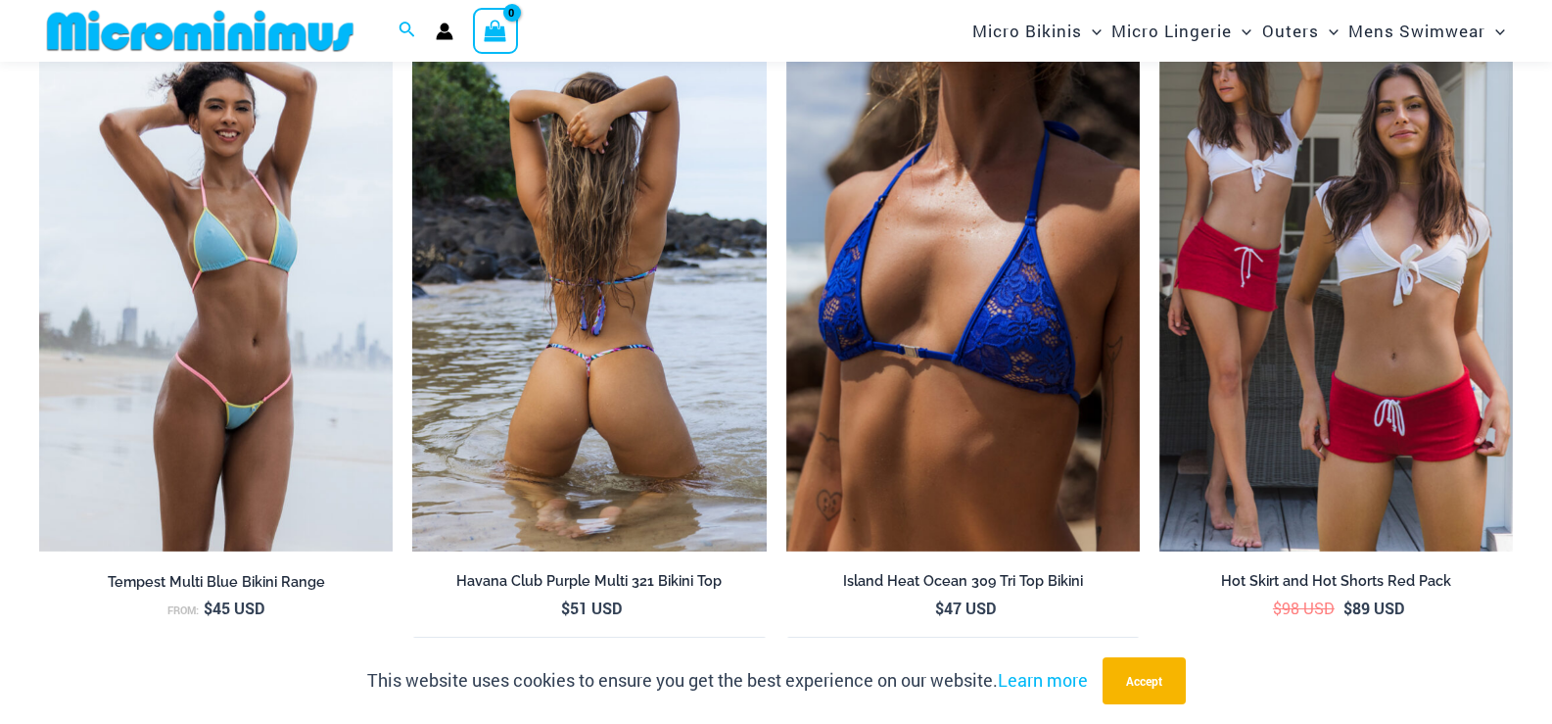
click at [645, 269] on img at bounding box center [589, 286] width 354 height 531
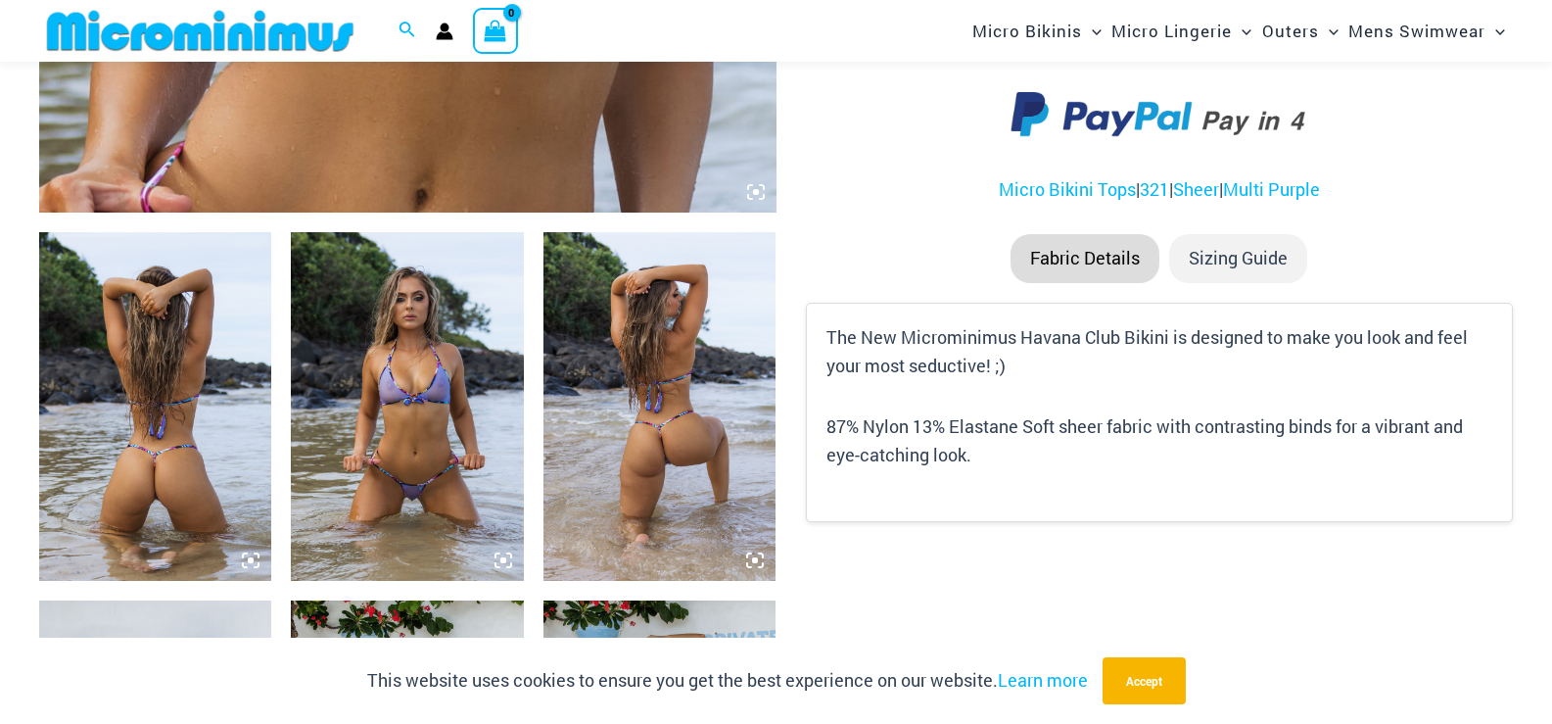
scroll to position [1170, 0]
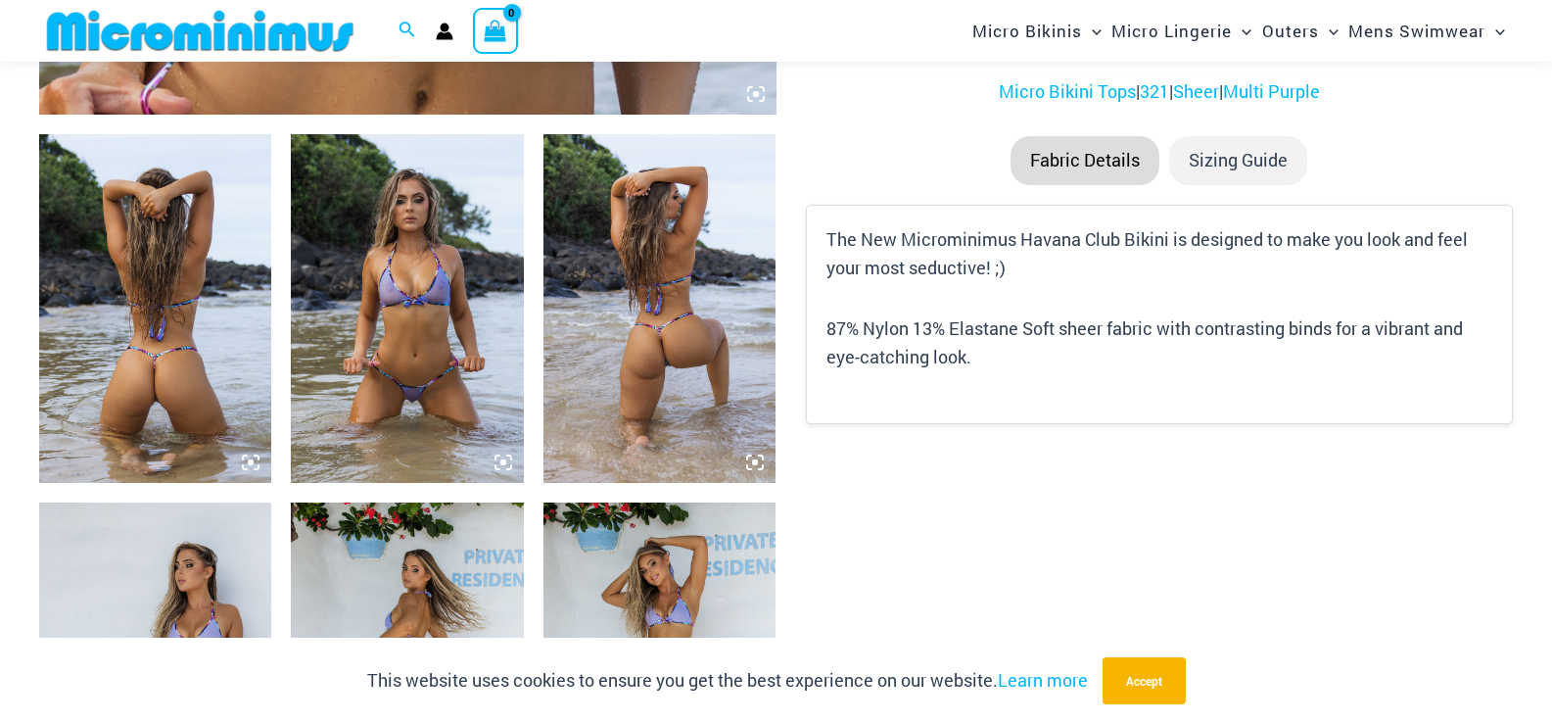
click at [218, 284] on img at bounding box center [155, 308] width 232 height 349
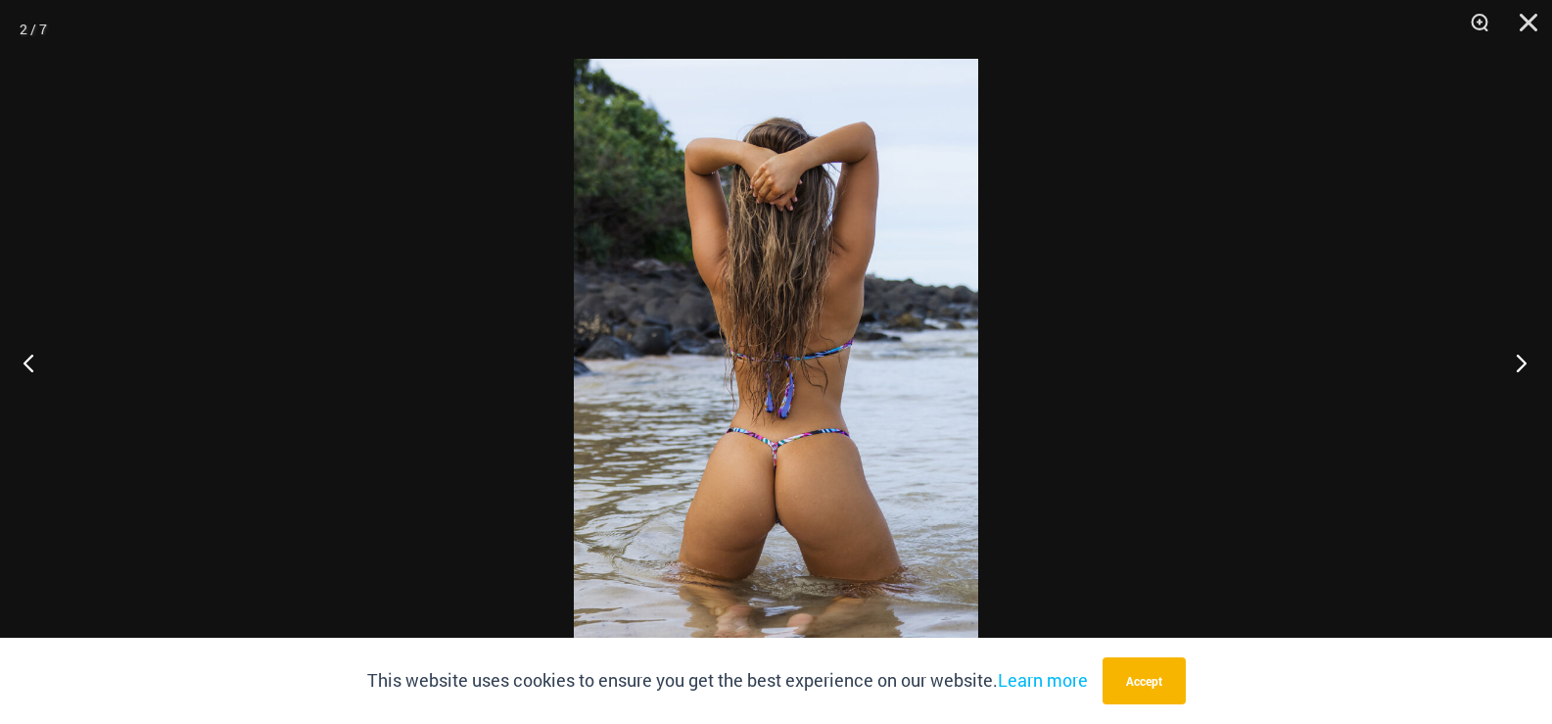
click at [1518, 367] on button "Next" at bounding box center [1515, 362] width 73 height 98
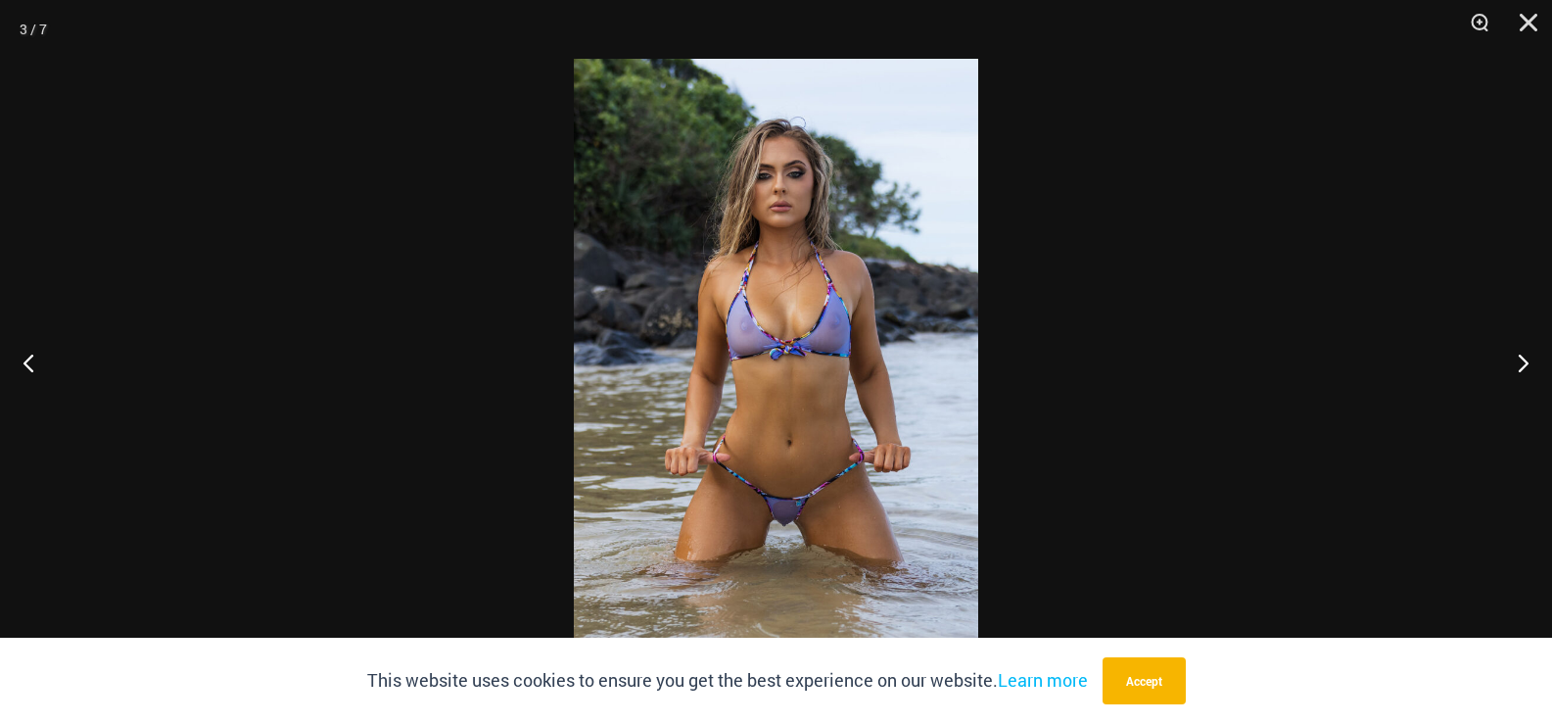
click at [789, 360] on img at bounding box center [776, 362] width 405 height 606
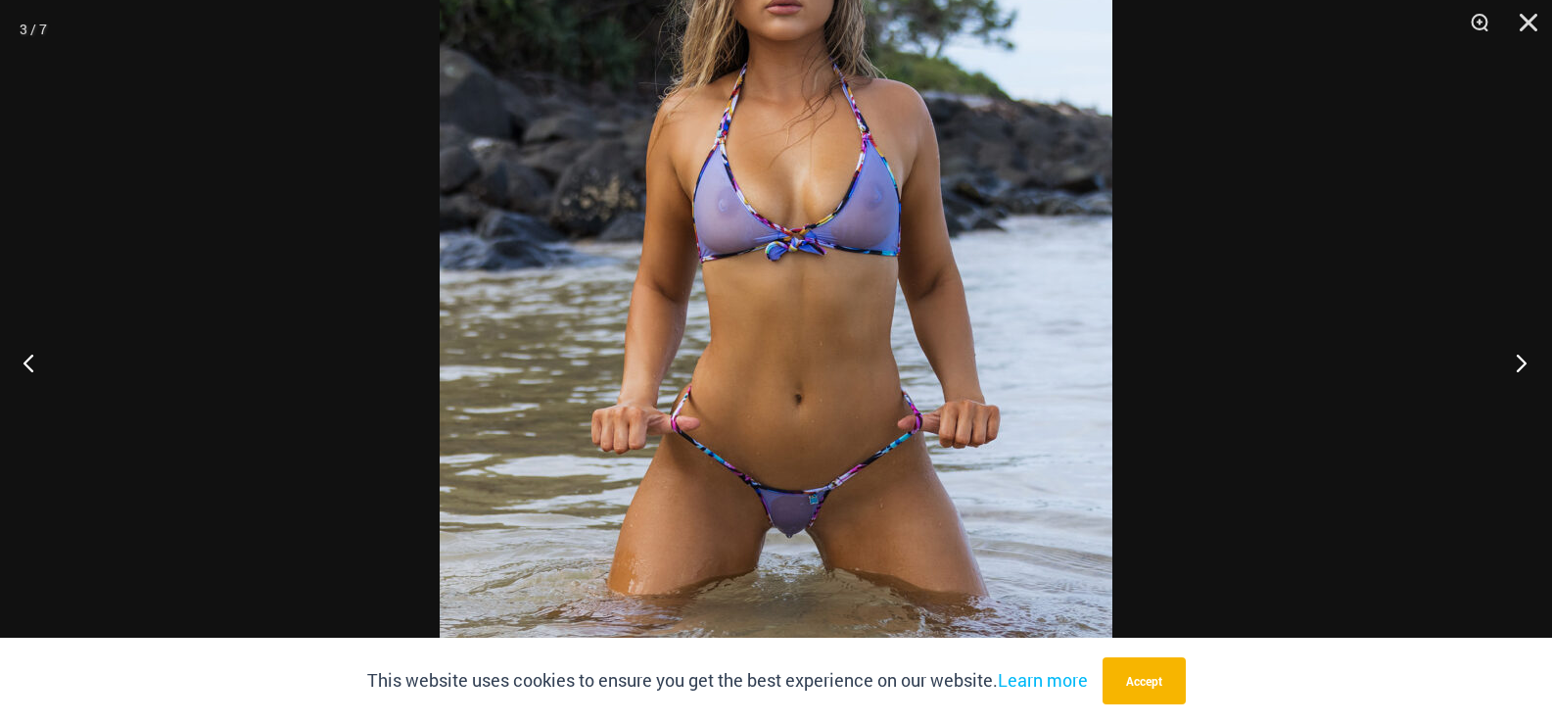
click at [1515, 360] on button "Next" at bounding box center [1515, 362] width 73 height 98
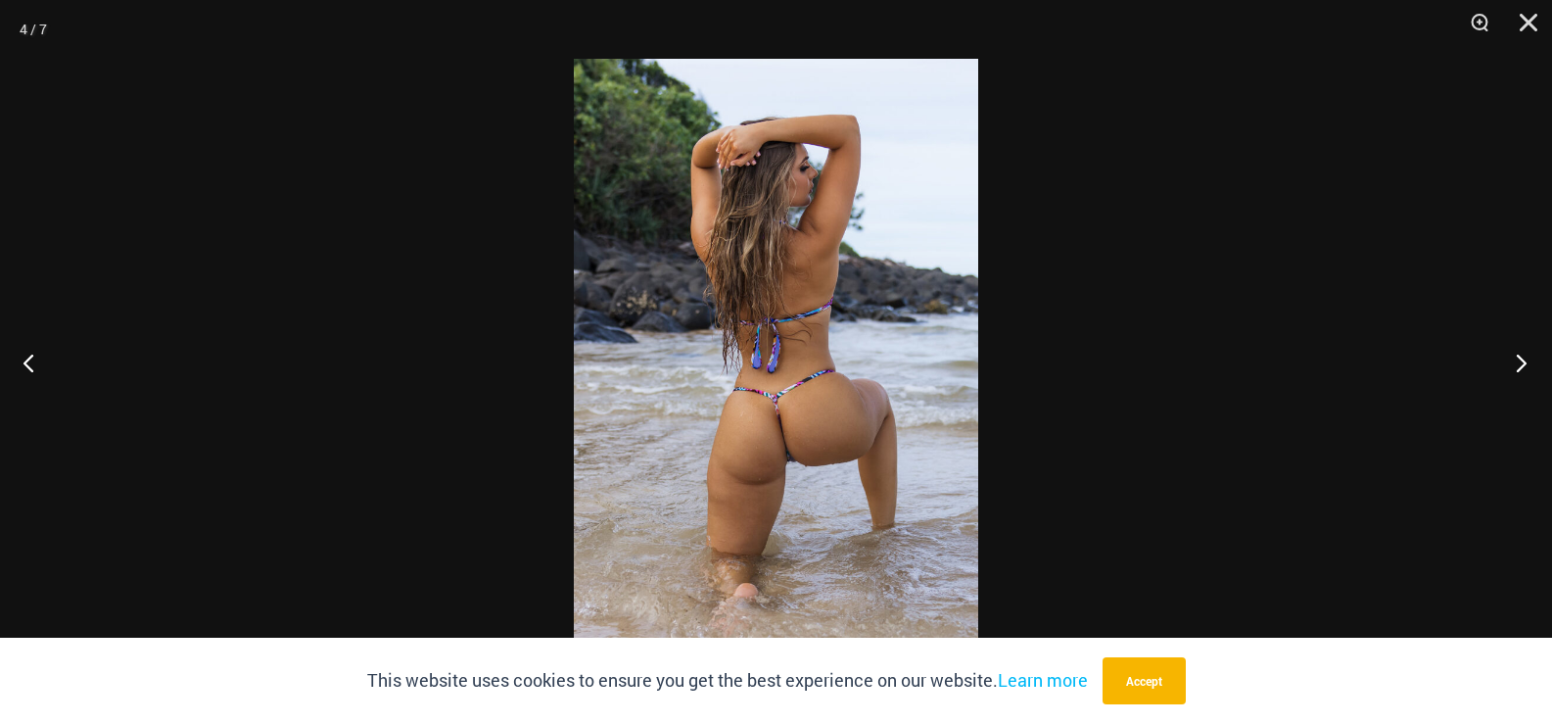
click at [1515, 360] on button "Next" at bounding box center [1515, 362] width 73 height 98
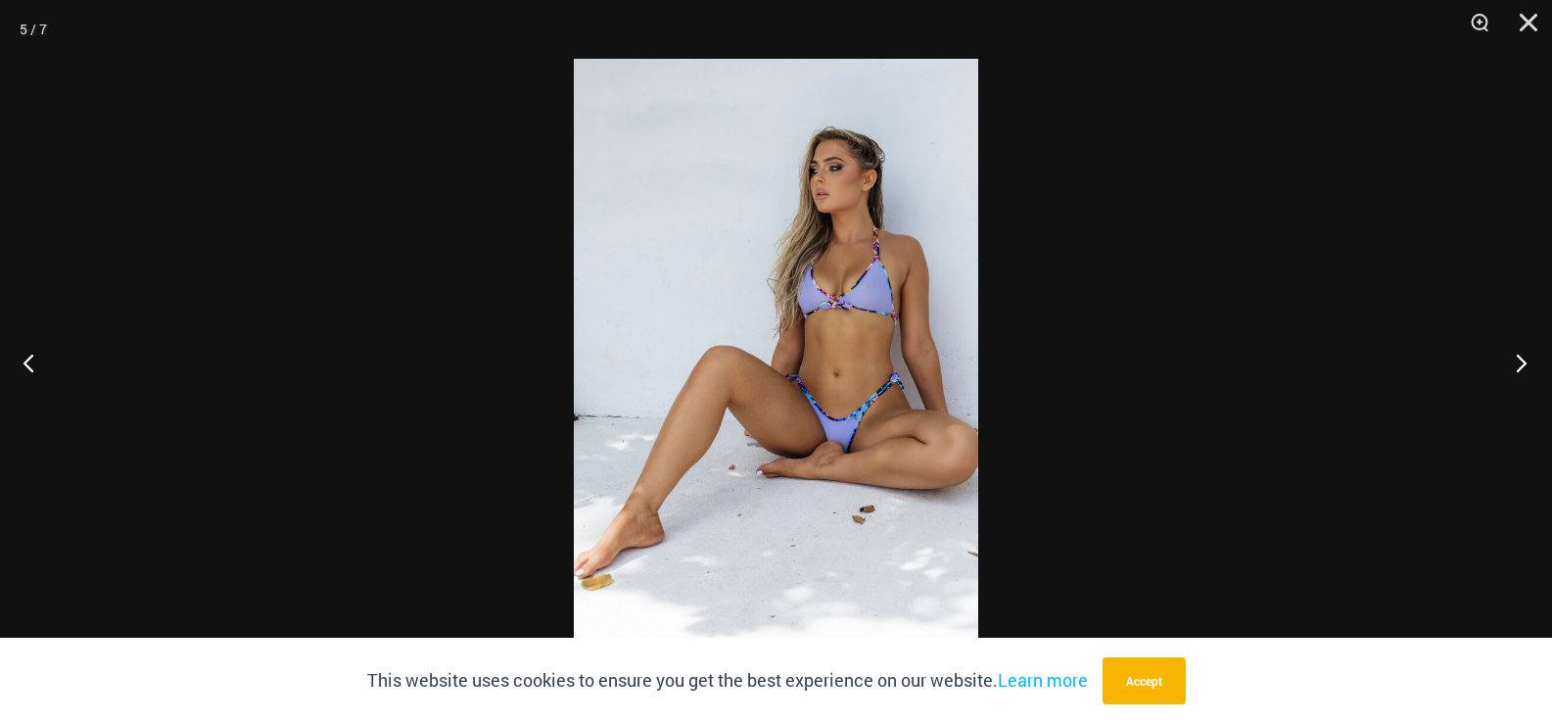
click at [1515, 360] on button "Next" at bounding box center [1515, 362] width 73 height 98
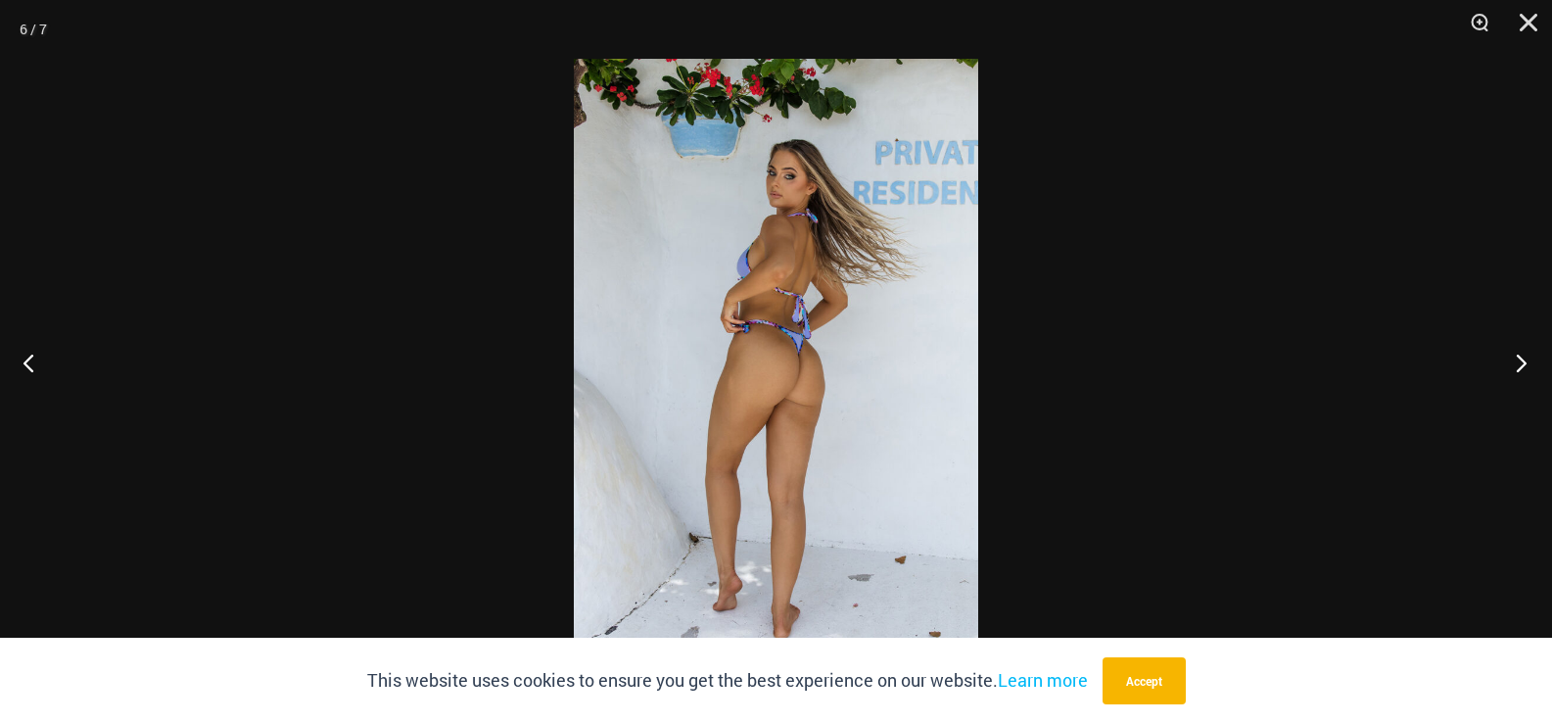
click at [1515, 360] on button "Next" at bounding box center [1515, 362] width 73 height 98
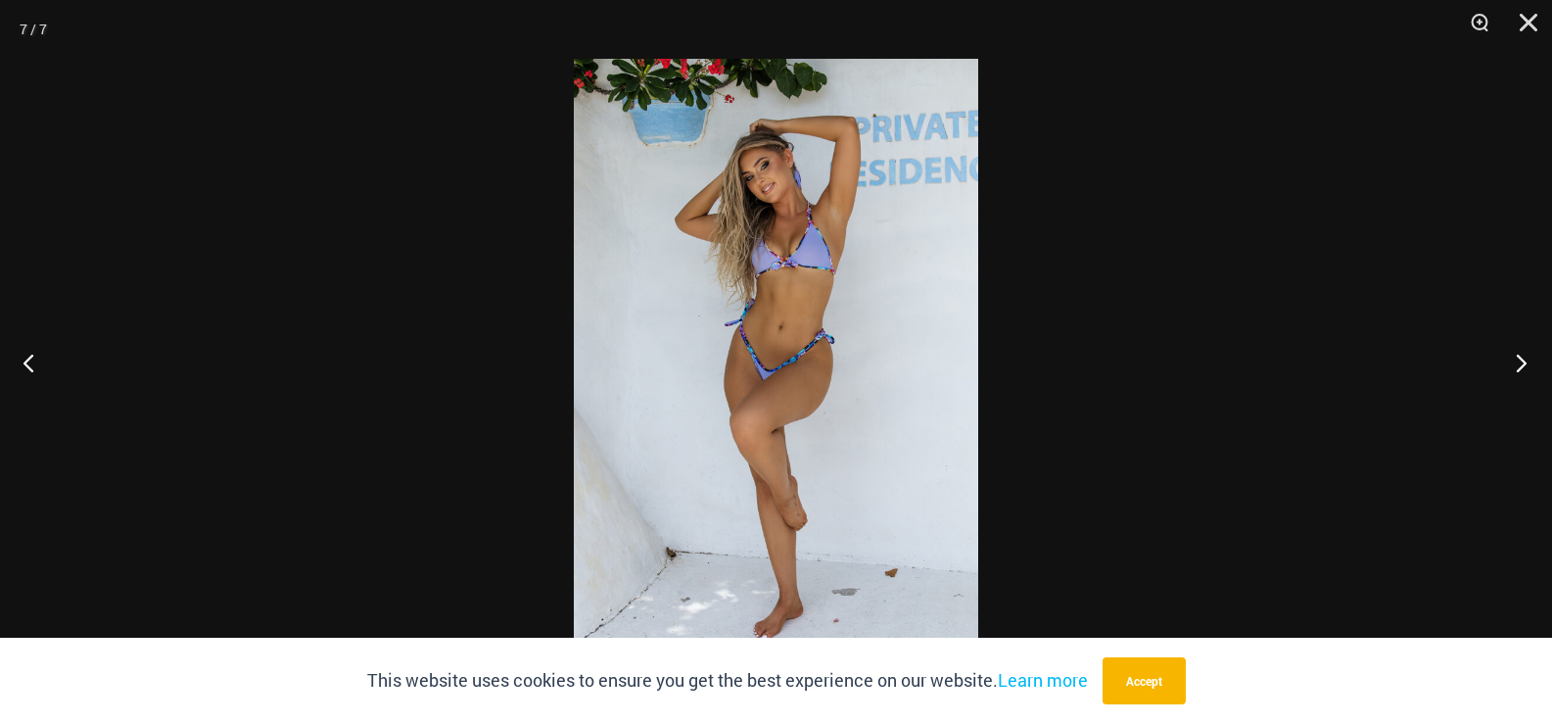
click at [1515, 360] on button "Next" at bounding box center [1515, 362] width 73 height 98
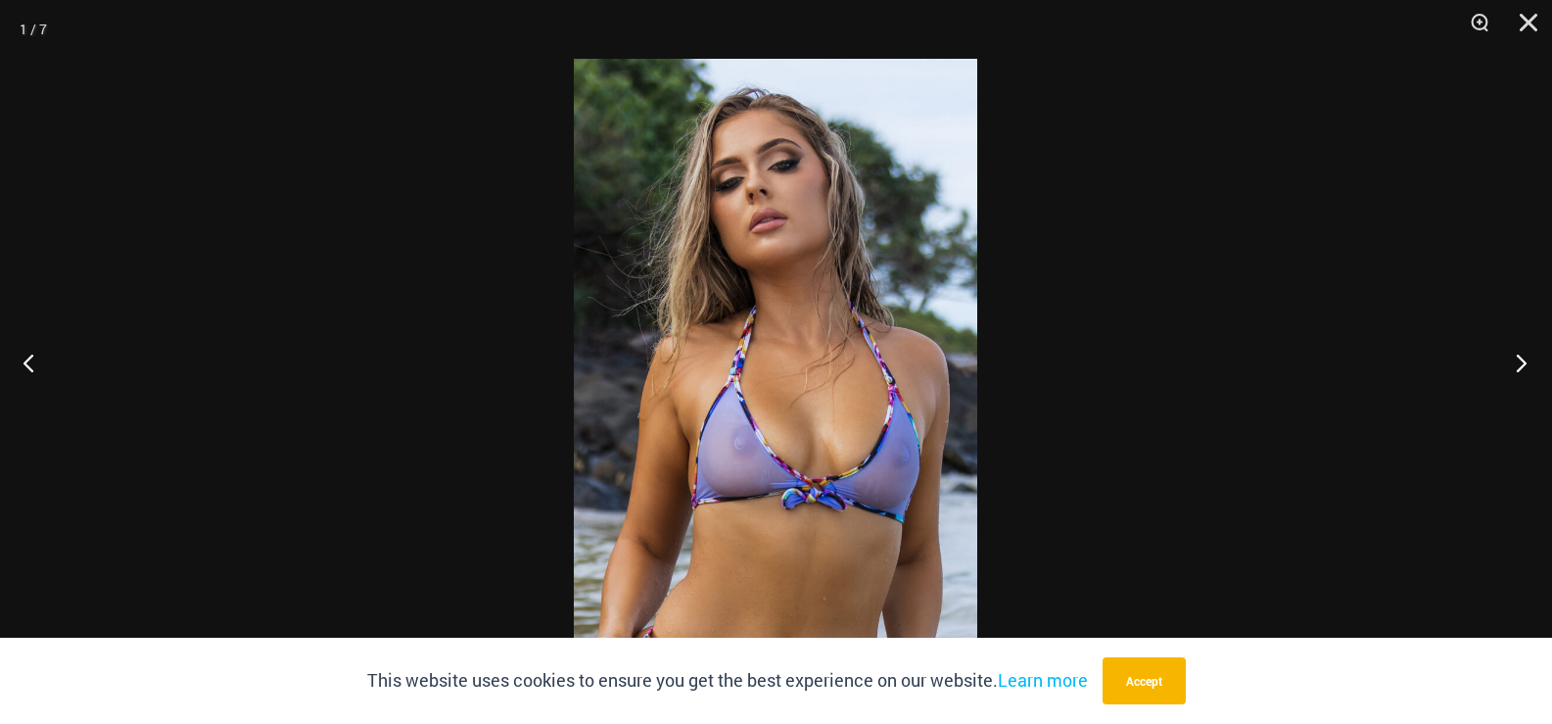
click at [1515, 360] on button "Next" at bounding box center [1515, 362] width 73 height 98
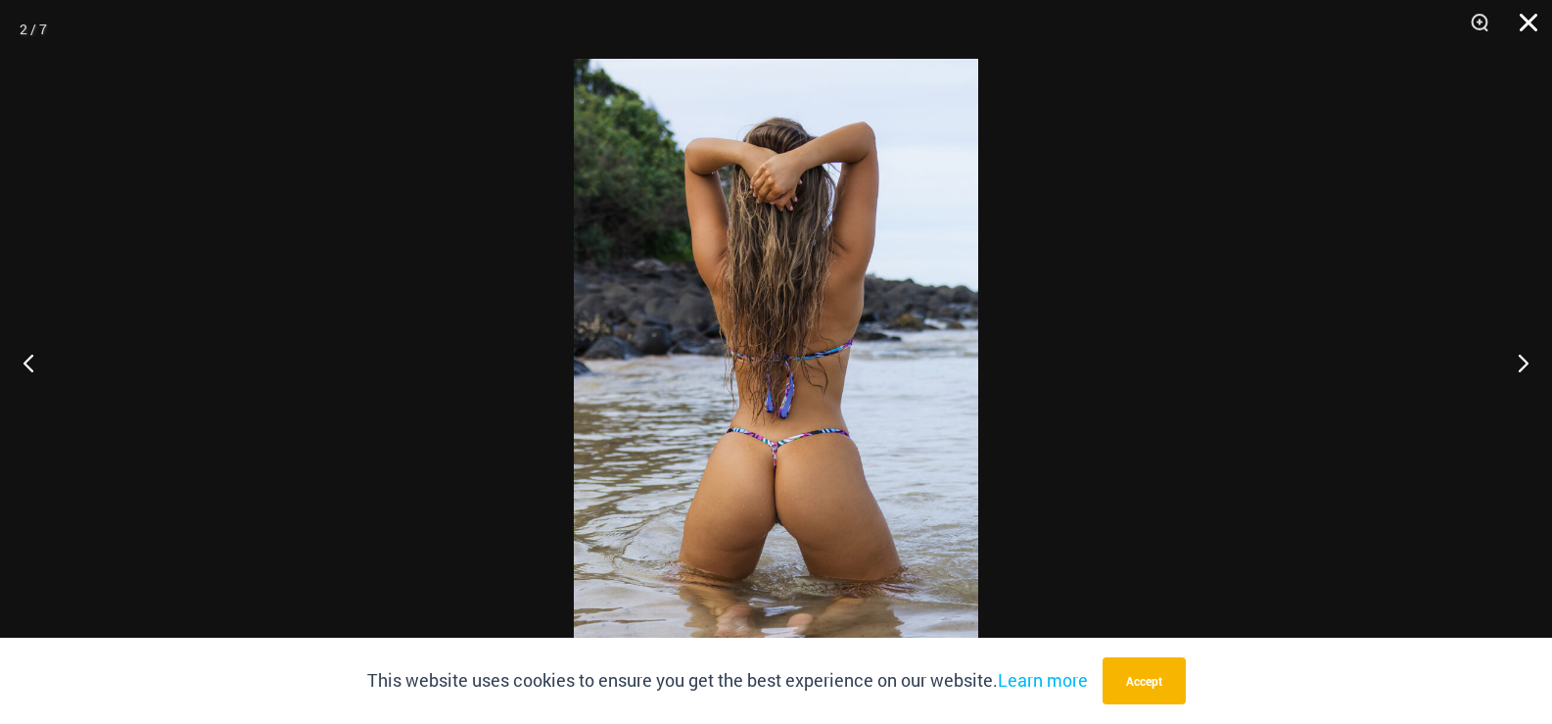
click at [1528, 13] on button "Close" at bounding box center [1522, 29] width 49 height 59
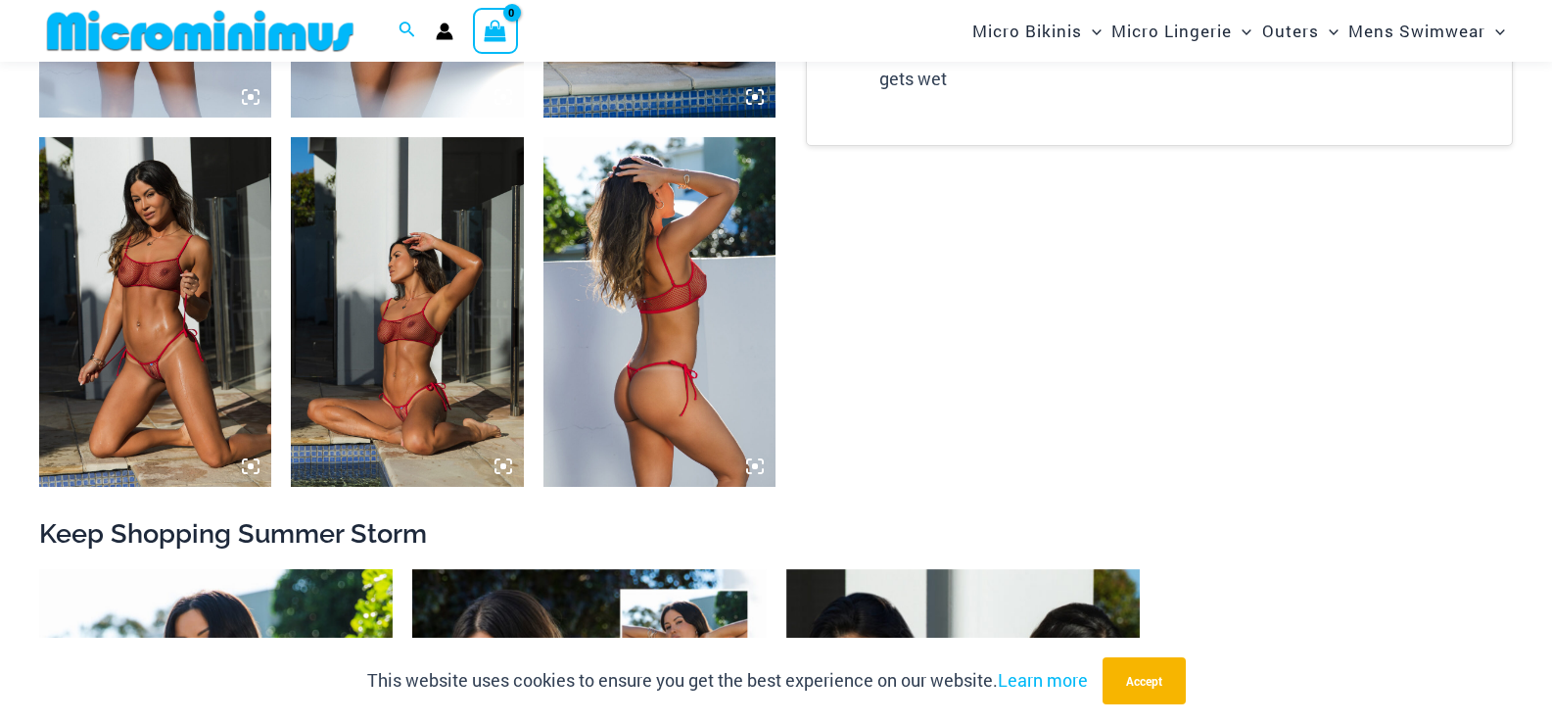
scroll to position [1401, 0]
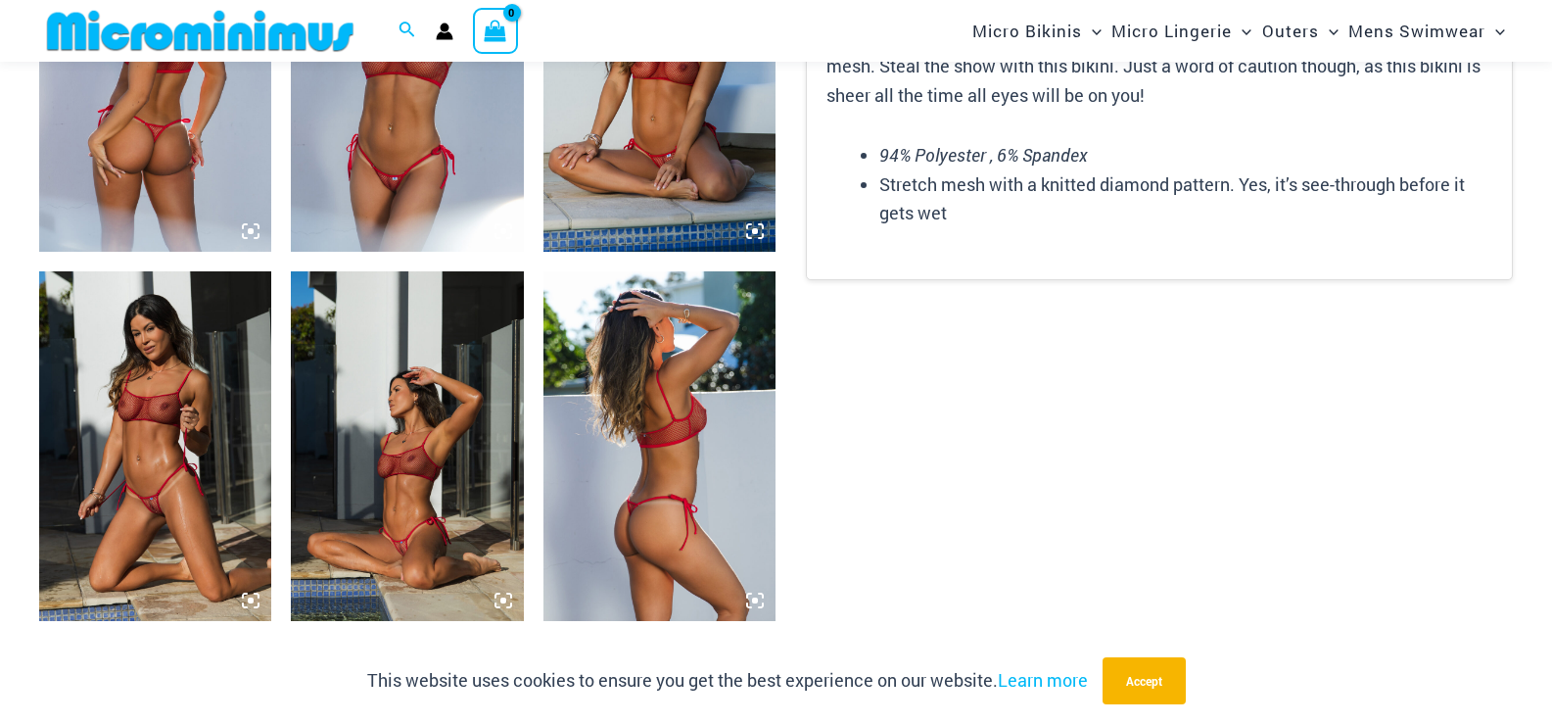
click at [153, 145] on img at bounding box center [155, 77] width 232 height 349
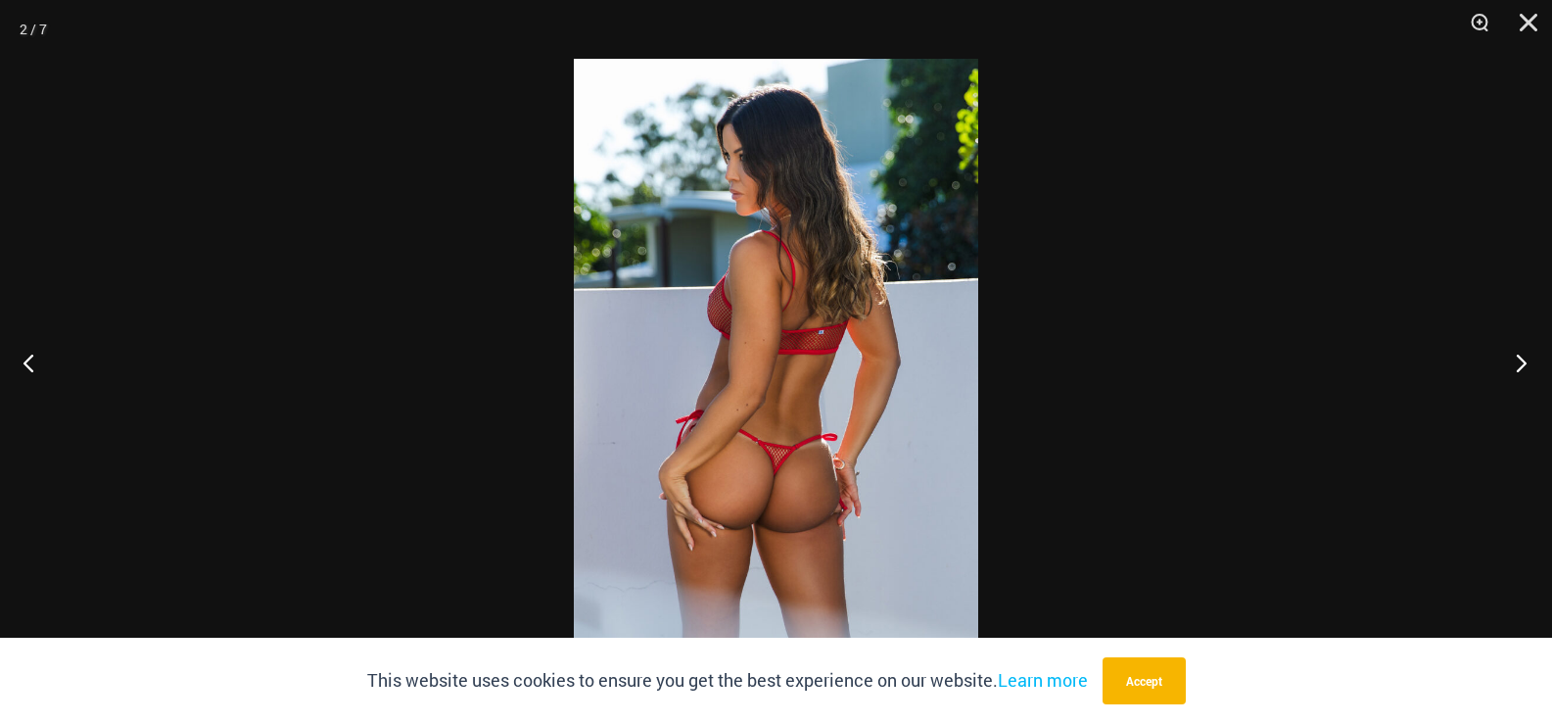
click at [1521, 366] on button "Next" at bounding box center [1515, 362] width 73 height 98
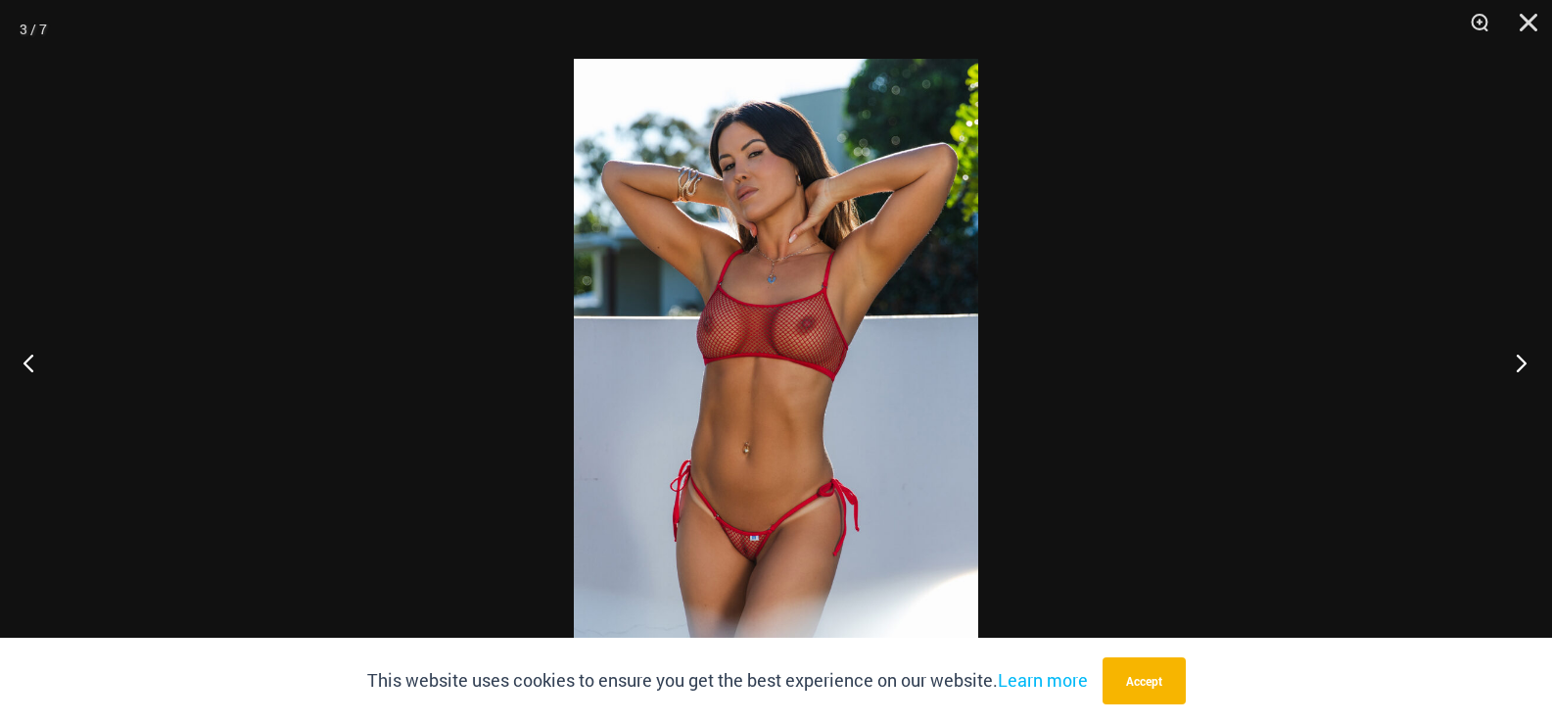
click at [1521, 366] on button "Next" at bounding box center [1515, 362] width 73 height 98
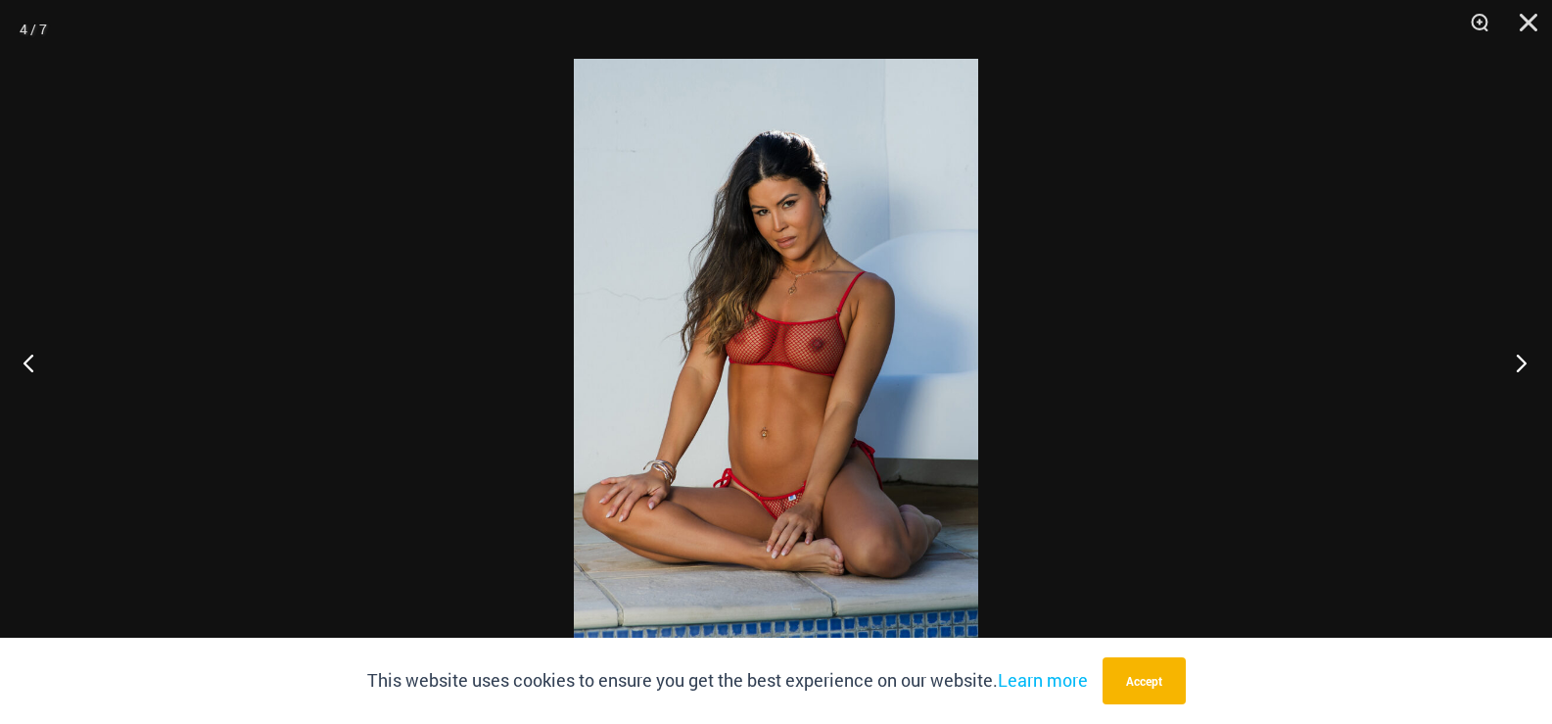
click at [1521, 366] on button "Next" at bounding box center [1515, 362] width 73 height 98
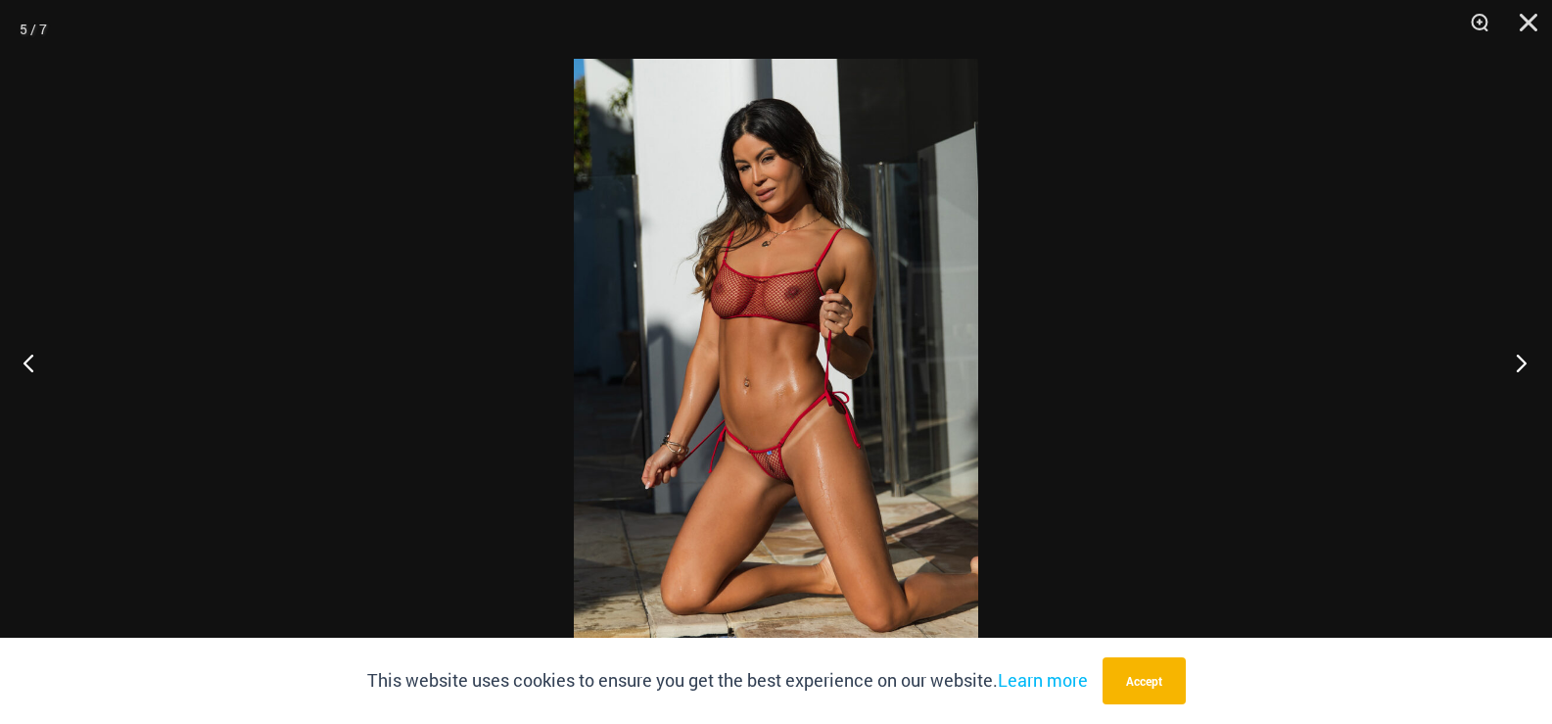
click at [1521, 366] on button "Next" at bounding box center [1515, 362] width 73 height 98
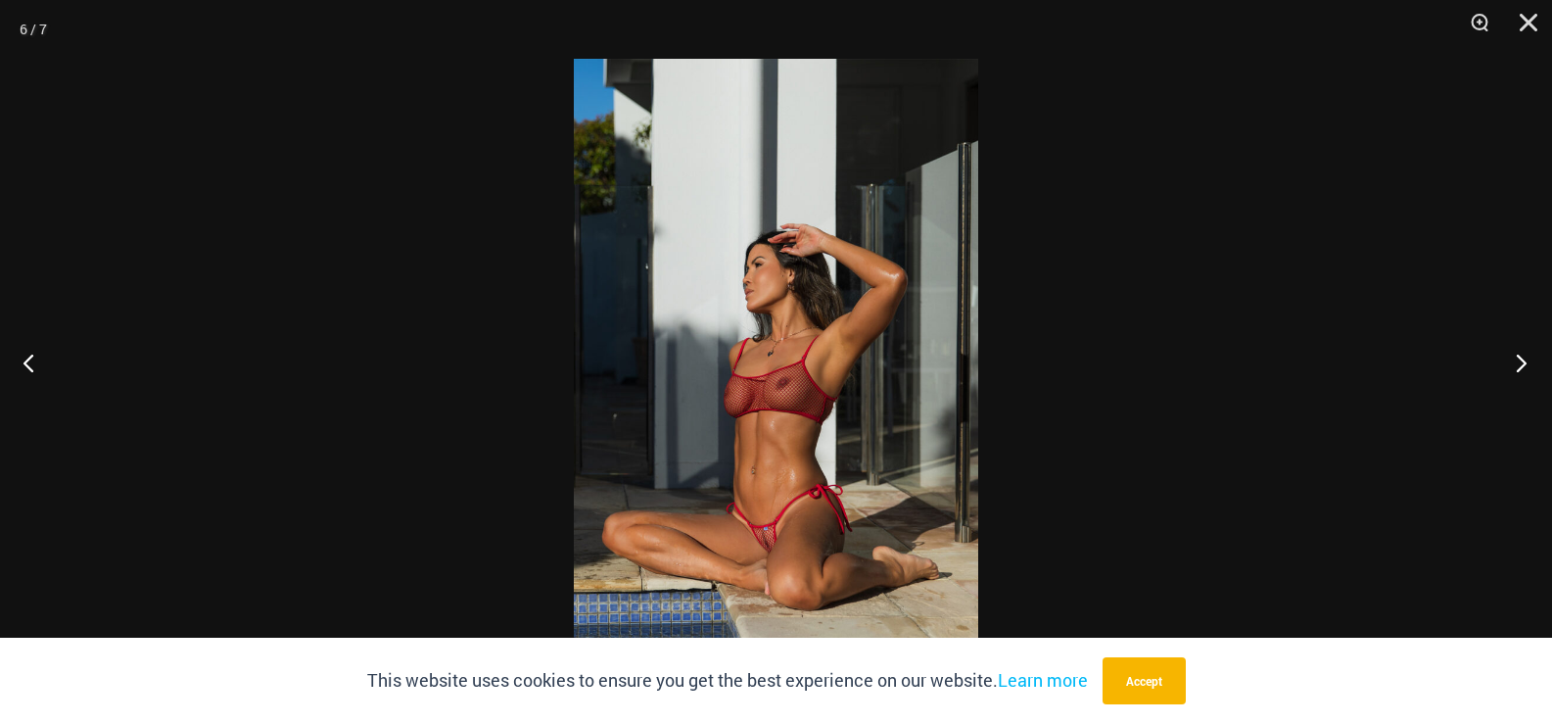
click at [1521, 366] on button "Next" at bounding box center [1515, 362] width 73 height 98
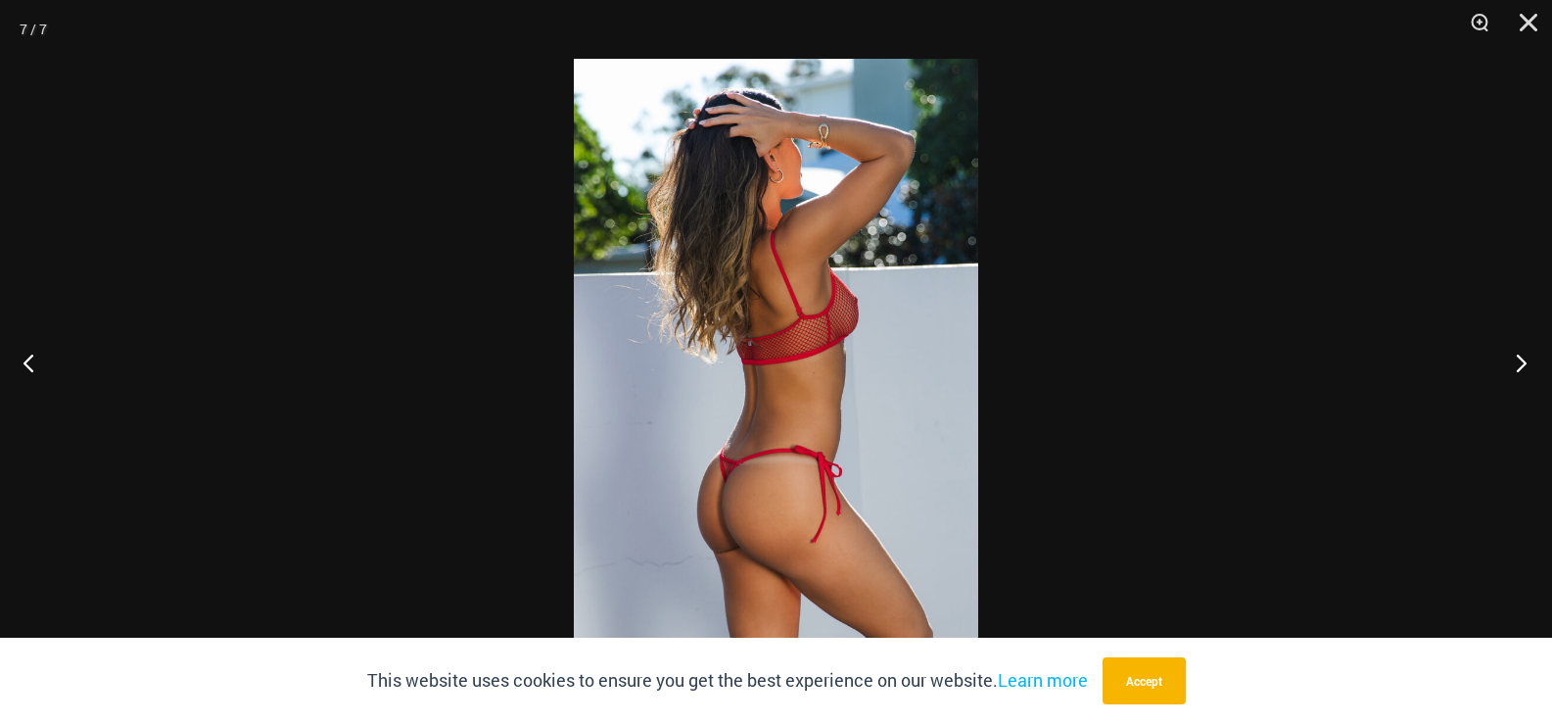
click at [1521, 366] on button "Next" at bounding box center [1515, 362] width 73 height 98
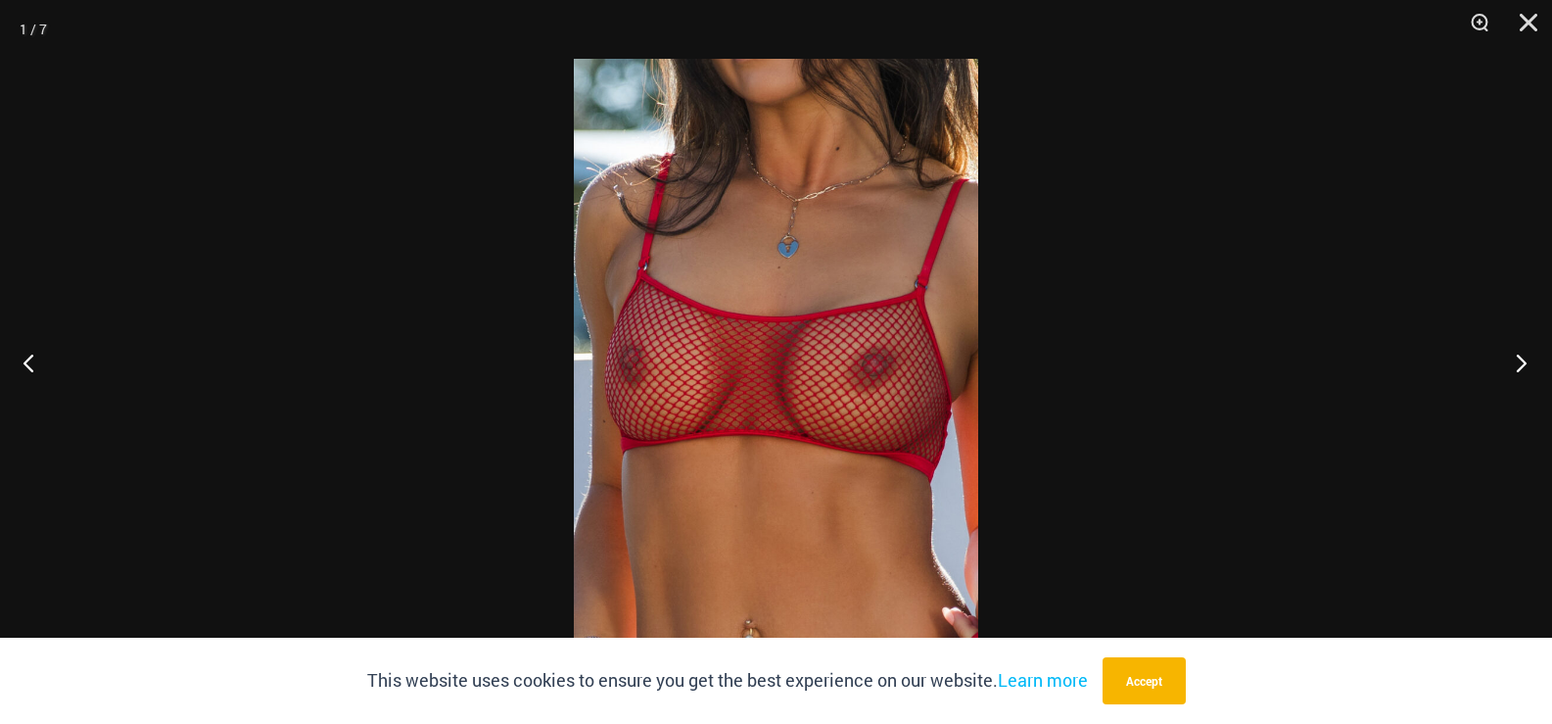
click at [1521, 366] on button "Next" at bounding box center [1515, 362] width 73 height 98
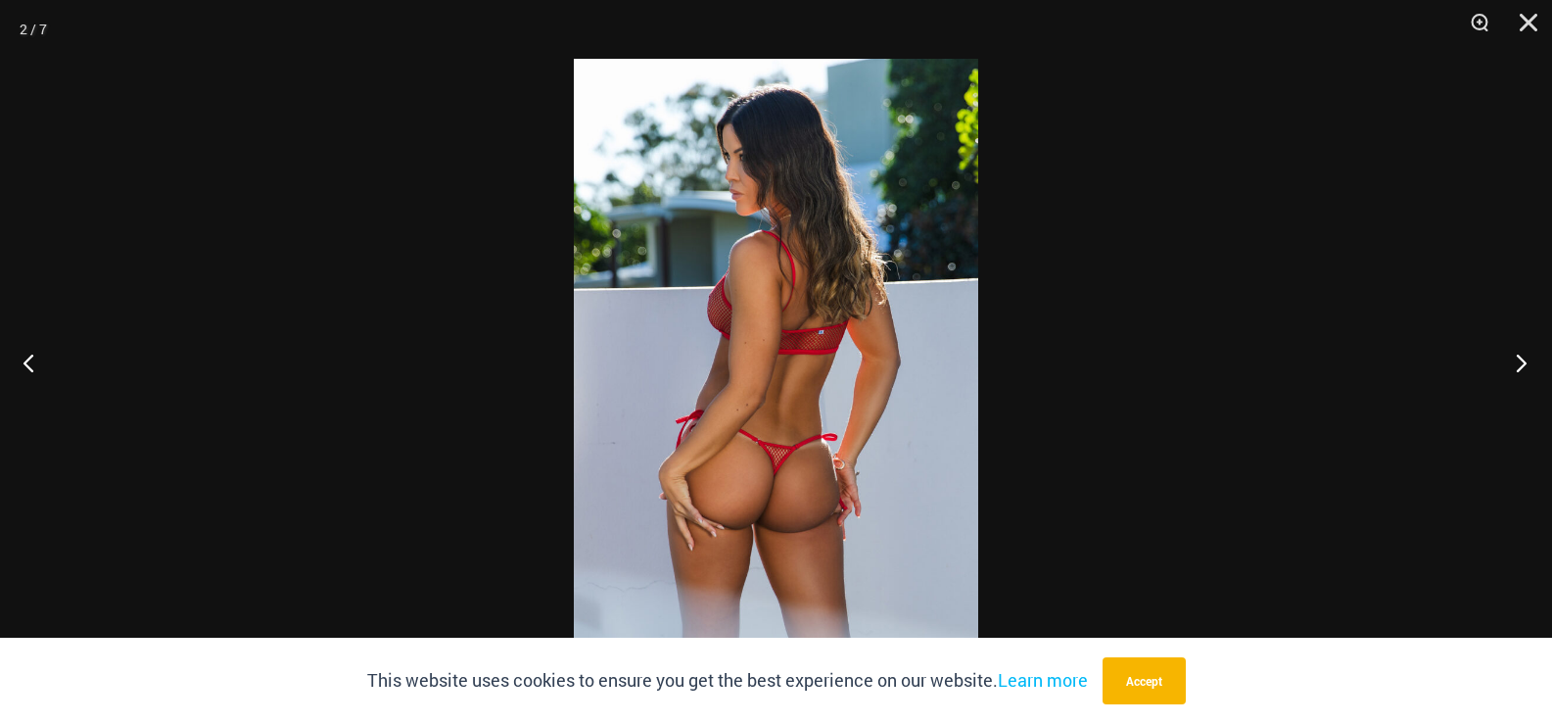
click at [1521, 366] on button "Next" at bounding box center [1515, 362] width 73 height 98
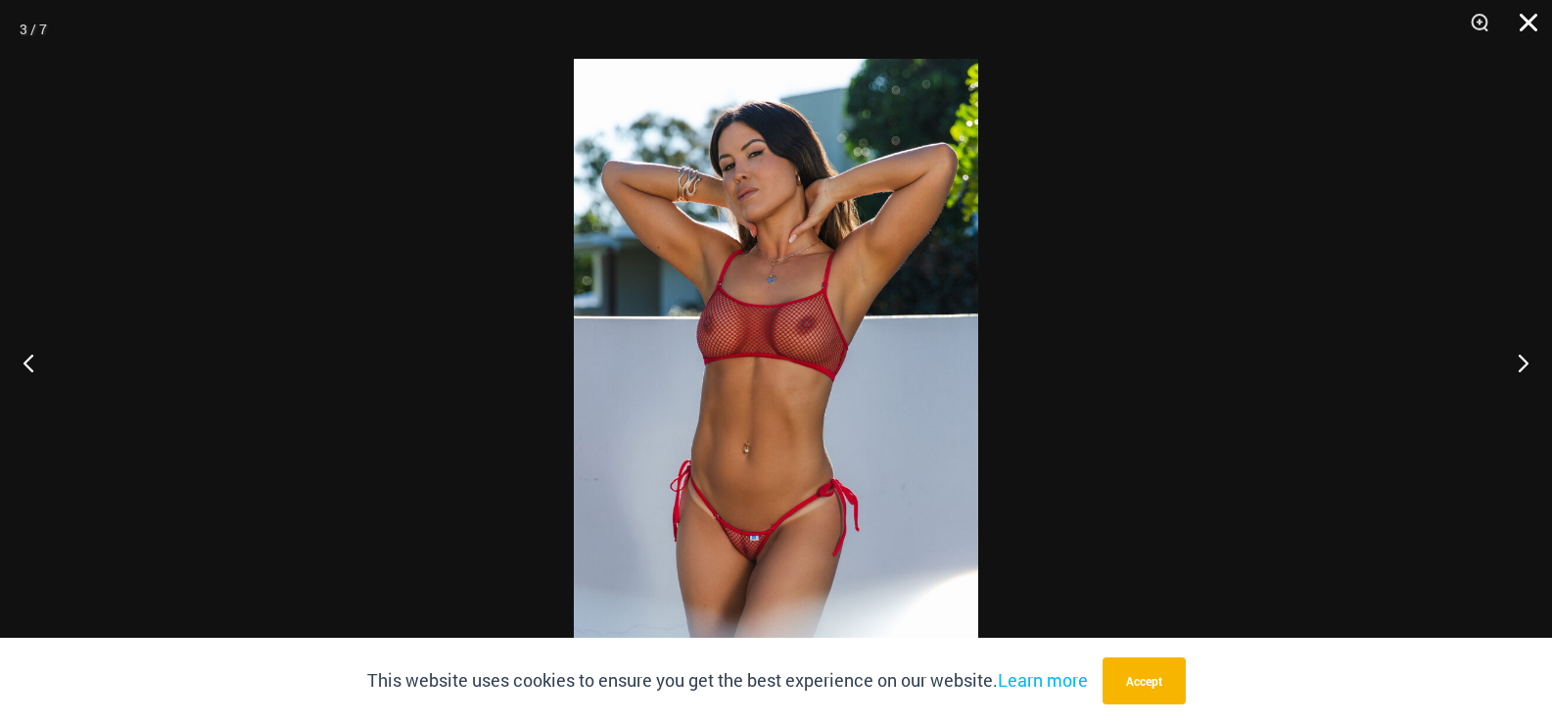
click at [1525, 24] on button "Close" at bounding box center [1522, 29] width 49 height 59
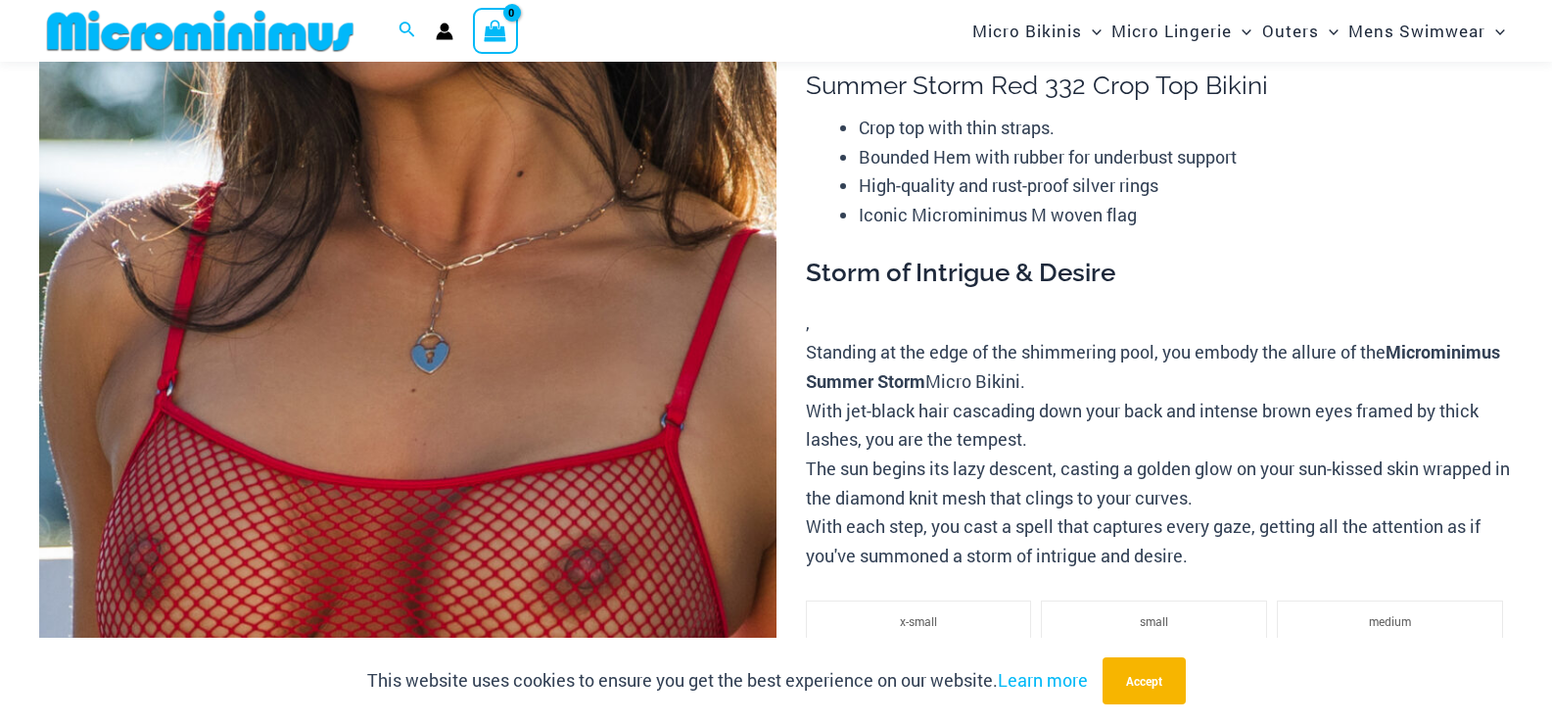
scroll to position [0, 0]
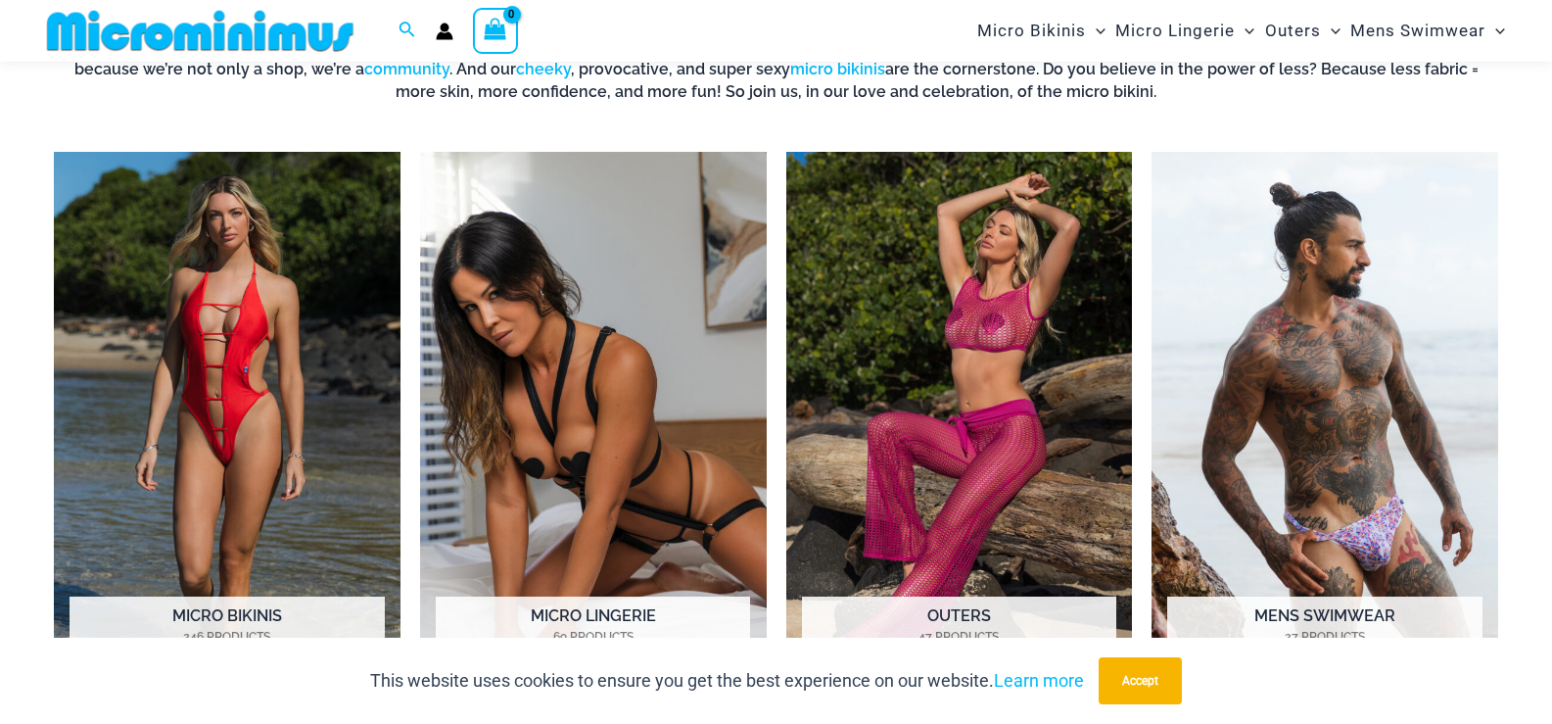
scroll to position [882, 0]
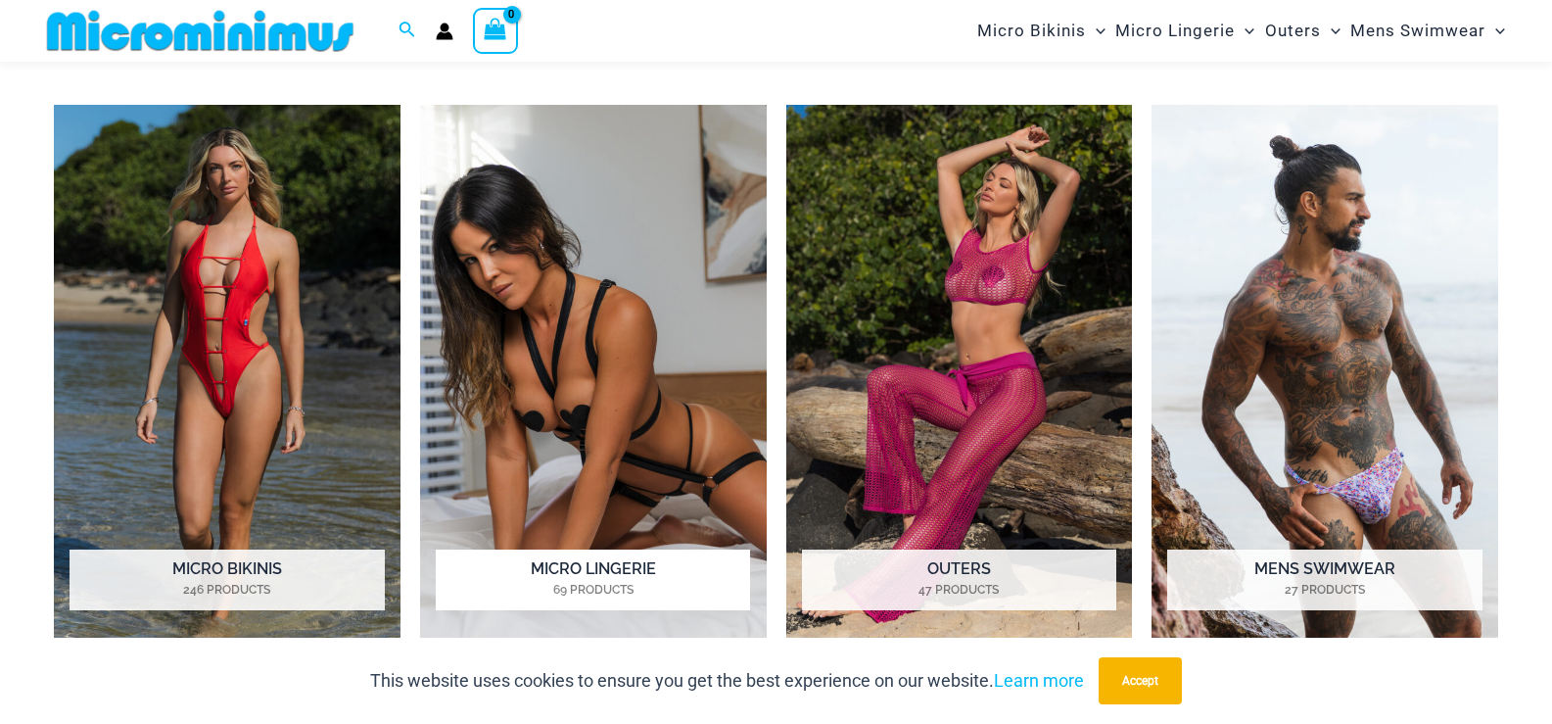
click at [613, 318] on img "Visit product category Micro Lingerie" at bounding box center [593, 372] width 347 height 534
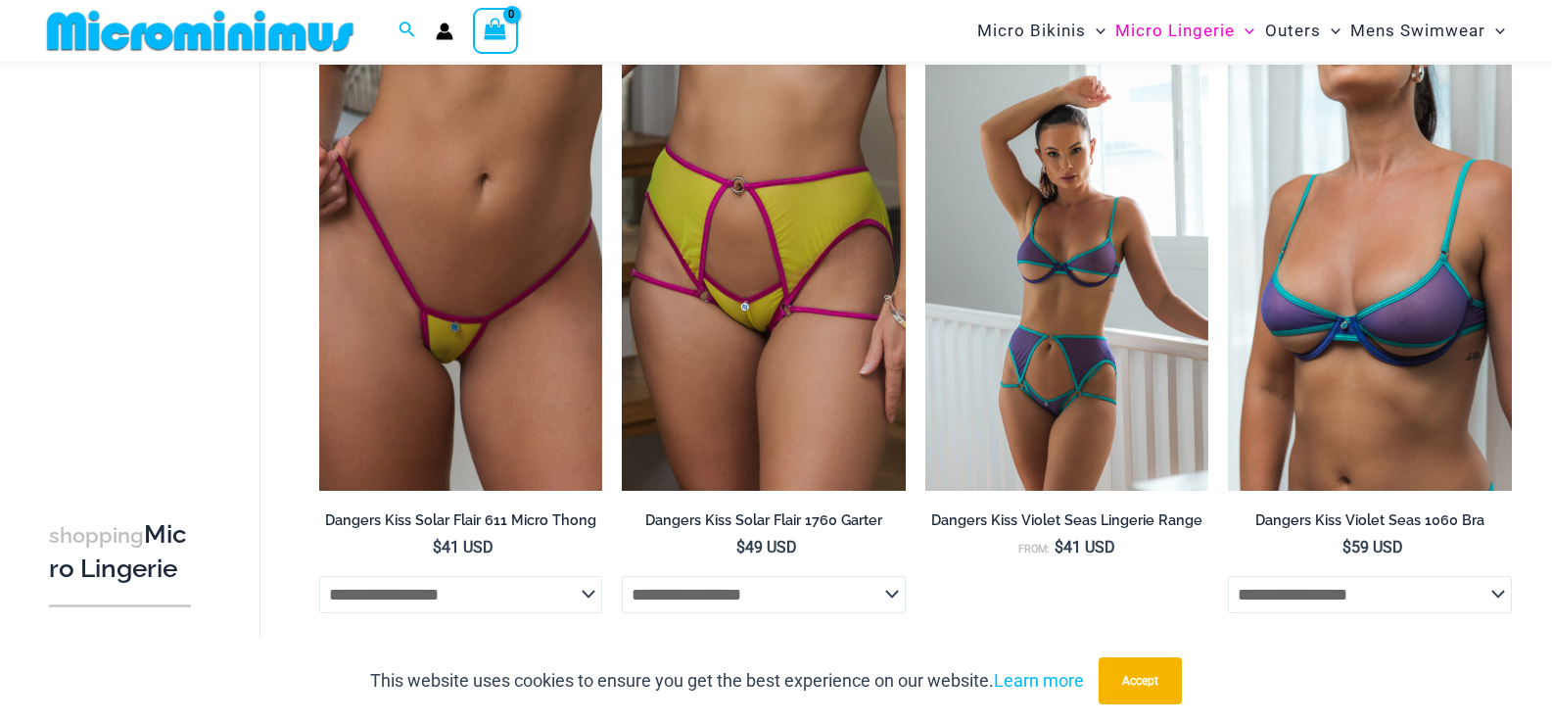
scroll to position [4995, 0]
